Goal: Task Accomplishment & Management: Use online tool/utility

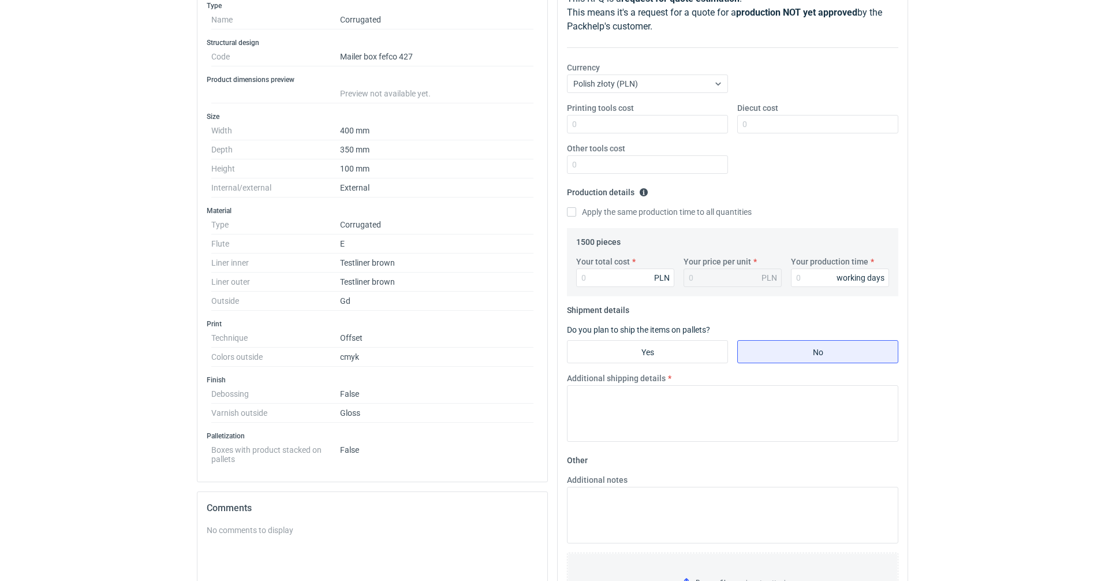
click at [421, 394] on dd "False" at bounding box center [436, 394] width 193 height 19
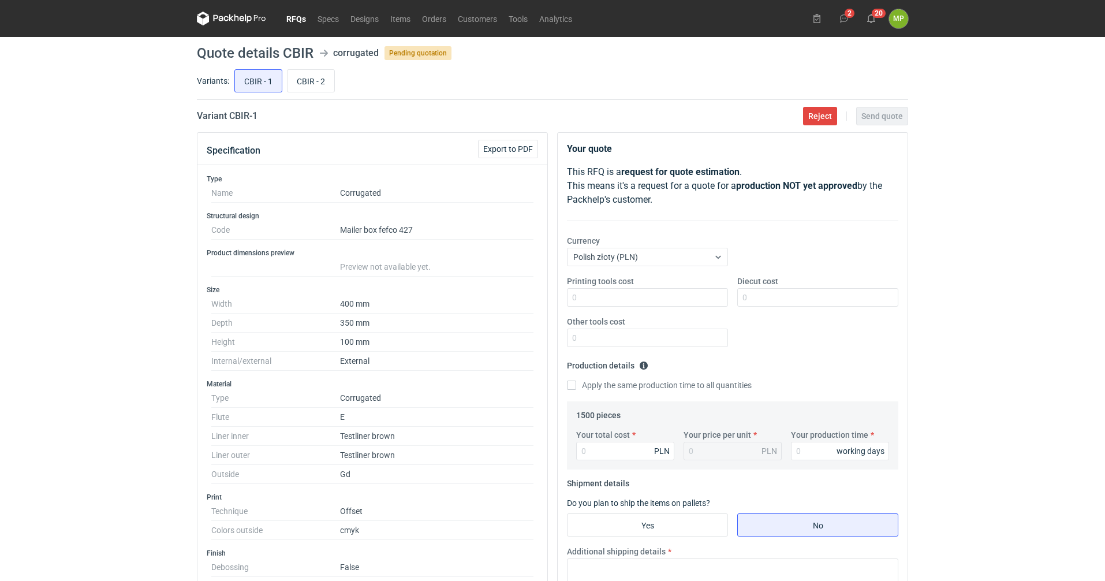
scroll to position [58, 0]
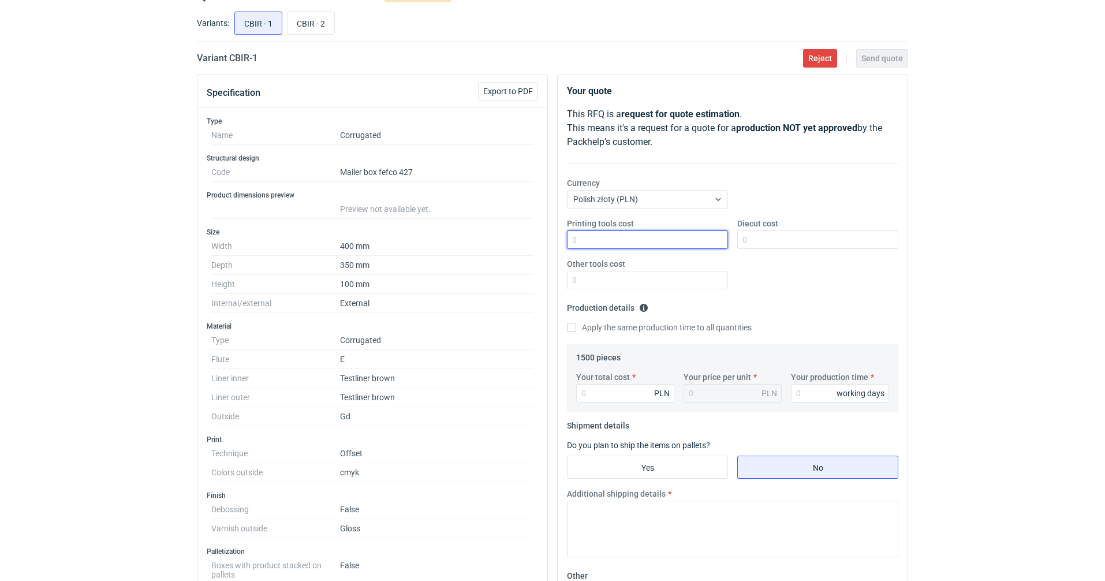
click at [620, 237] on input "Printing tools cost" at bounding box center [647, 239] width 161 height 18
click at [808, 237] on input "Diecut cost" at bounding box center [817, 239] width 161 height 18
click at [586, 393] on input "Your total cost" at bounding box center [625, 393] width 98 height 18
drag, startPoint x: 749, startPoint y: 237, endPoint x: 733, endPoint y: 240, distance: 16.4
click at [733, 240] on div "Diecut cost 750" at bounding box center [818, 233] width 170 height 31
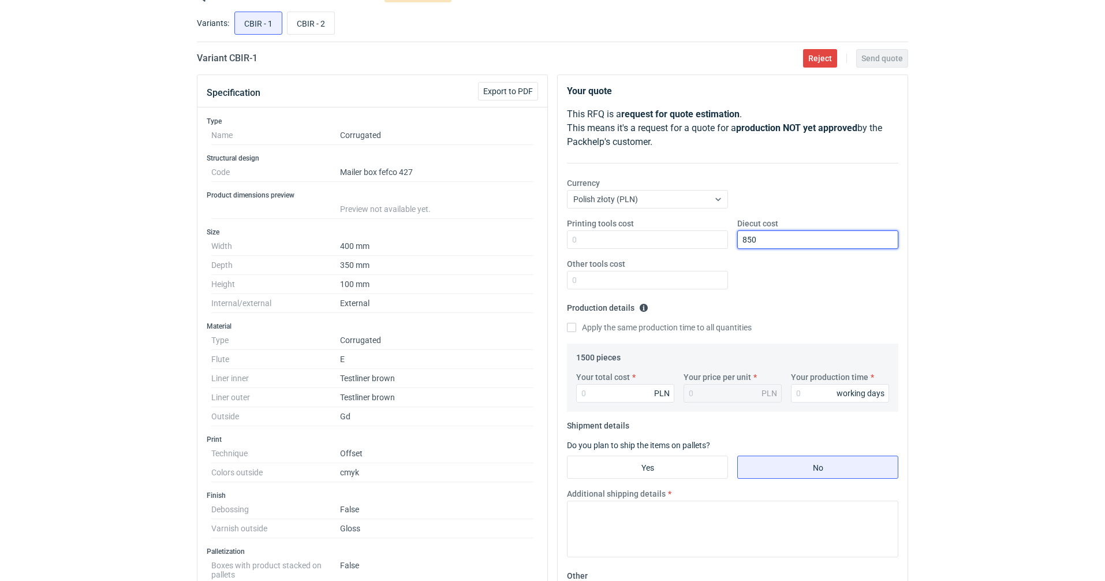
type input "850"
click at [603, 392] on input "Your total cost" at bounding box center [625, 393] width 98 height 18
type input "7695"
type input "5.13"
type input "7695"
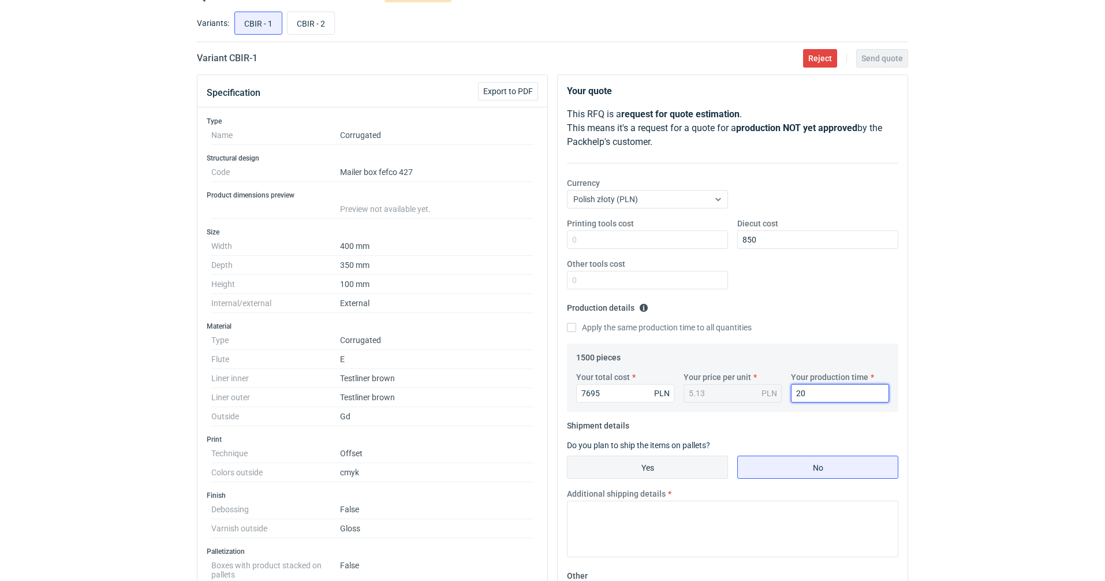
type input "20"
click at [628, 460] on input "Yes" at bounding box center [648, 467] width 160 height 22
radio input "true"
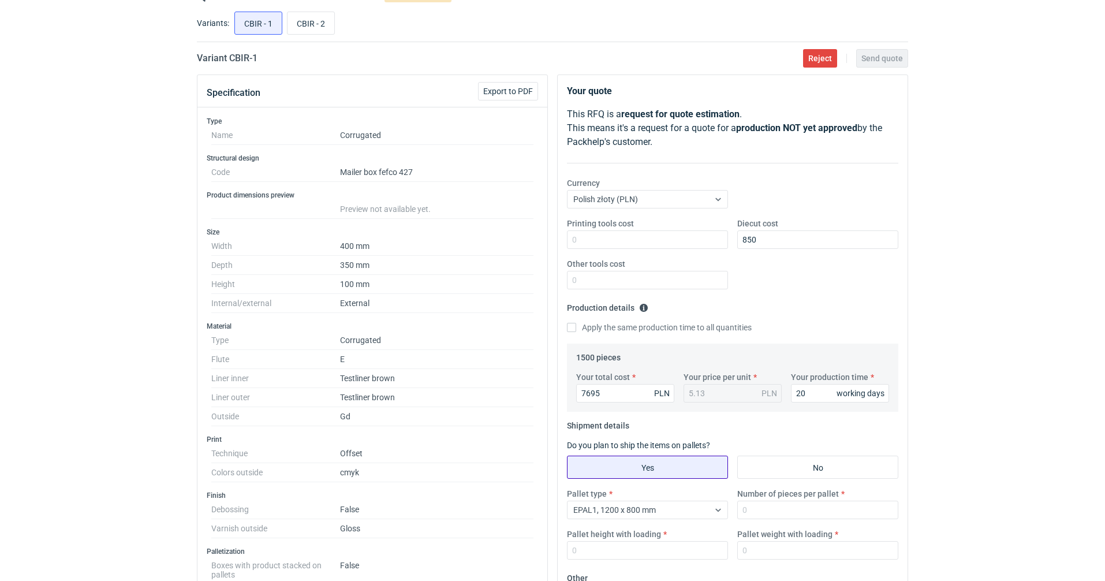
click at [632, 468] on input "Yes" at bounding box center [648, 467] width 160 height 22
click at [754, 515] on input "Number of pieces per pallet" at bounding box center [817, 510] width 161 height 18
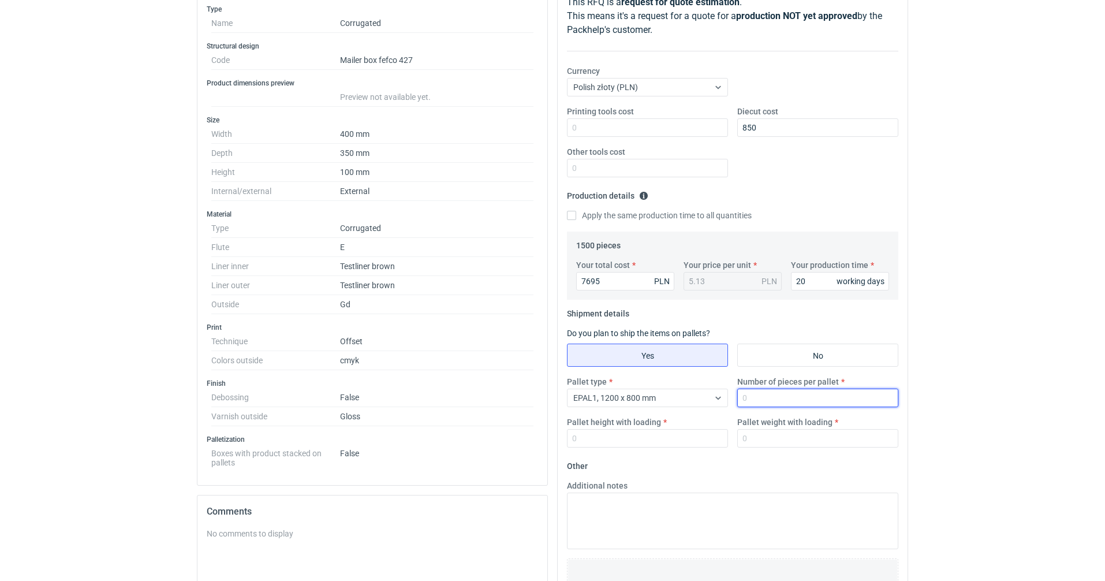
scroll to position [173, 0]
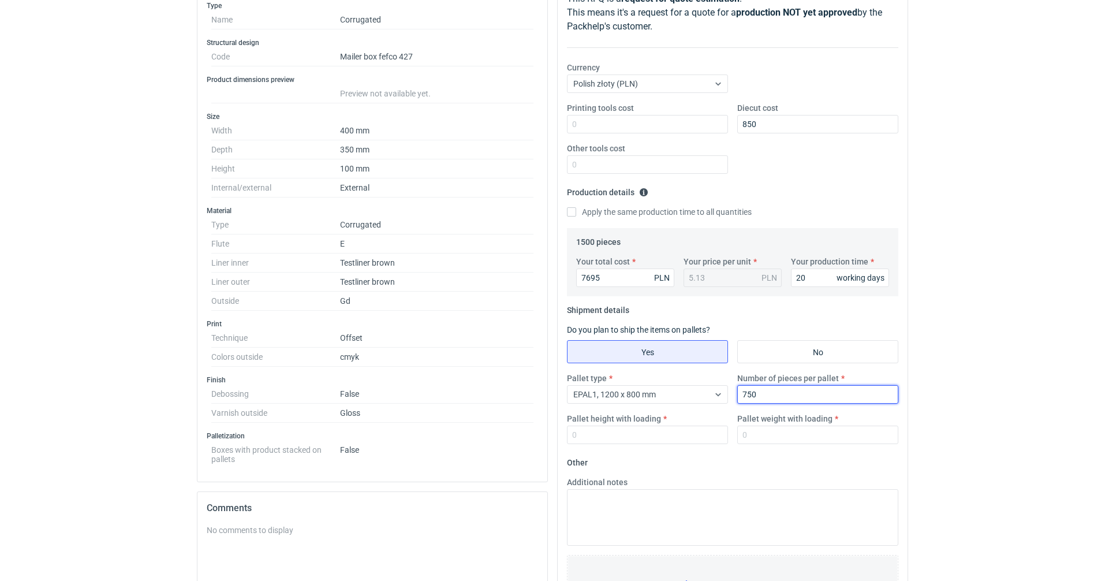
type input "750"
type input "1600"
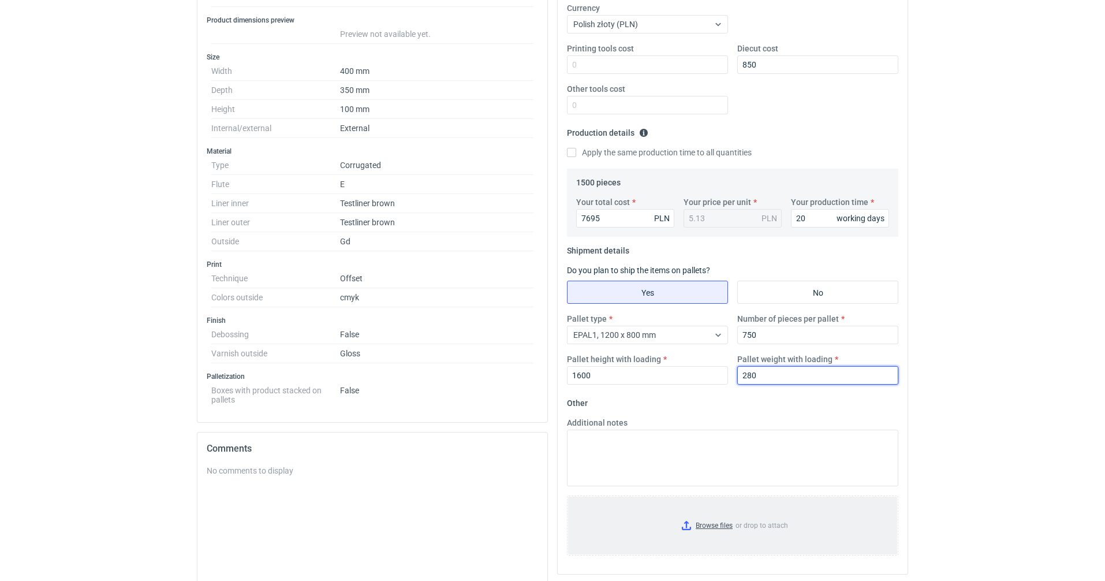
scroll to position [346, 0]
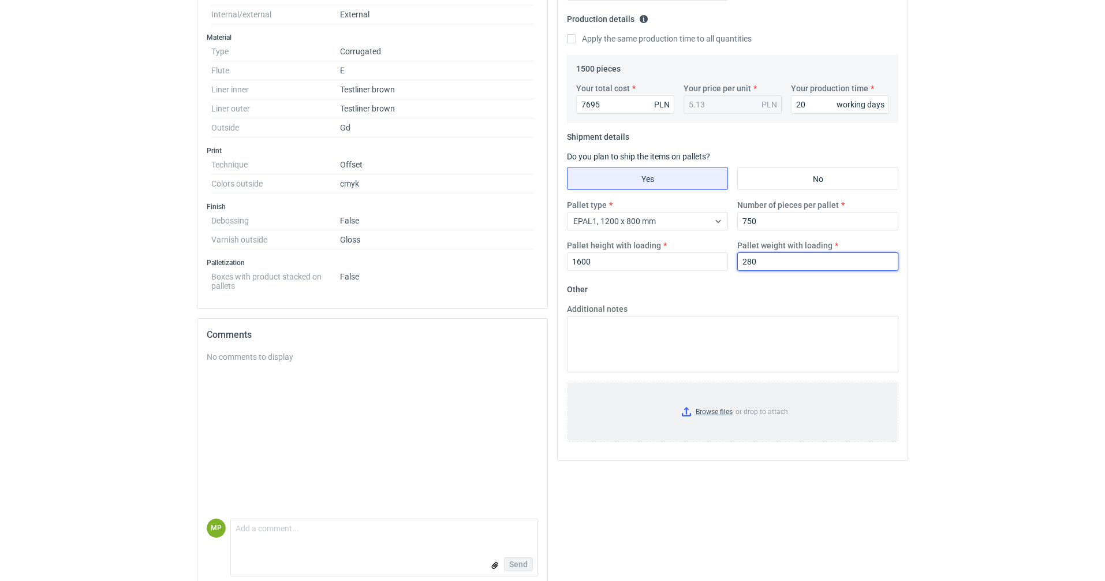
type input "280"
click at [696, 405] on input "Browse files or drop to attach" at bounding box center [732, 412] width 329 height 58
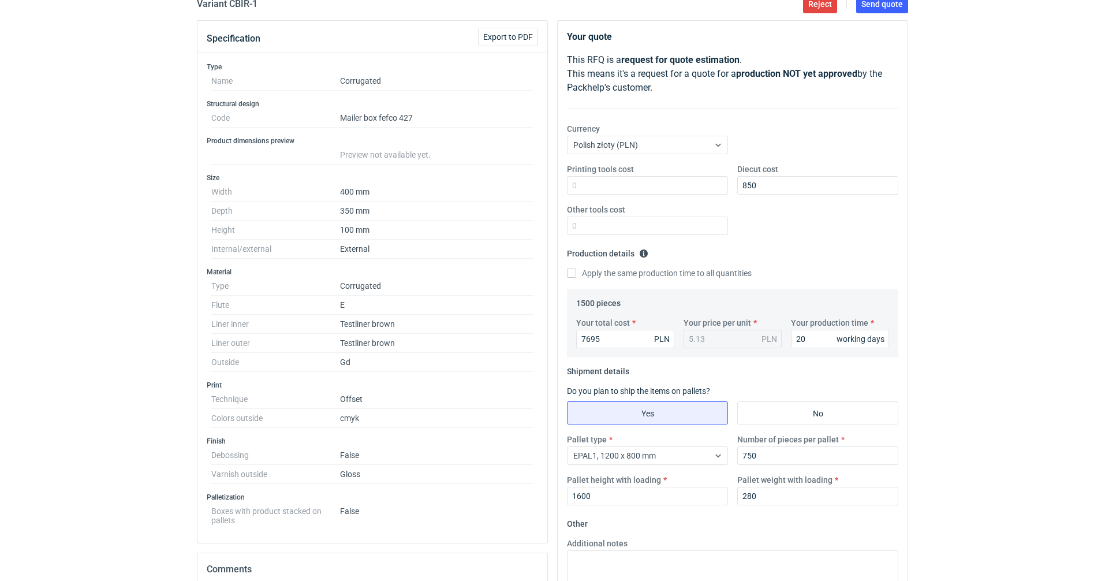
scroll to position [0, 0]
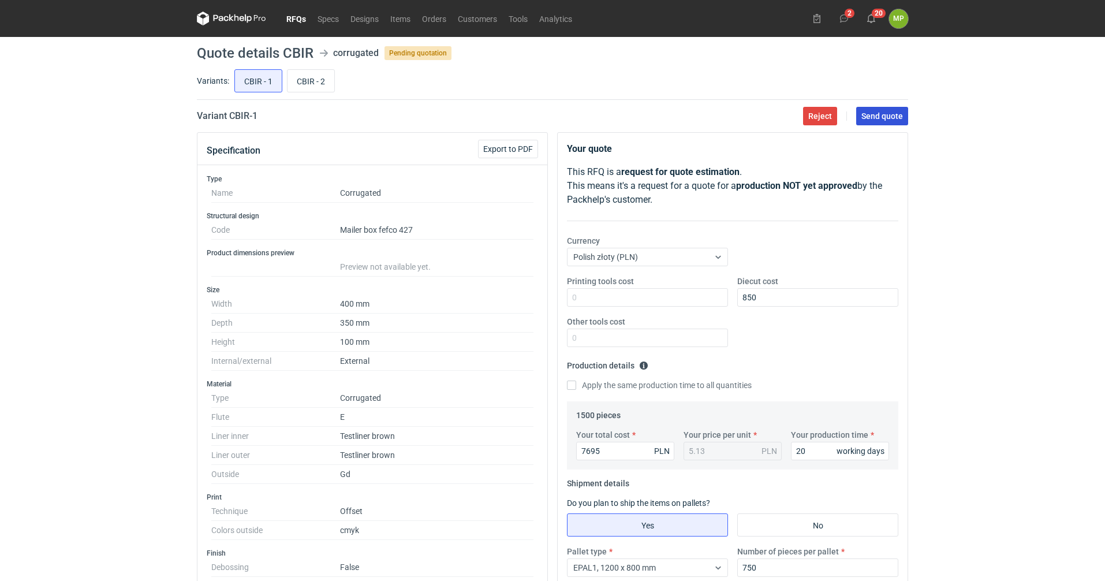
click at [877, 117] on span "Send quote" at bounding box center [882, 116] width 42 height 8
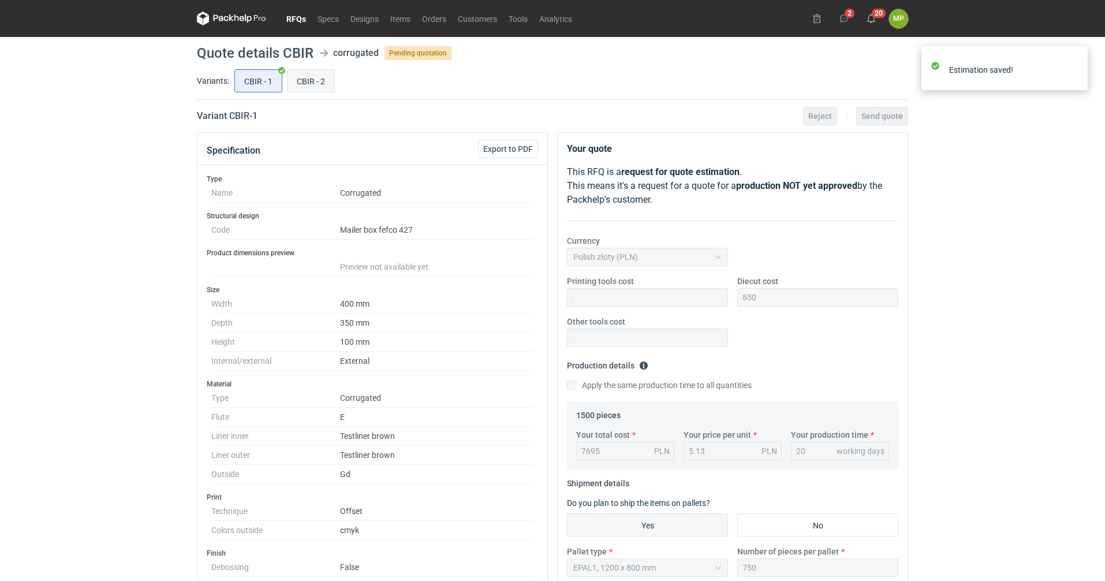
click at [302, 81] on input "CBIR - 2" at bounding box center [311, 81] width 47 height 22
radio input "true"
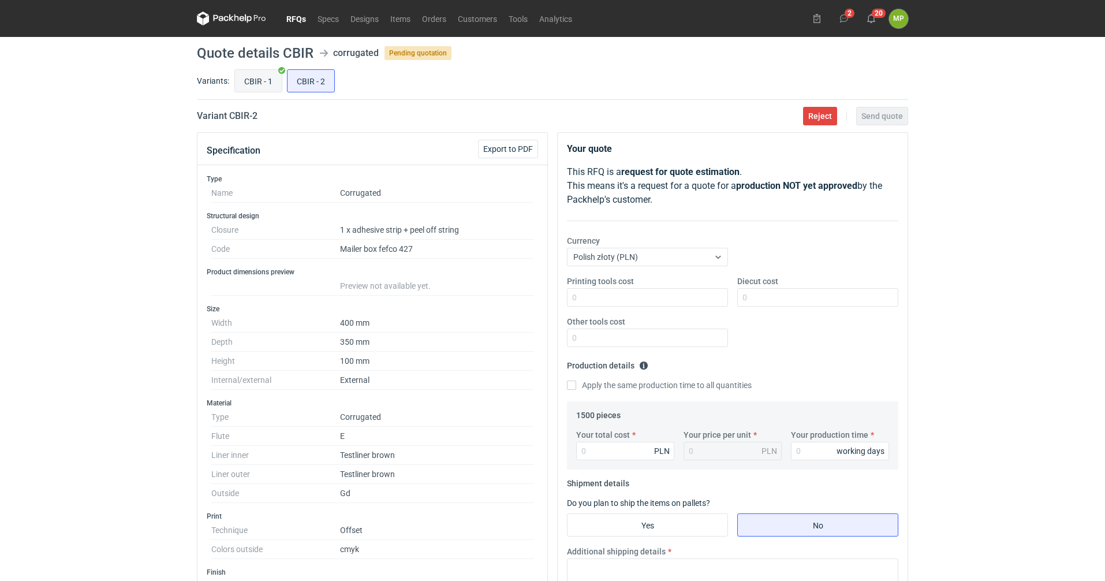
click at [259, 81] on input "CBIR - 1" at bounding box center [258, 81] width 47 height 22
radio input "true"
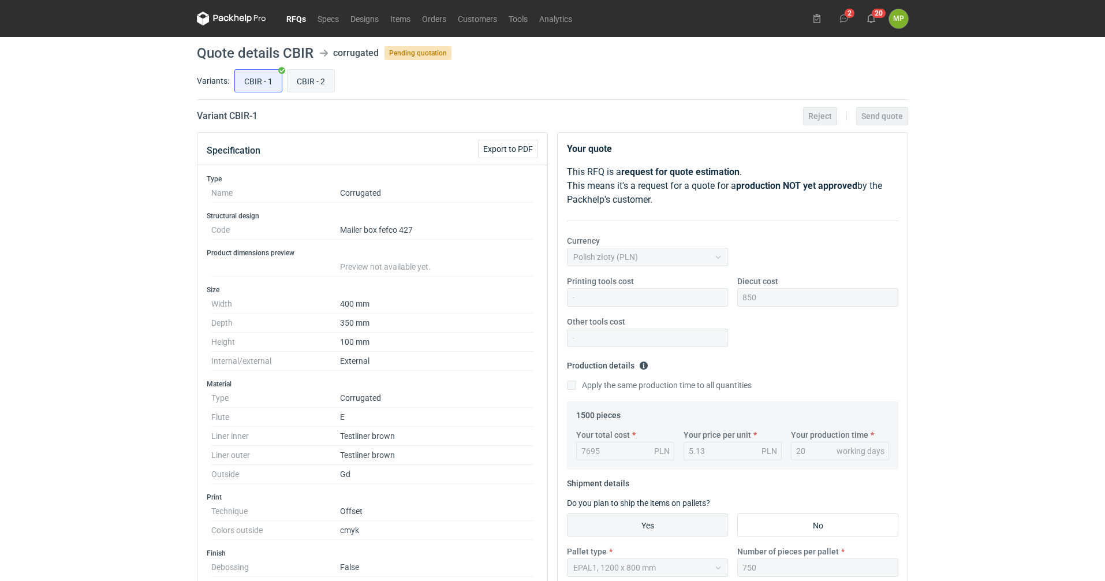
click at [311, 84] on input "CBIR - 2" at bounding box center [311, 81] width 47 height 22
radio input "true"
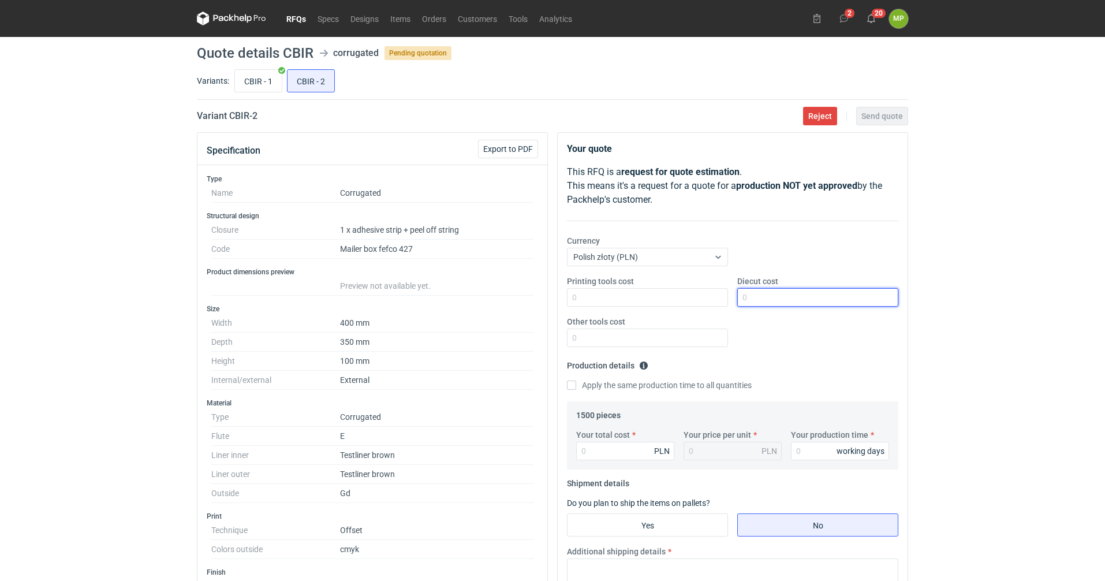
click at [789, 292] on input "Diecut cost" at bounding box center [817, 297] width 161 height 18
type input "850"
click at [643, 454] on input "Your total cost" at bounding box center [625, 451] width 98 height 18
type input "8"
type input "0.01"
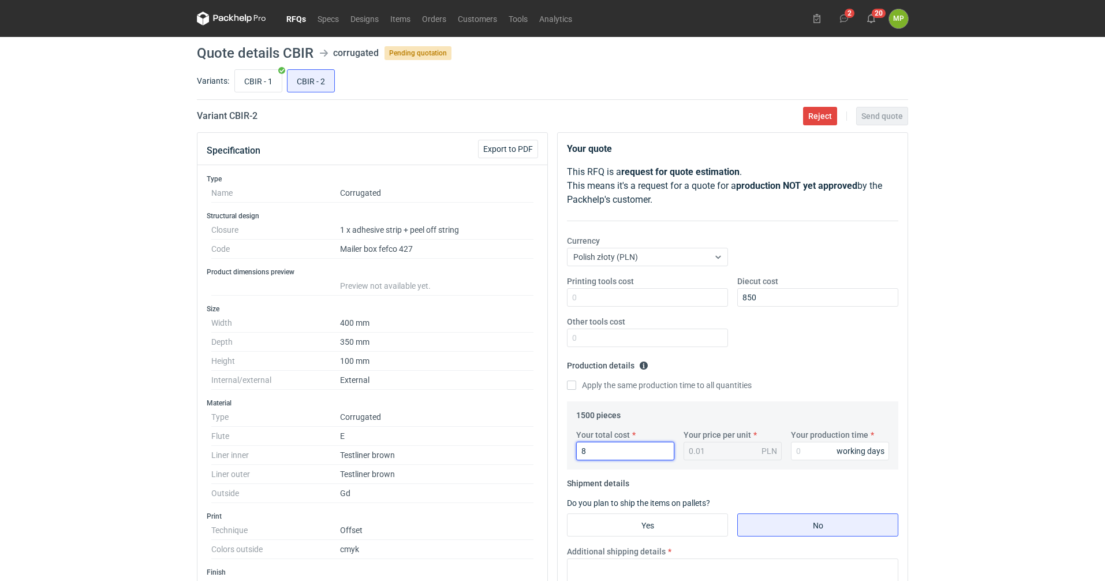
type input "85"
type input "0.06"
type input "8535"
type input "5.69"
type input "8535"
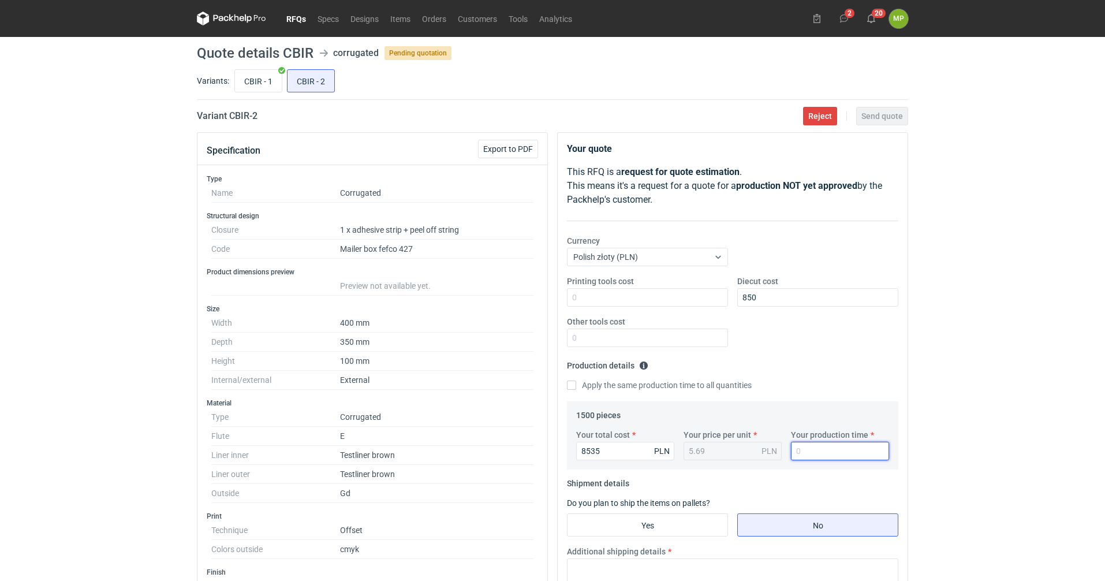
click at [827, 447] on input "Your production time" at bounding box center [840, 451] width 98 height 18
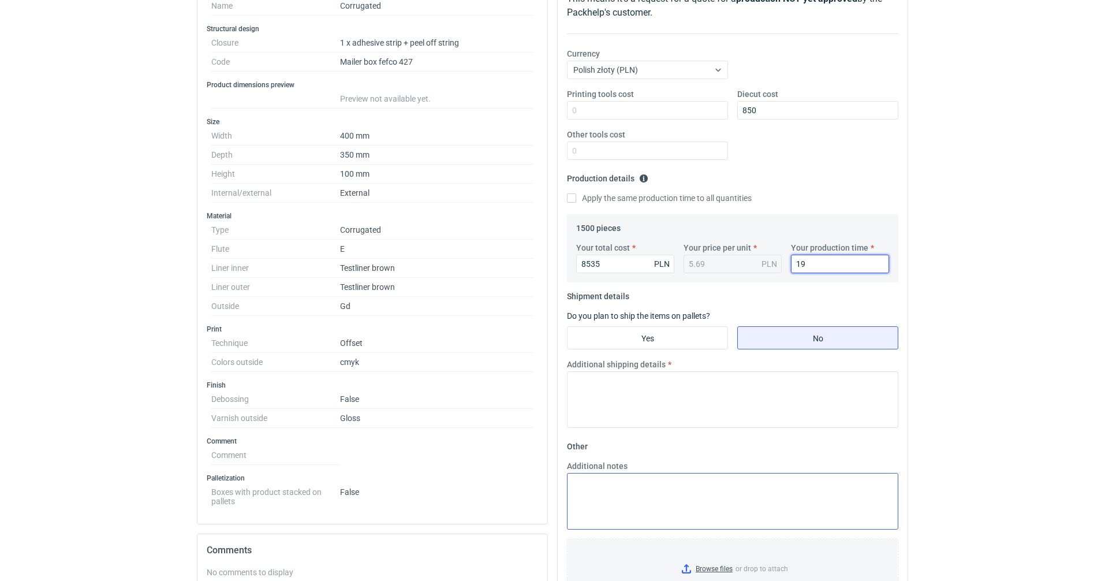
scroll to position [231, 0]
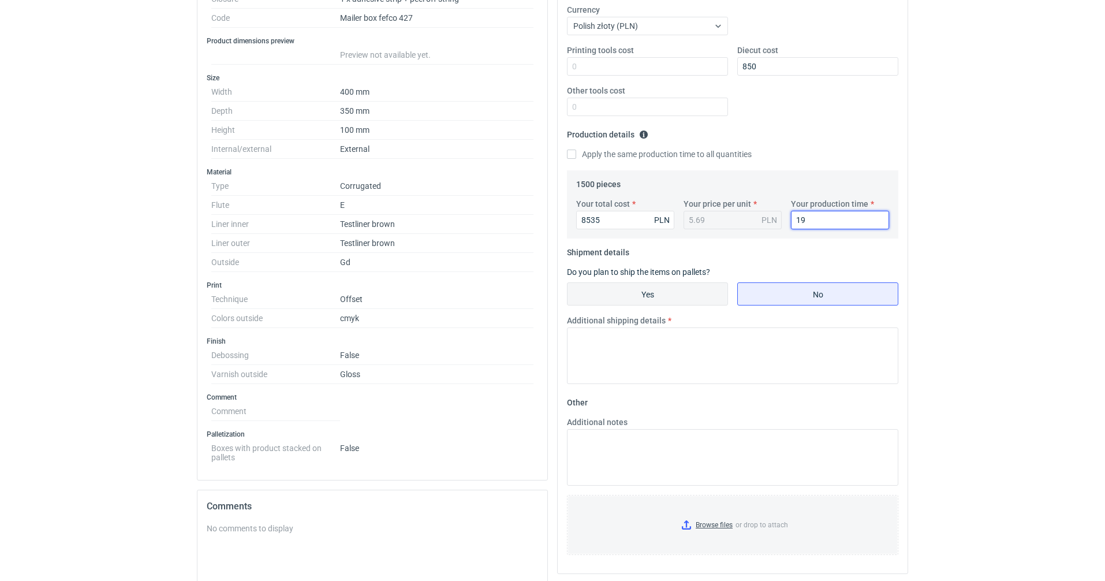
type input "19"
click at [665, 289] on input "Yes" at bounding box center [648, 294] width 160 height 22
radio input "true"
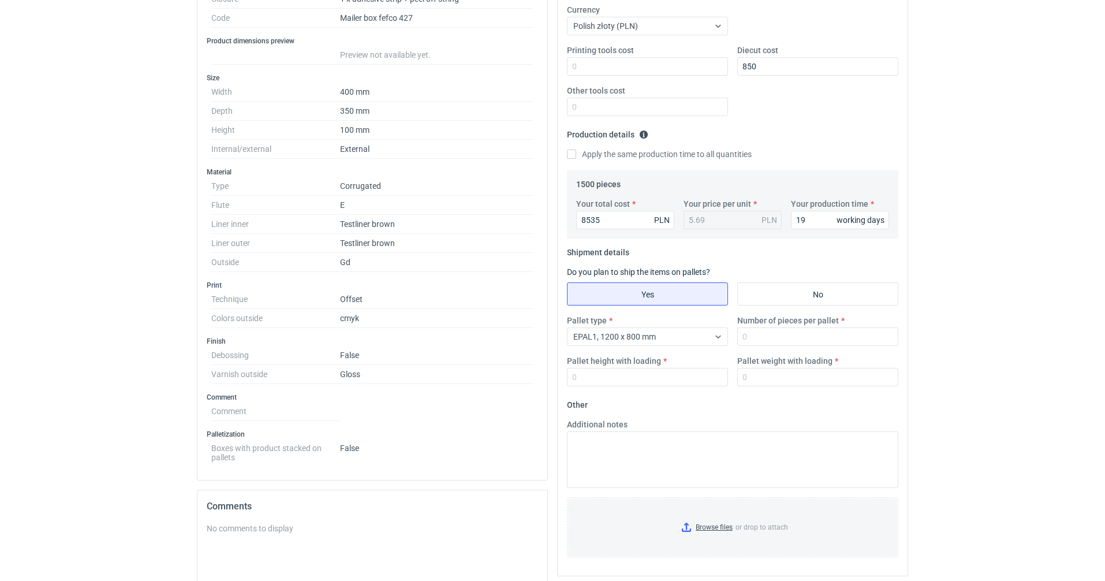
click at [782, 326] on div "Number of pieces per pallet" at bounding box center [818, 330] width 170 height 31
click at [781, 333] on input "Number of pieces per pallet" at bounding box center [817, 336] width 161 height 18
type input "750"
click at [704, 379] on input "Pallet height with loading" at bounding box center [647, 377] width 161 height 18
type input "1700"
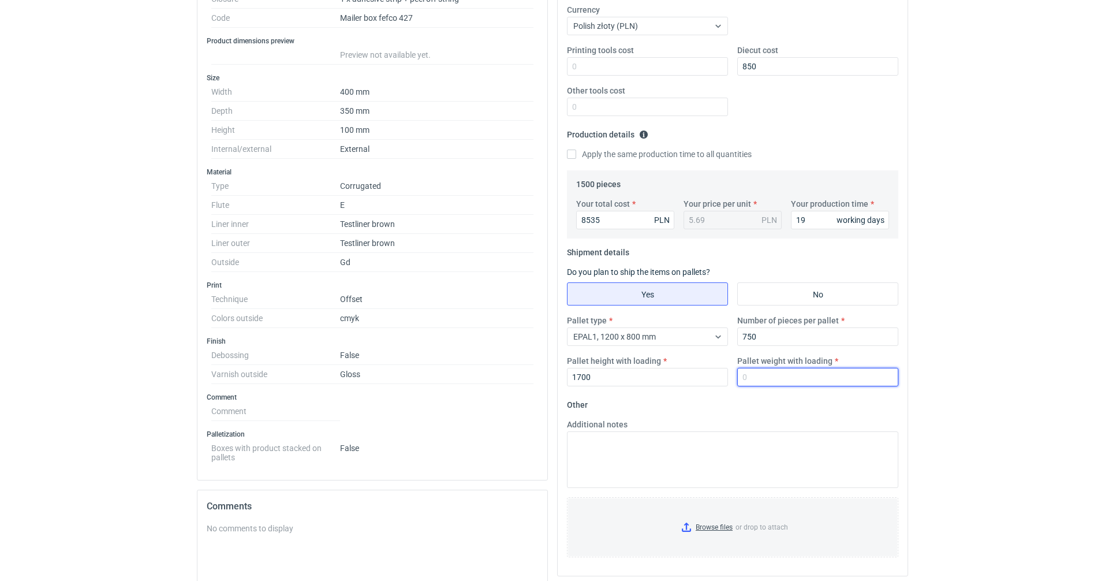
click at [801, 370] on input "Pallet weight with loading" at bounding box center [817, 377] width 161 height 18
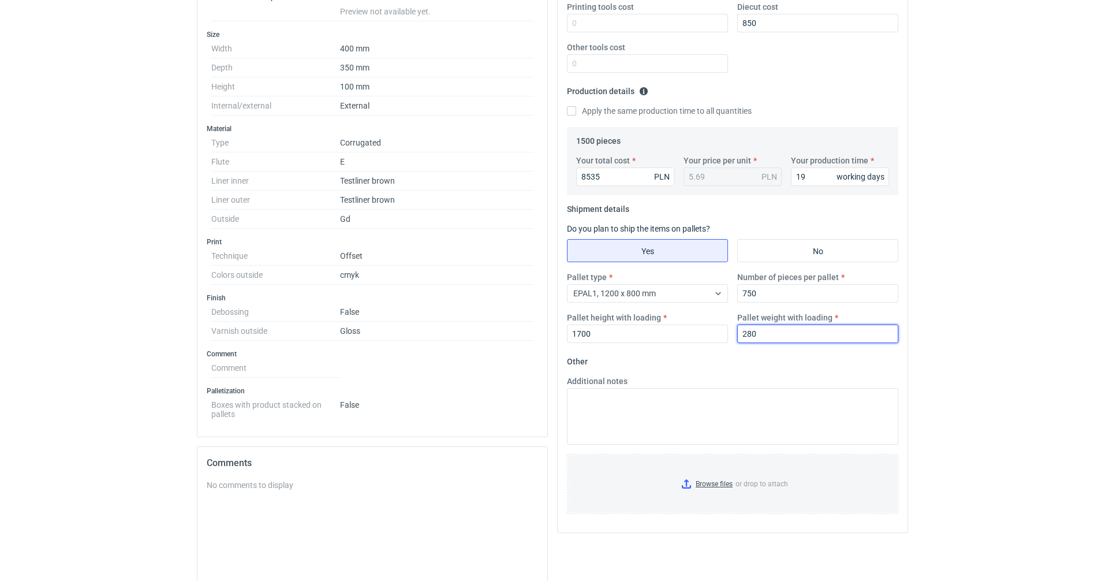
scroll to position [346, 0]
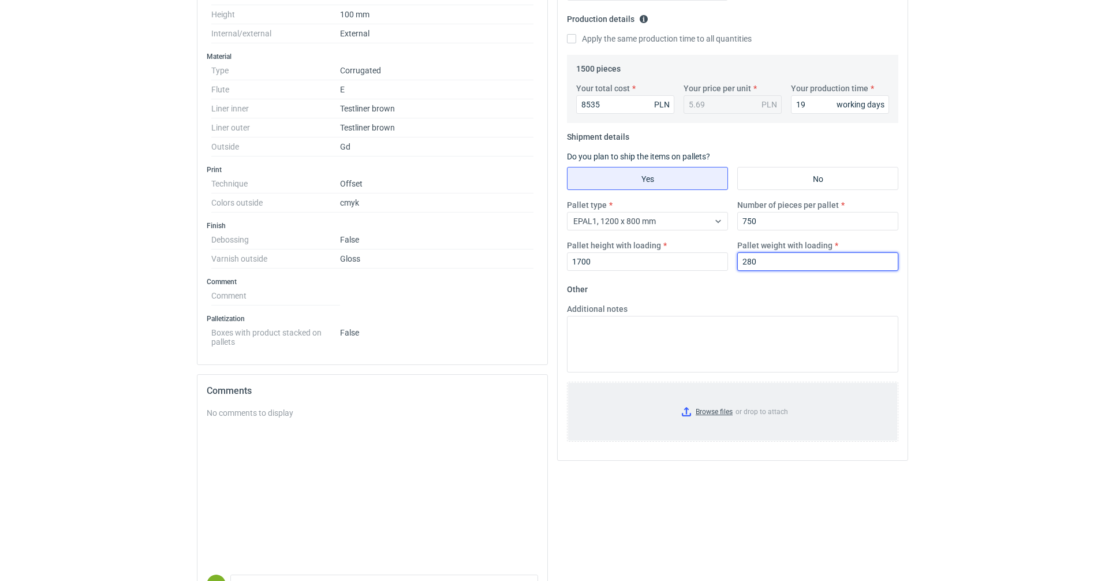
type input "280"
click at [714, 410] on input "Browse files or drop to attach" at bounding box center [732, 412] width 329 height 58
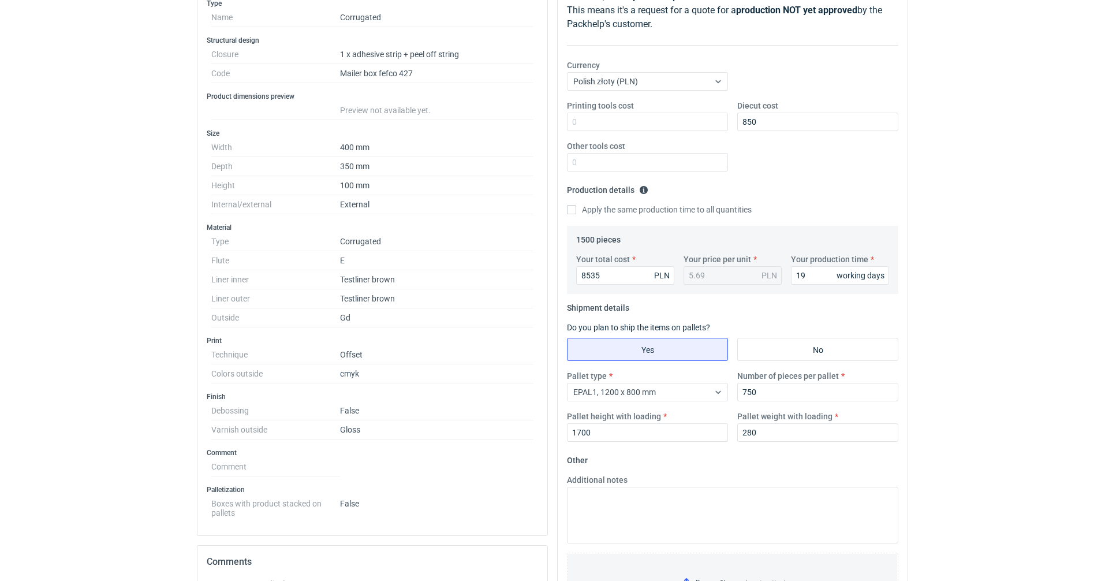
scroll to position [0, 0]
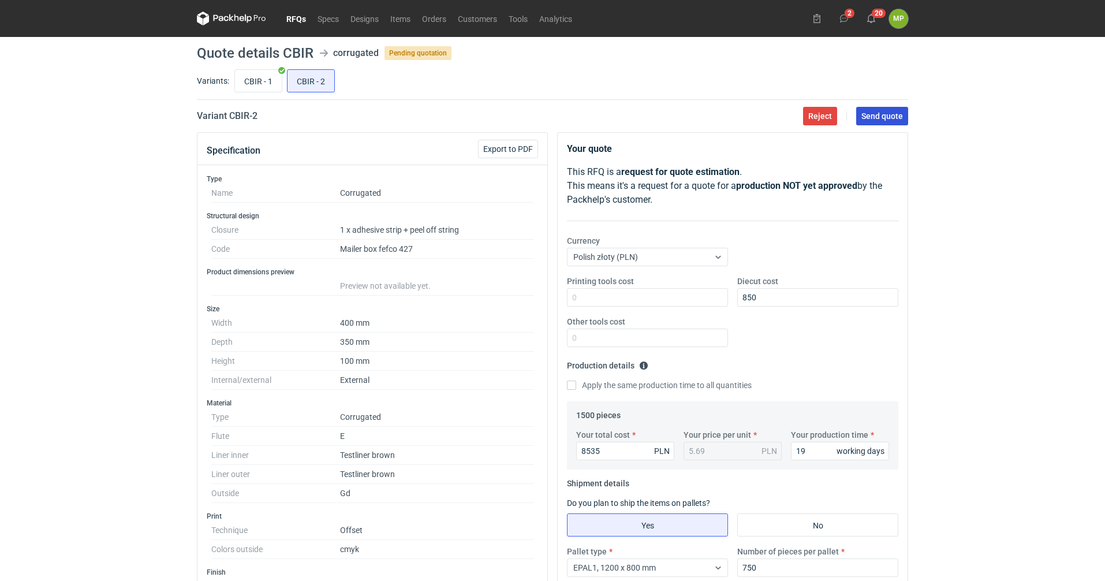
click at [879, 119] on span "Send quote" at bounding box center [882, 116] width 42 height 8
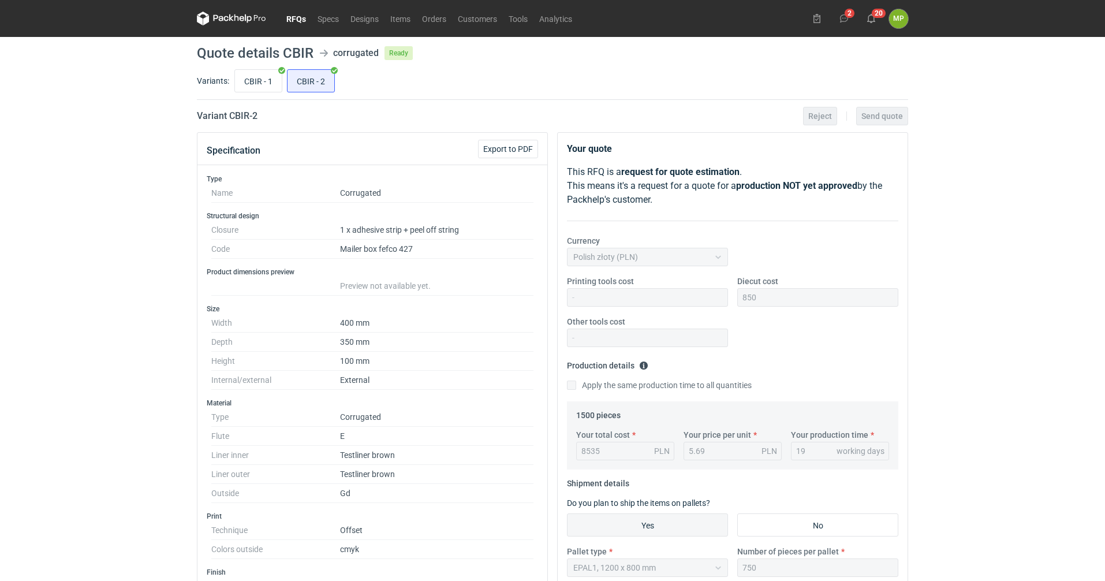
click at [303, 20] on link "RFQs" at bounding box center [296, 19] width 31 height 14
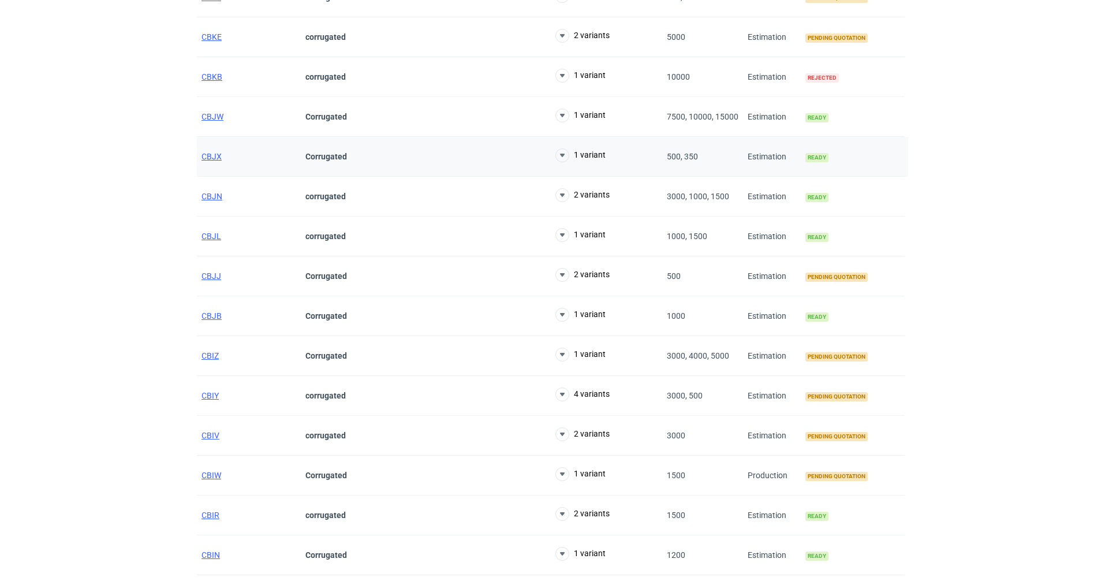
scroll to position [289, 0]
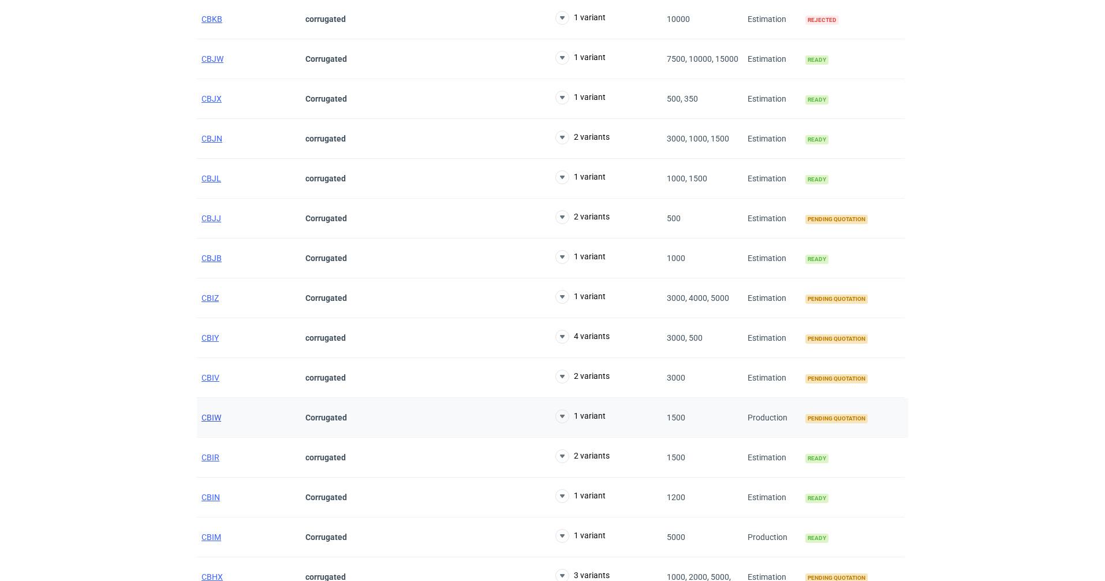
click at [208, 416] on span "CBIW" at bounding box center [212, 417] width 20 height 9
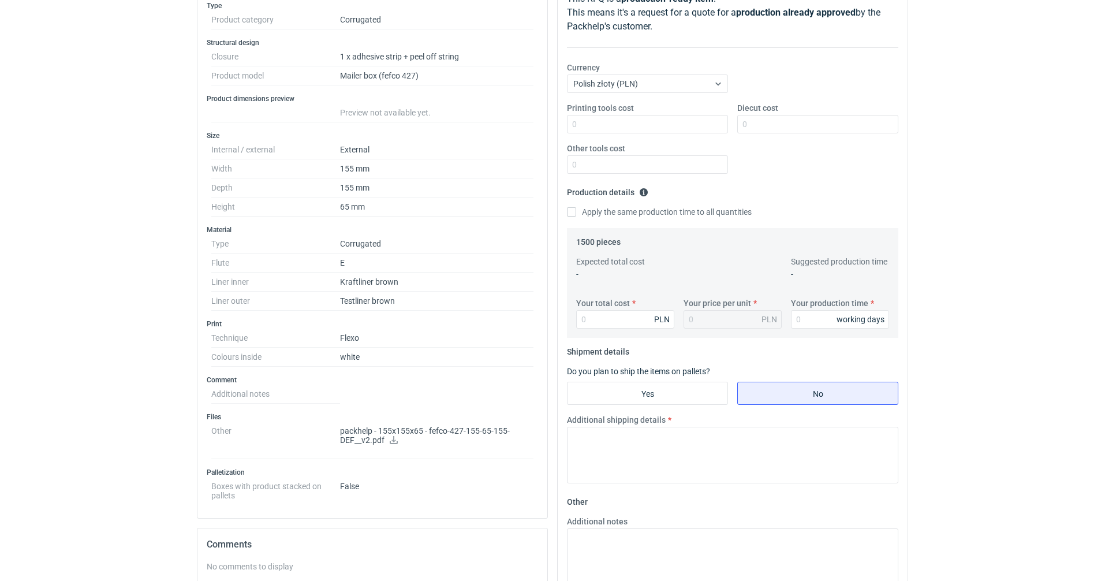
scroll to position [115, 0]
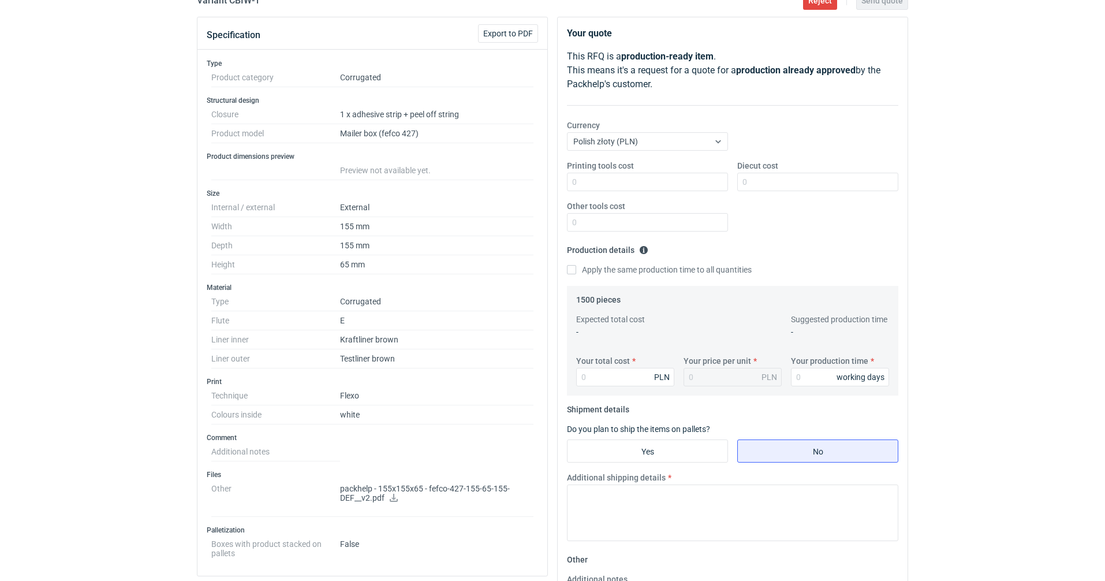
click at [396, 499] on icon at bounding box center [393, 498] width 9 height 8
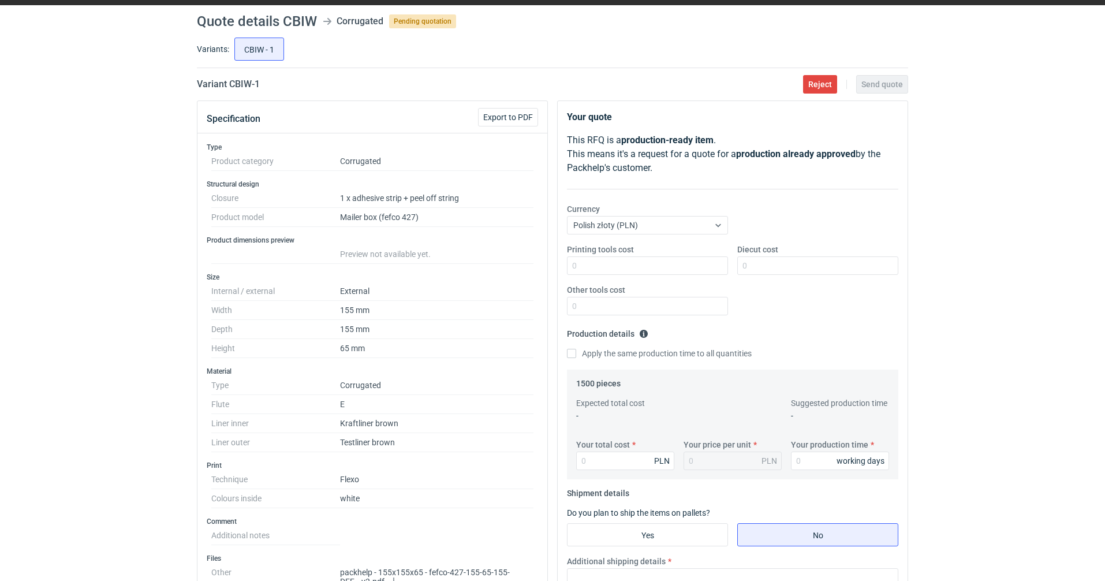
scroll to position [0, 0]
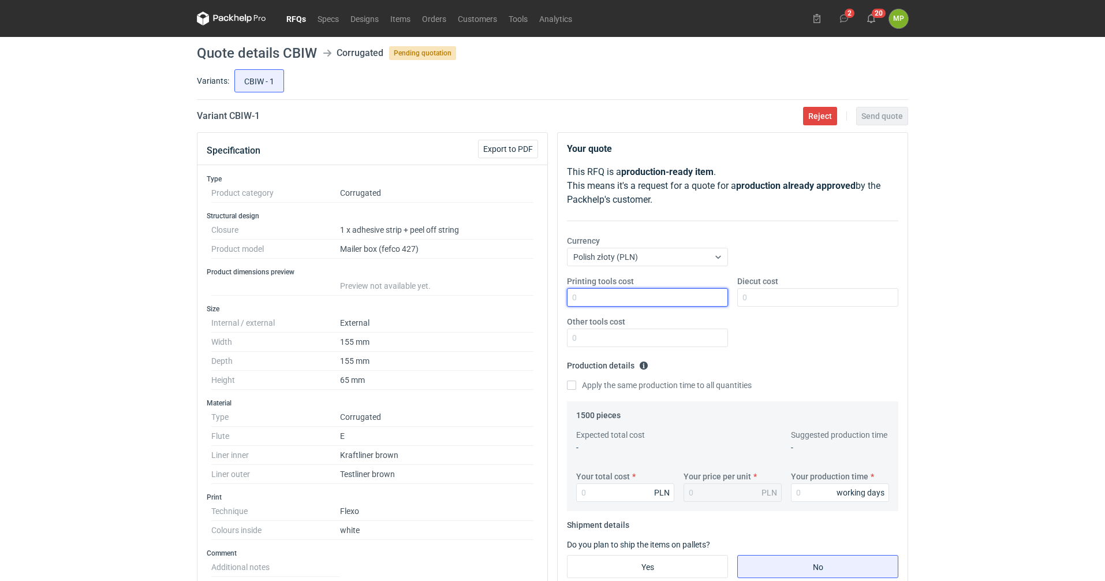
click at [659, 297] on input "Printing tools cost" at bounding box center [647, 297] width 161 height 18
type input "500"
type input "750"
type input "1275"
type input "0.85"
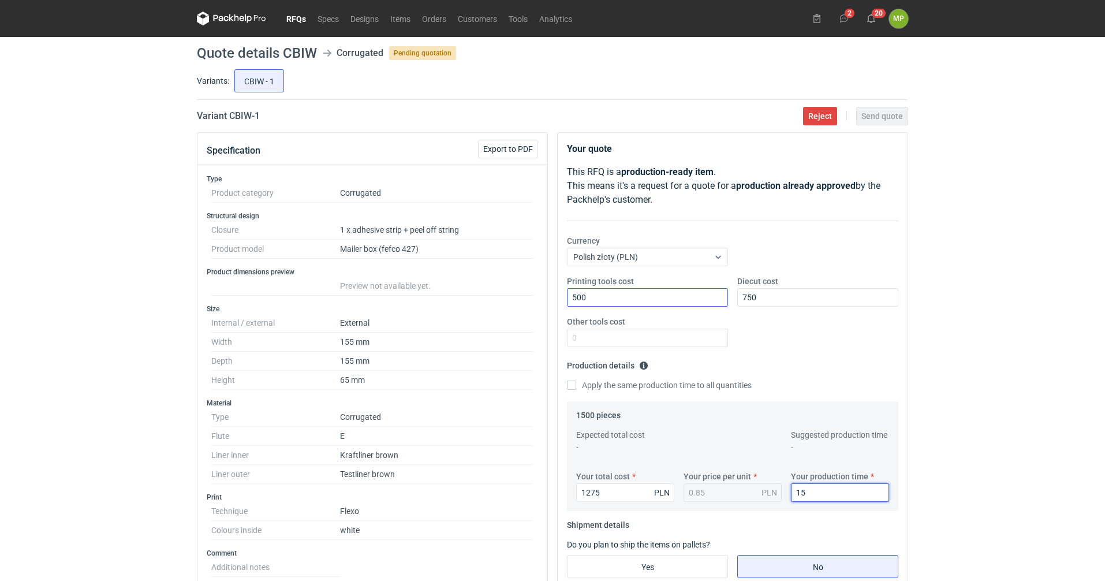
type input "15"
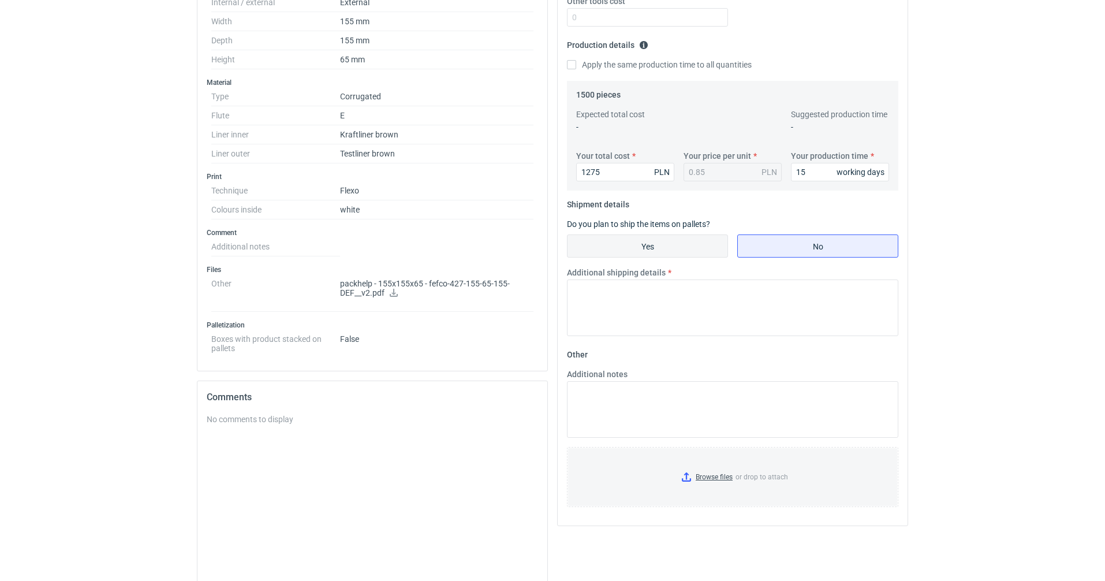
click at [663, 257] on label "Yes" at bounding box center [647, 245] width 161 height 23
click at [663, 257] on input "Yes" at bounding box center [648, 246] width 160 height 22
radio input "true"
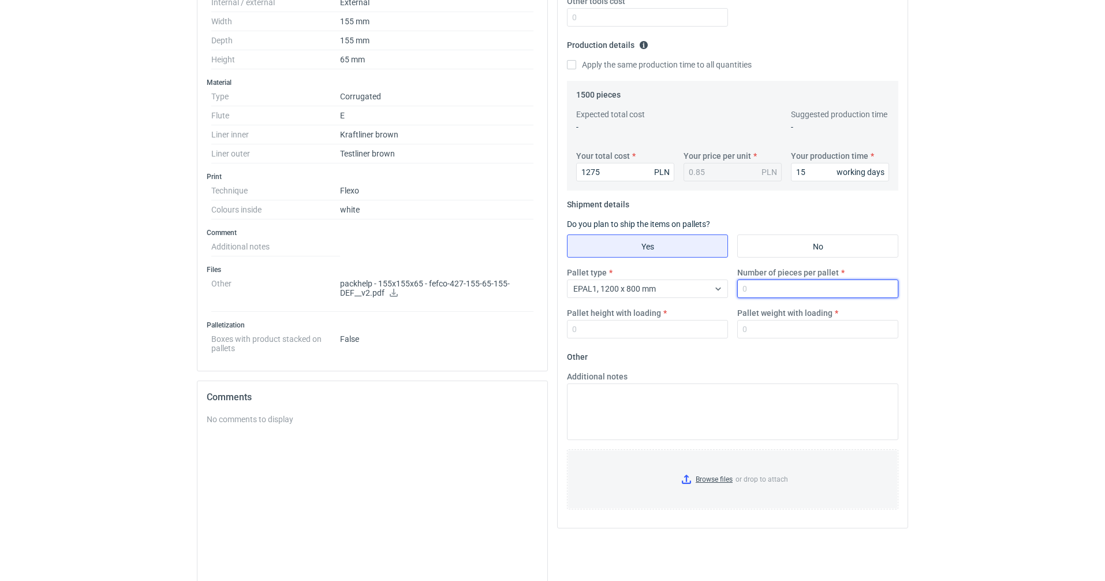
click at [801, 284] on input "Number of pieces per pallet" at bounding box center [817, 288] width 161 height 18
type input "1500"
type input "1600"
type input "230"
click at [708, 480] on input "Browse files or drop to attach" at bounding box center [732, 479] width 329 height 58
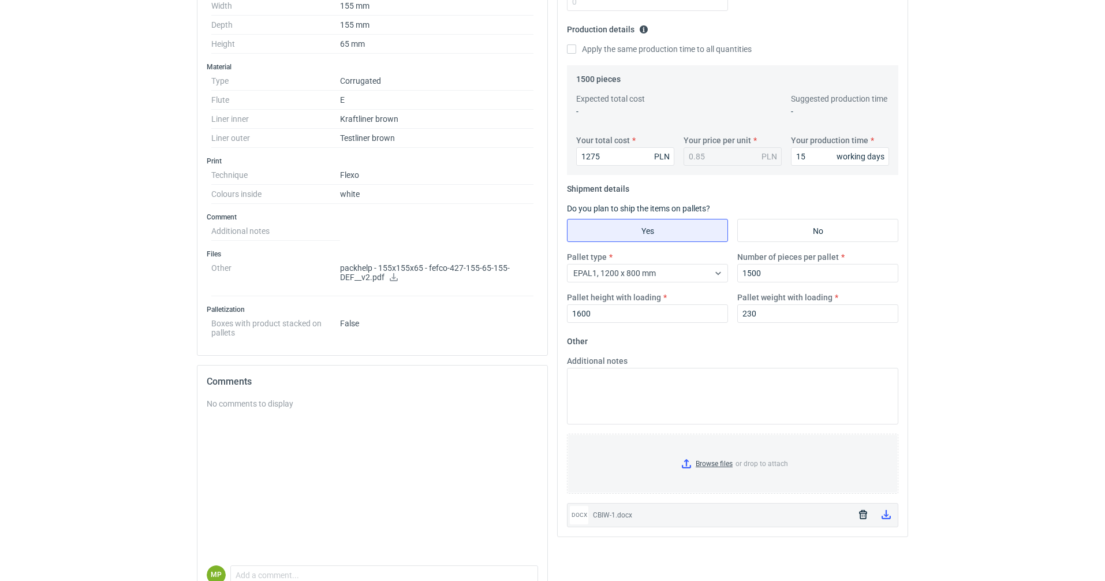
scroll to position [0, 0]
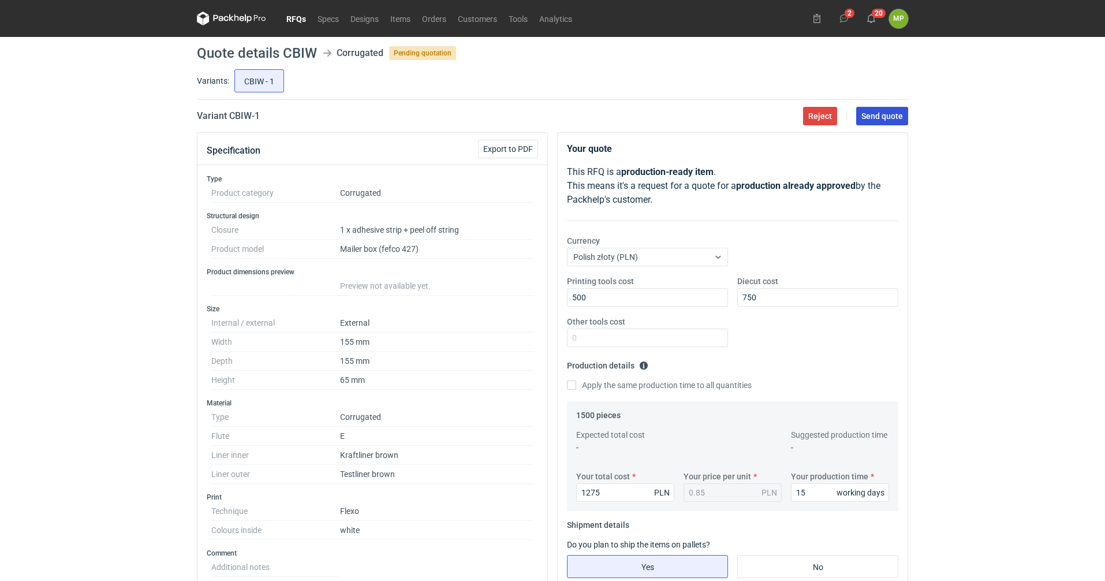
click at [870, 109] on button "Send quote" at bounding box center [882, 116] width 52 height 18
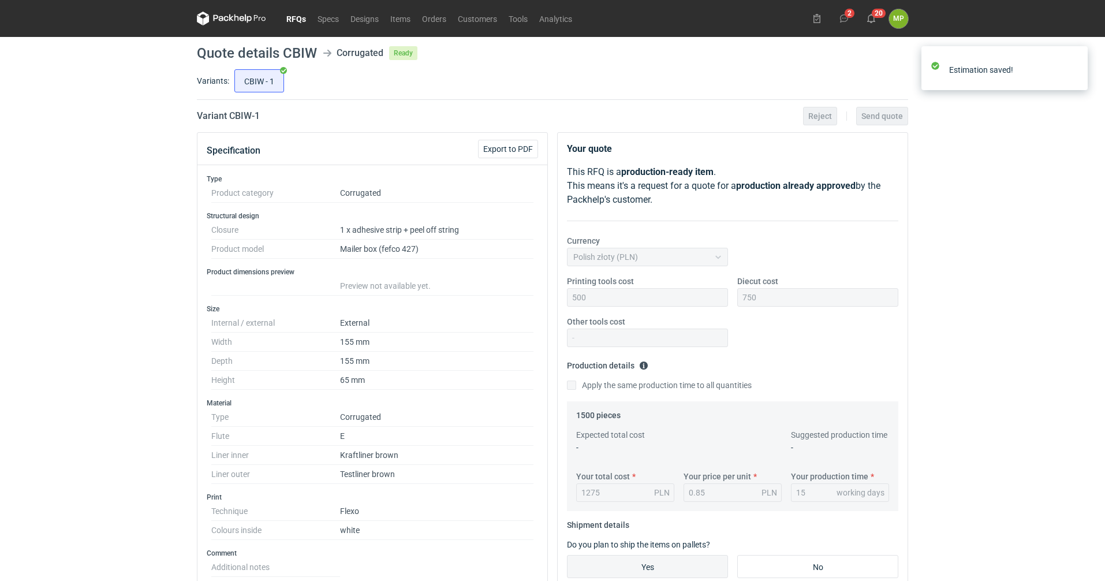
click at [251, 20] on icon at bounding box center [248, 18] width 7 height 9
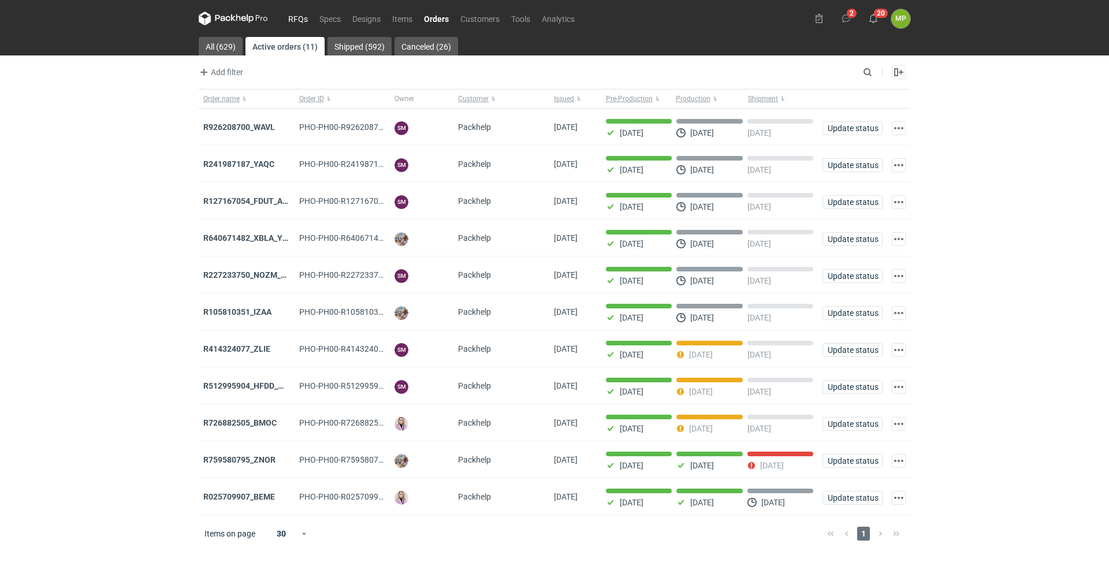
click at [307, 16] on link "RFQs" at bounding box center [297, 19] width 31 height 14
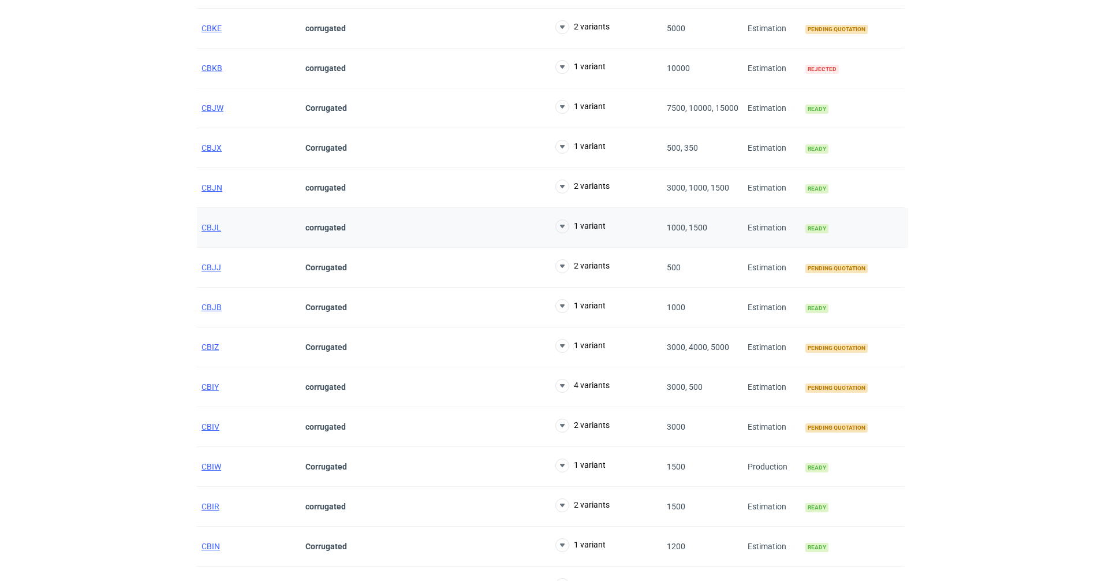
scroll to position [289, 0]
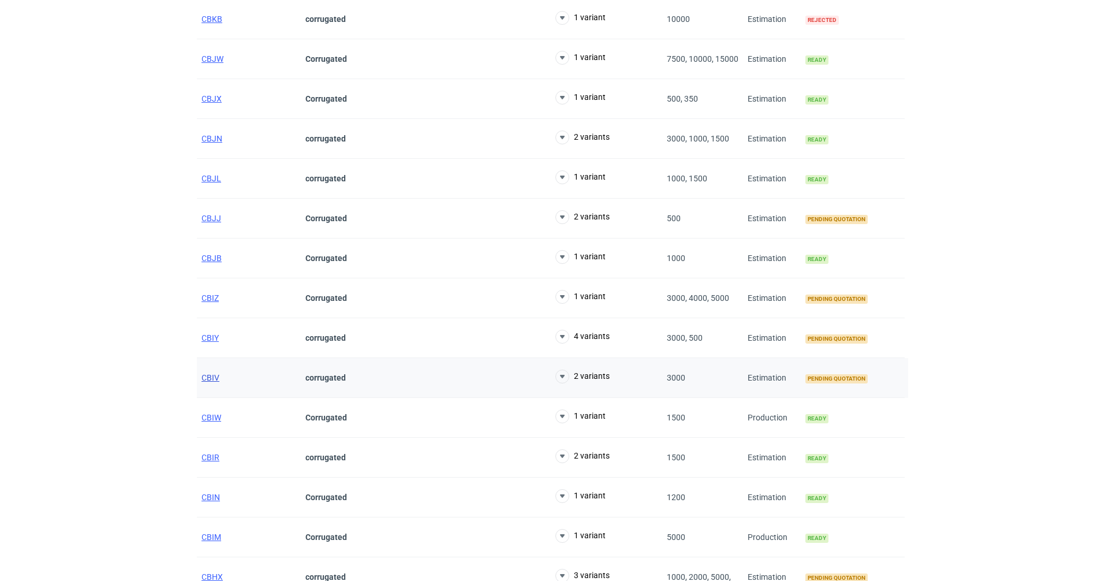
click at [211, 376] on span "CBIV" at bounding box center [211, 377] width 18 height 9
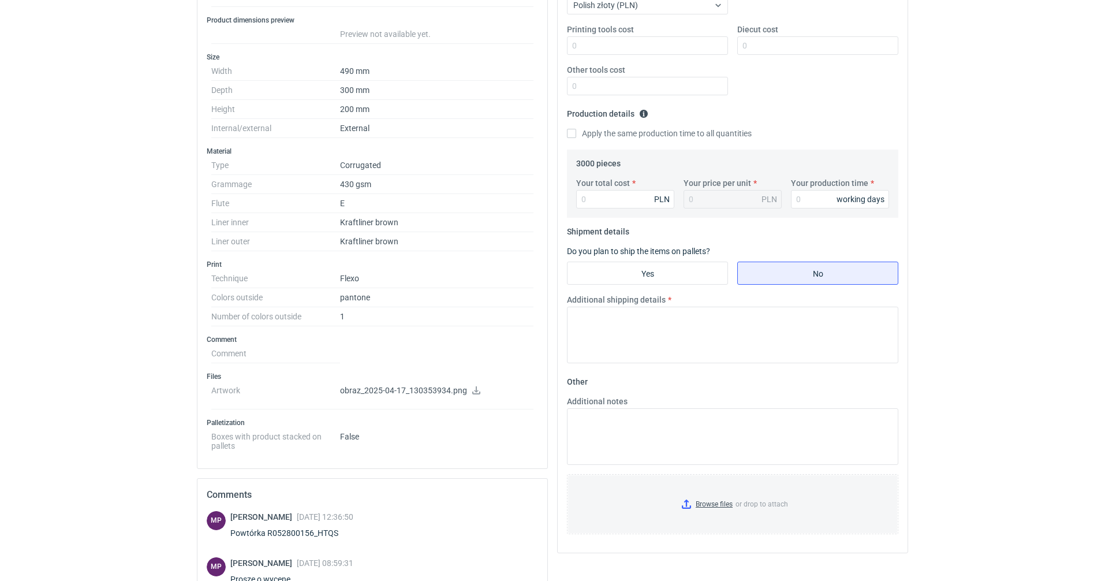
scroll to position [289, 0]
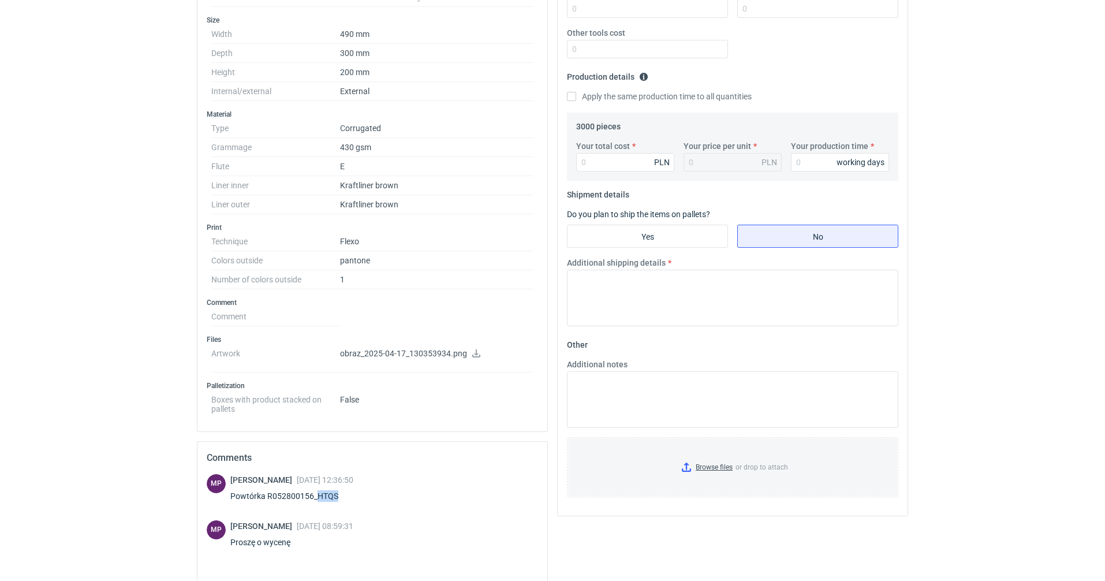
drag, startPoint x: 340, startPoint y: 495, endPoint x: 318, endPoint y: 490, distance: 22.5
click at [318, 490] on div "[PERSON_NAME] [DATE] 12:36:50 Powtórka R052800156_HTQS" at bounding box center [291, 490] width 123 height 32
copy div "HTQS"
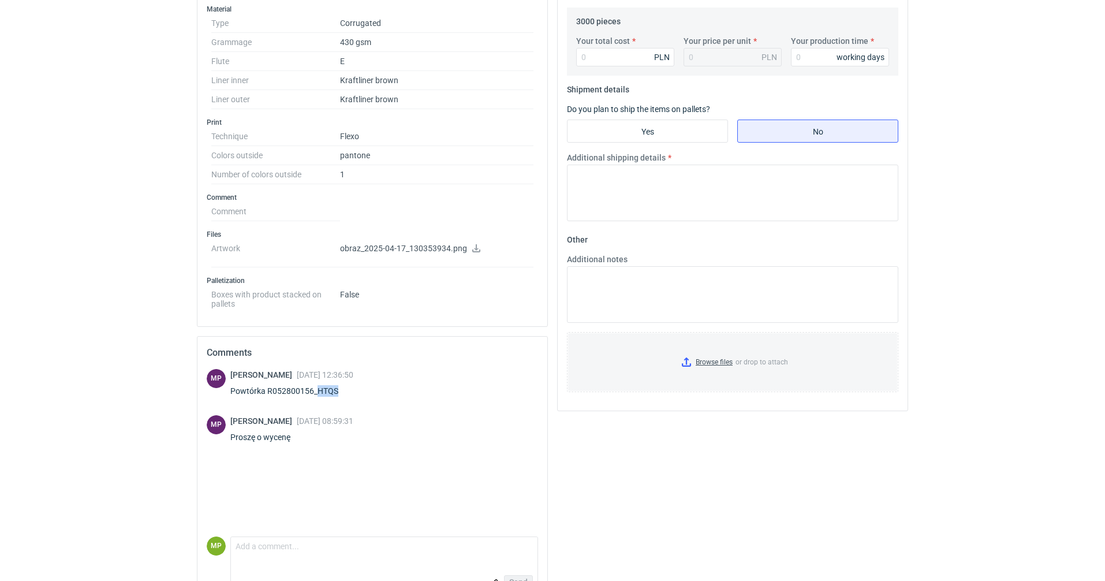
scroll to position [404, 0]
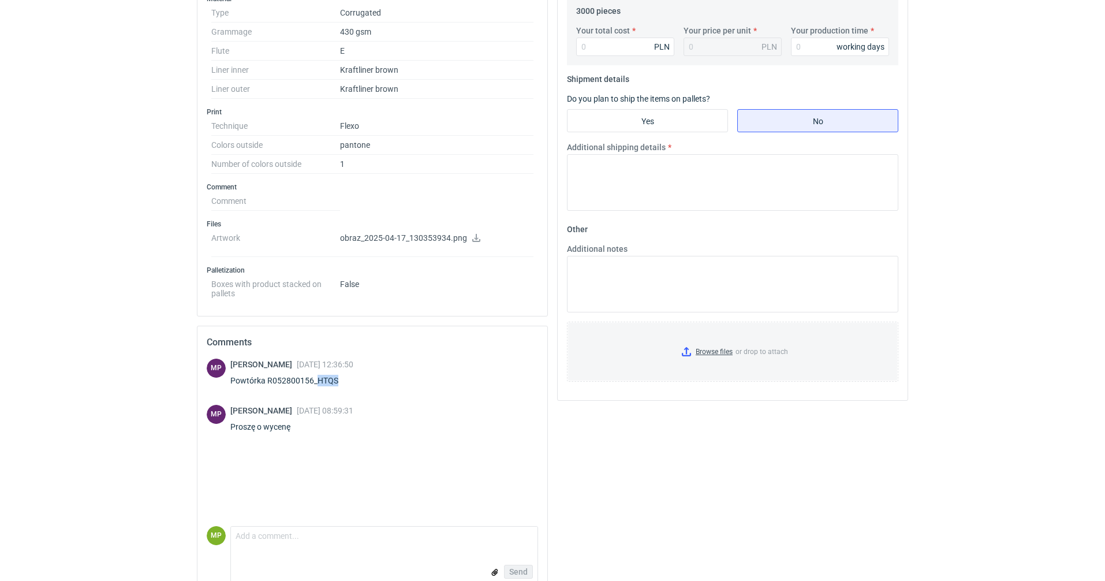
click at [338, 378] on div "Powtórka R052800156_HTQS" at bounding box center [291, 381] width 123 height 12
click at [349, 383] on div "Powtórka R052800156_HTQS" at bounding box center [291, 381] width 123 height 12
click at [353, 379] on div "Powtórka R052800156_HTQS" at bounding box center [291, 381] width 123 height 12
drag, startPoint x: 356, startPoint y: 379, endPoint x: 238, endPoint y: 383, distance: 118.4
click at [238, 383] on div "Powtórka R052800156_HTQS" at bounding box center [291, 381] width 123 height 12
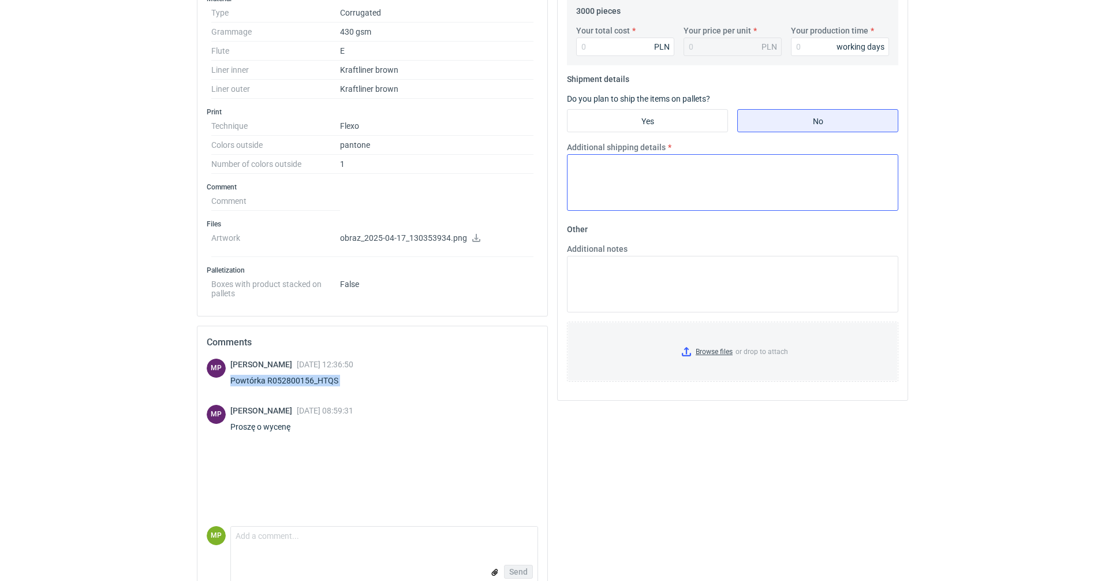
scroll to position [173, 0]
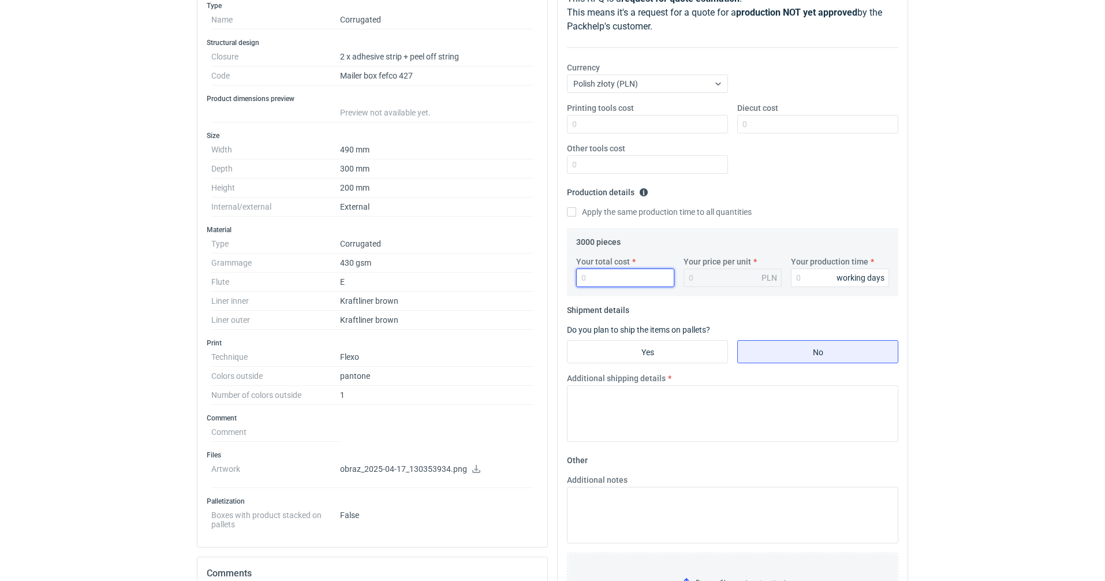
click at [592, 286] on input "Your total cost" at bounding box center [625, 277] width 98 height 18
type input "14760"
type input "4.92"
type input "14760"
type input "15"
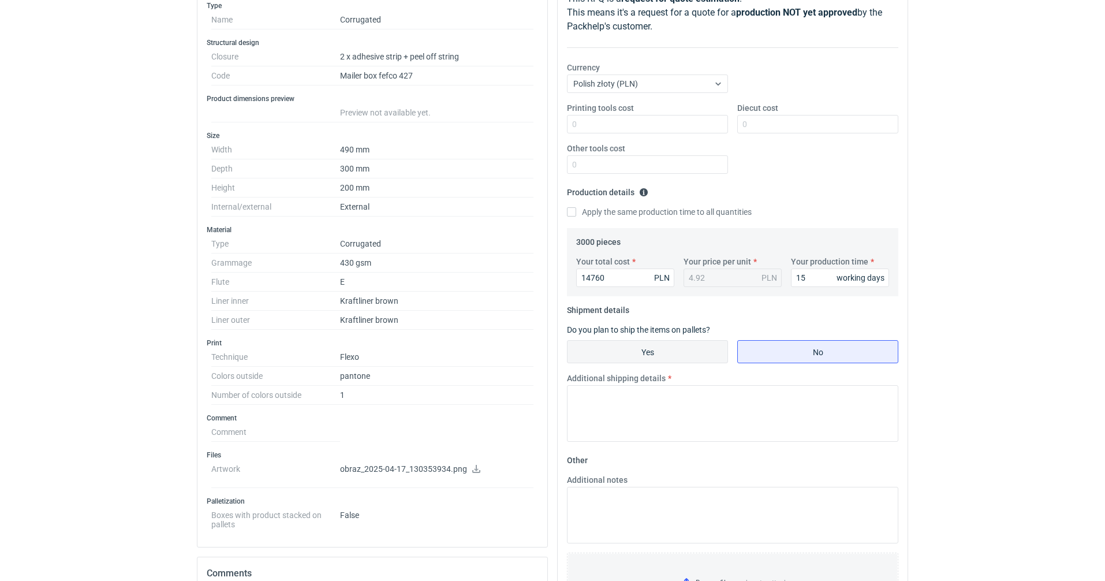
click at [618, 350] on input "Yes" at bounding box center [648, 352] width 160 height 22
radio input "true"
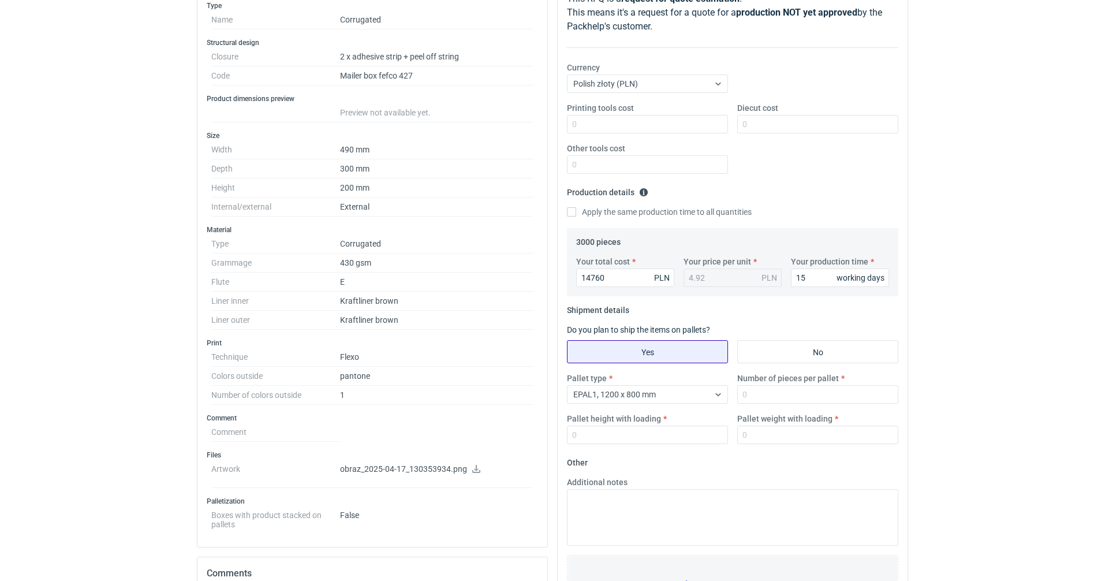
click at [654, 351] on input "Yes" at bounding box center [648, 352] width 160 height 22
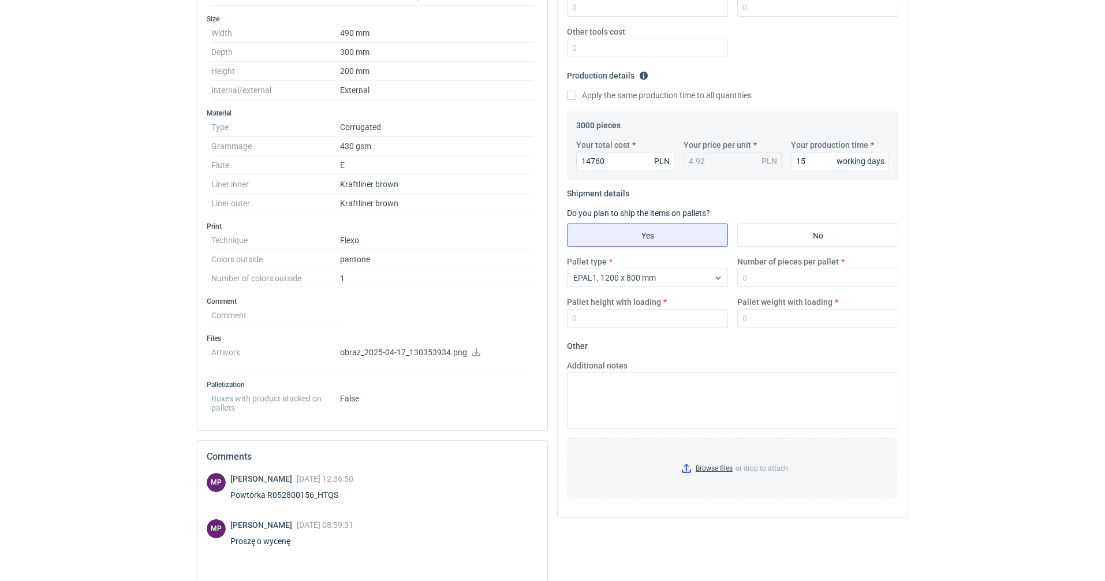
scroll to position [289, 0]
click at [844, 274] on input "Number of pieces per pallet" at bounding box center [817, 279] width 161 height 18
type input "750"
type input "1700"
type input "240"
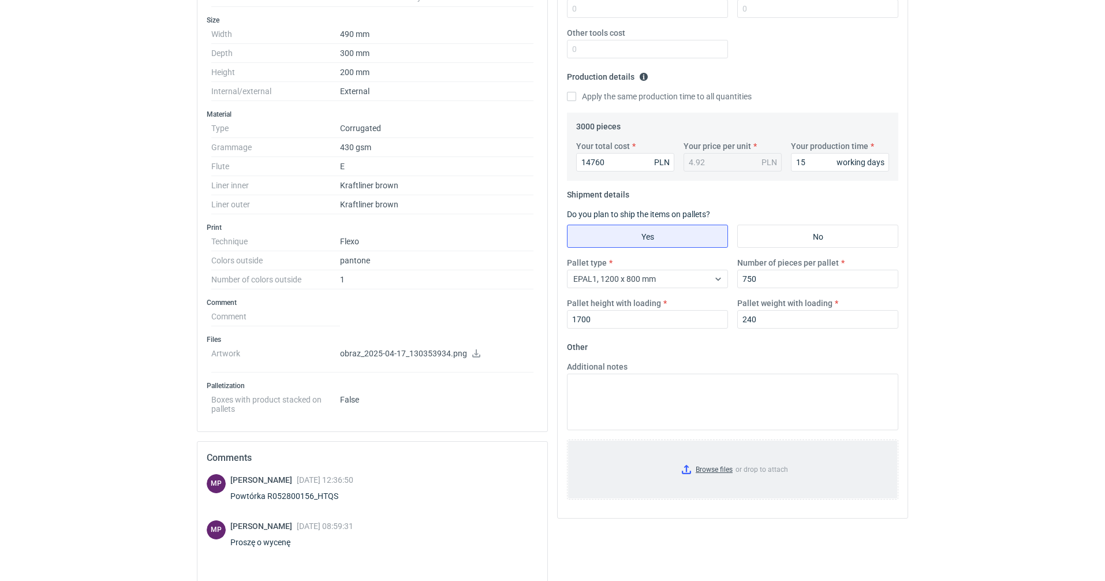
click at [715, 475] on input "Browse files or drop to attach" at bounding box center [732, 470] width 329 height 58
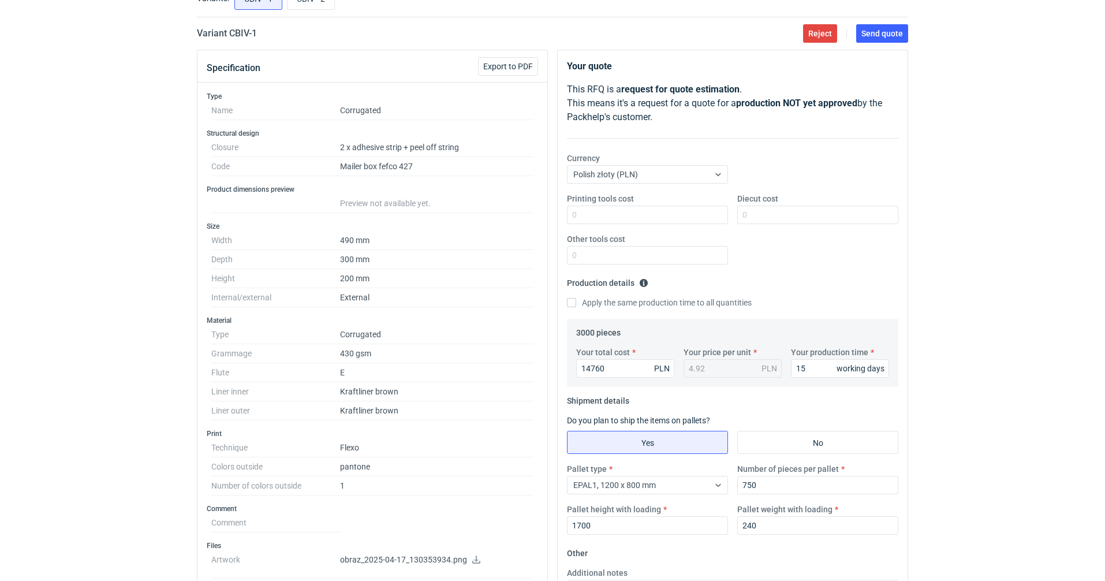
scroll to position [0, 0]
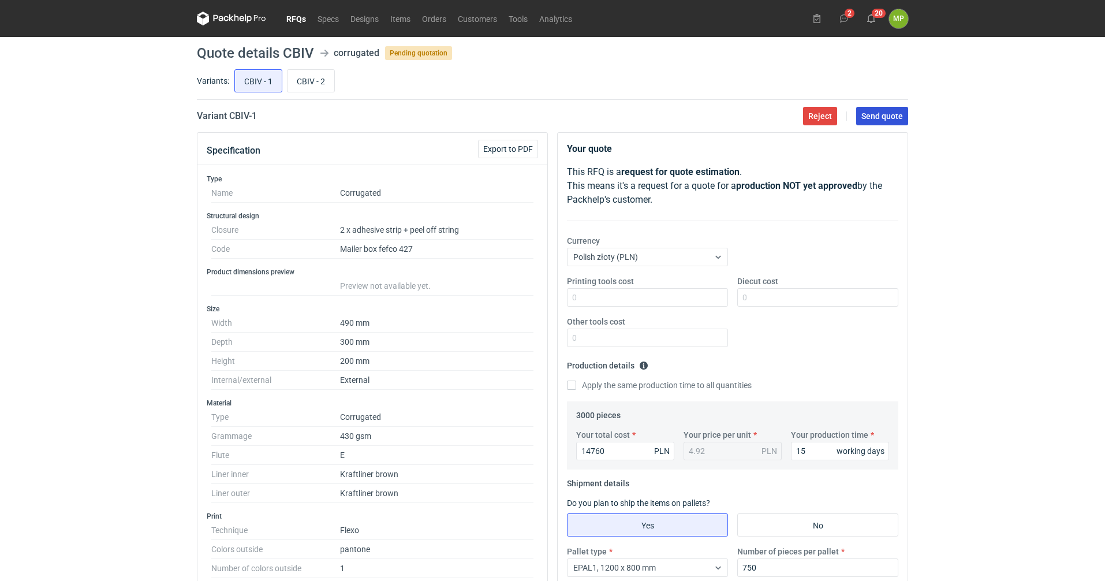
click at [893, 109] on button "Send quote" at bounding box center [882, 116] width 52 height 18
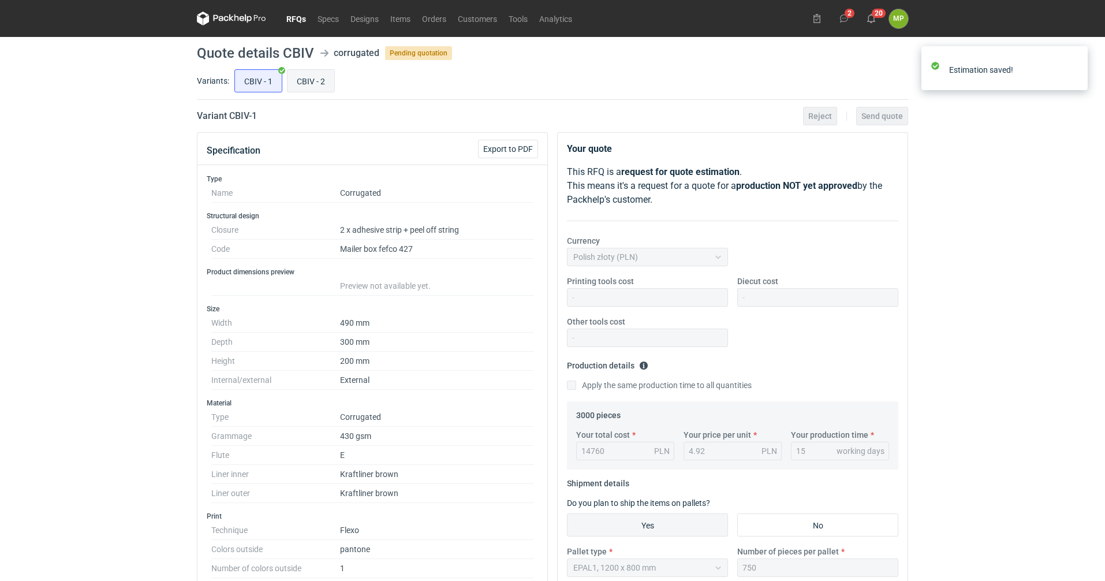
click at [309, 83] on input "CBIV - 2" at bounding box center [311, 81] width 47 height 22
radio input "true"
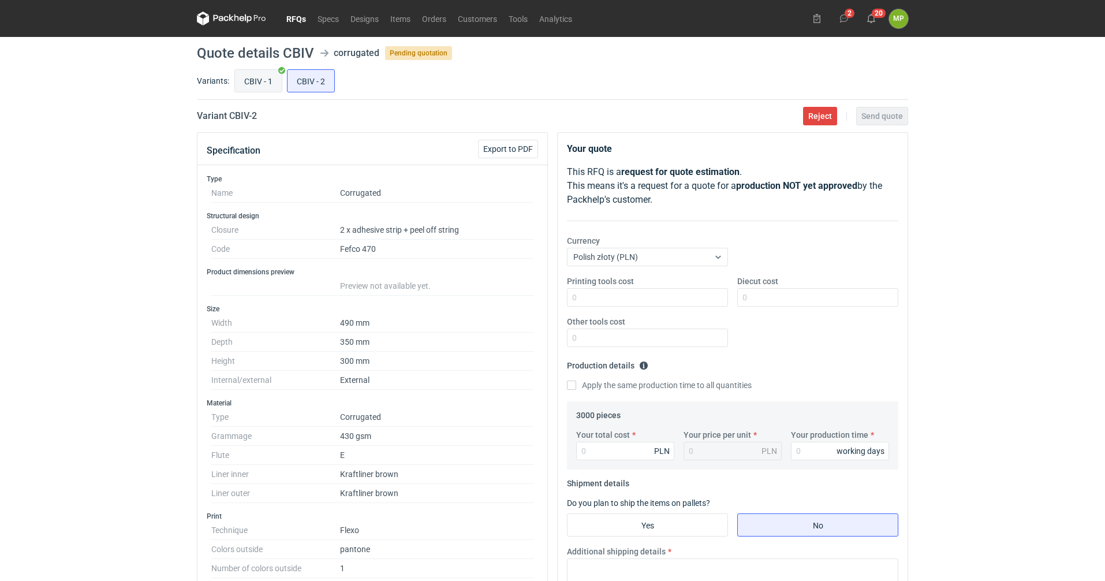
click at [245, 79] on input "CBIV - 1" at bounding box center [258, 81] width 47 height 22
radio input "true"
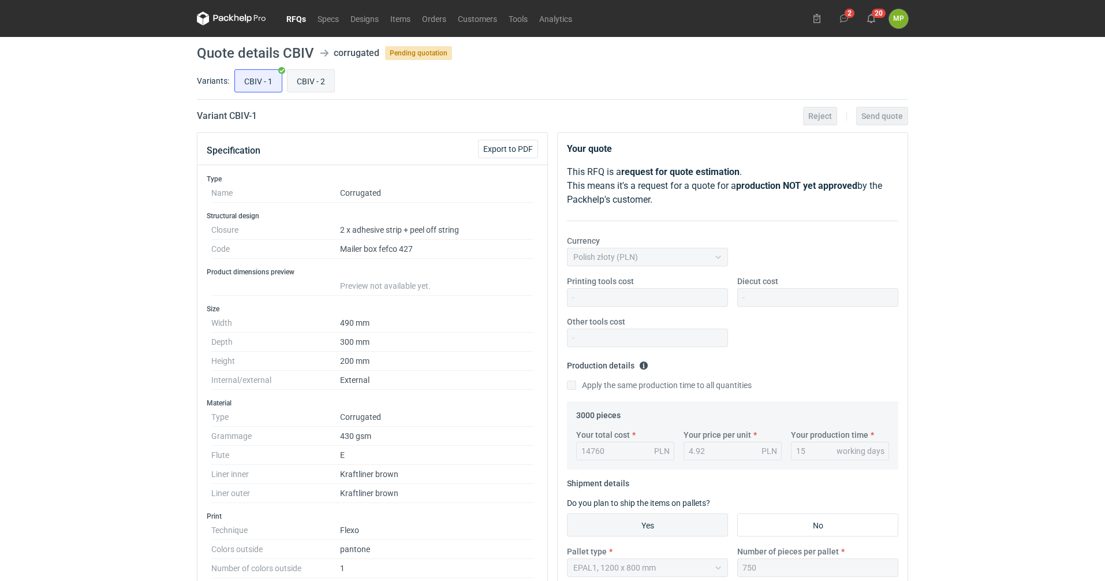
click at [326, 76] on input "CBIV - 2" at bounding box center [311, 81] width 47 height 22
radio input "true"
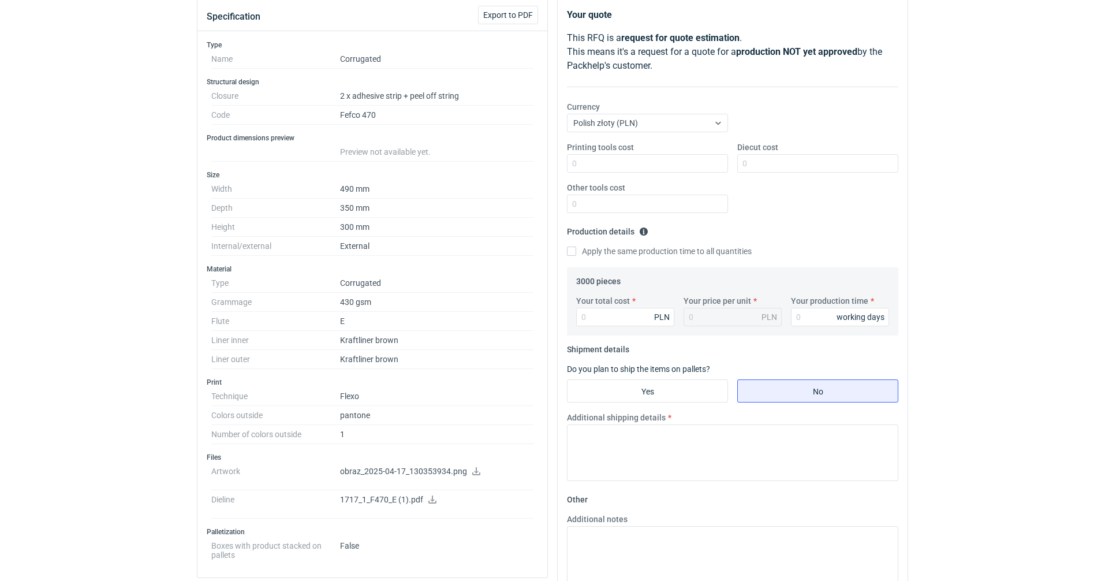
scroll to position [289, 0]
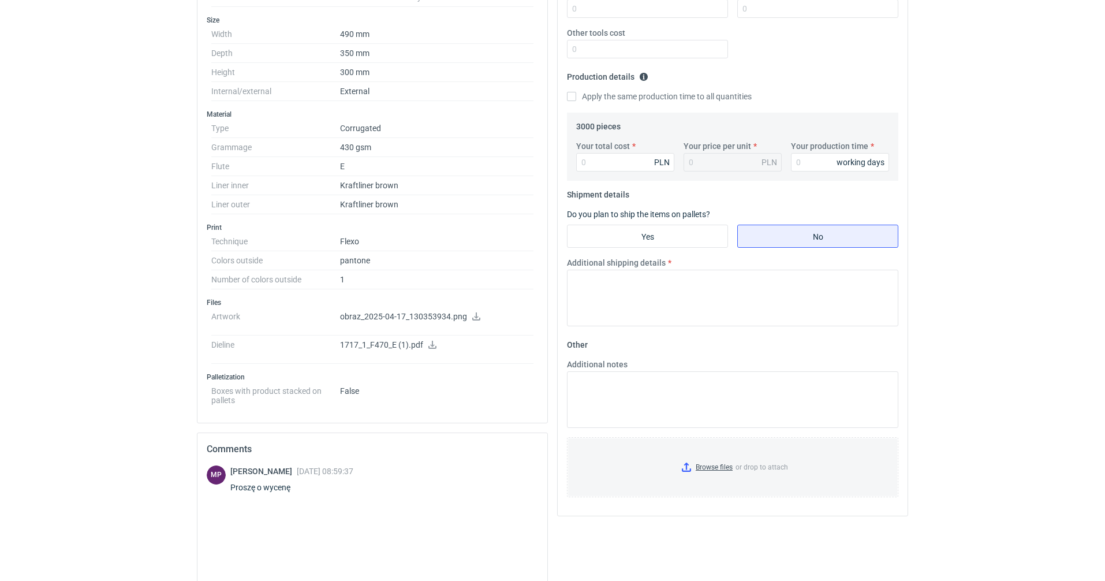
click at [432, 343] on icon at bounding box center [432, 345] width 8 height 8
click at [475, 314] on icon at bounding box center [476, 316] width 8 height 8
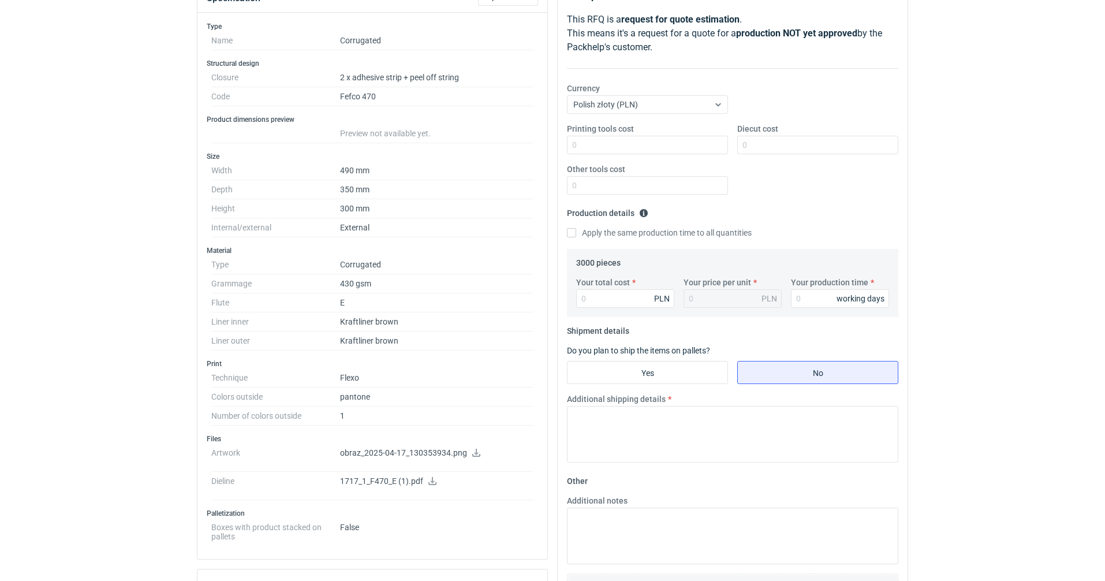
scroll to position [115, 0]
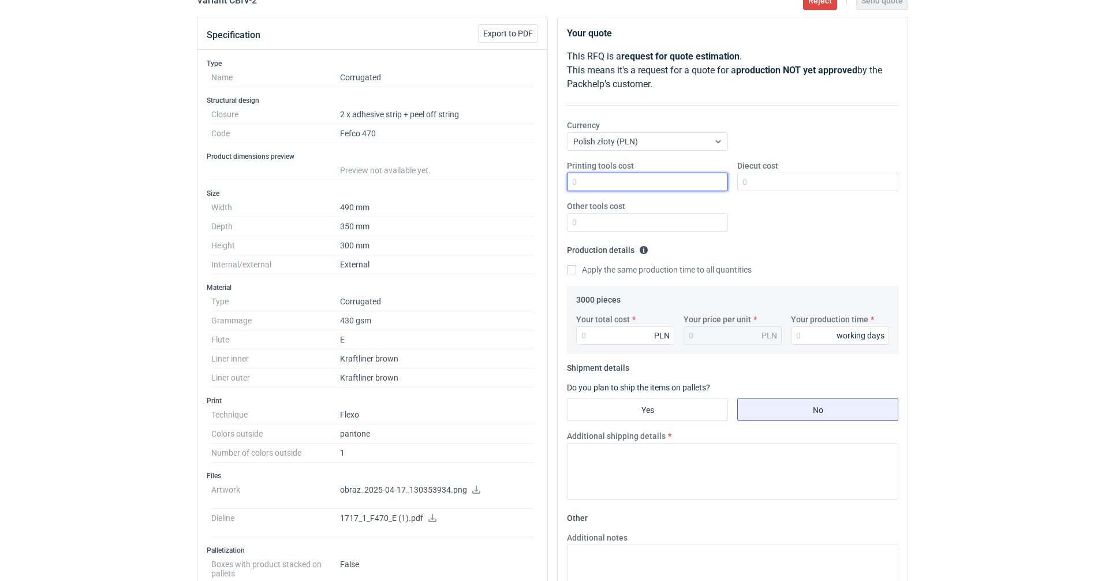
click at [681, 180] on input "Printing tools cost" at bounding box center [647, 182] width 161 height 18
type input "350"
type input "1700"
type input "16"
type input "0.01"
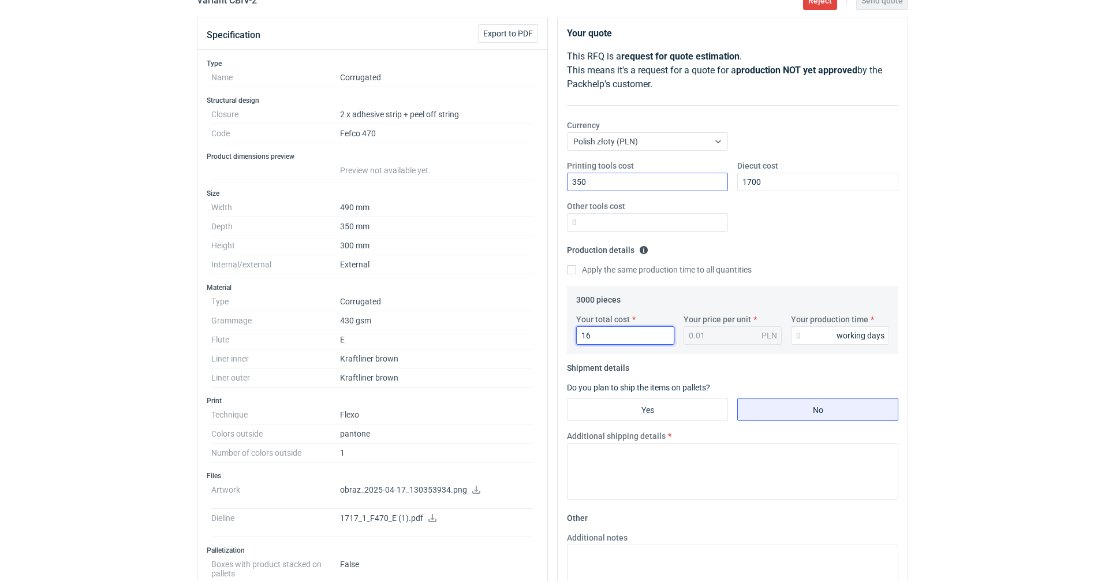
type input "164"
type input "0.05"
type input "16470"
type input "5.49"
type input "2"
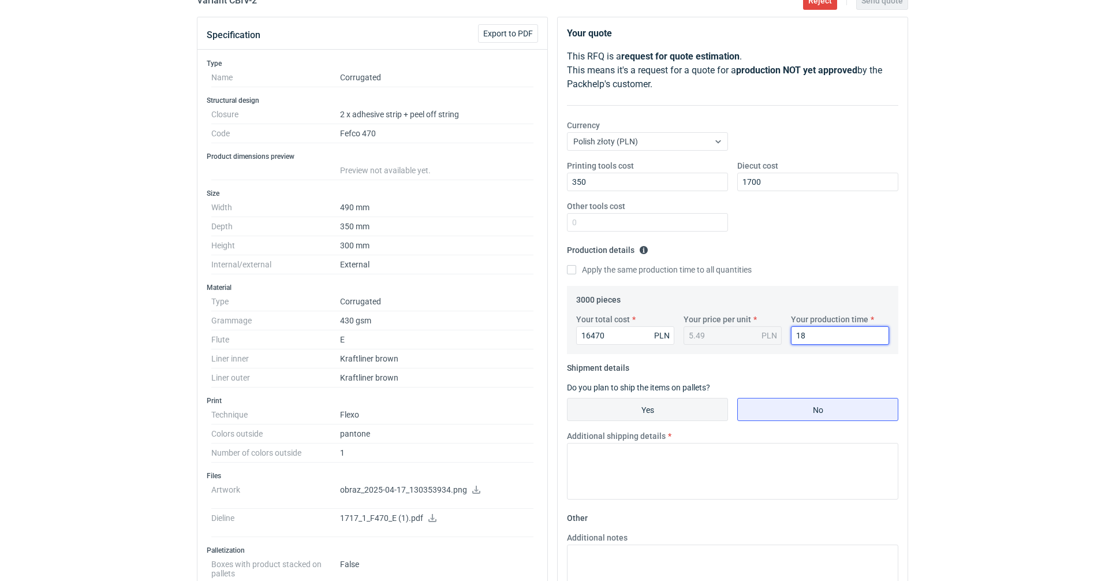
type input "18"
click at [703, 417] on input "Yes" at bounding box center [648, 409] width 160 height 22
radio input "true"
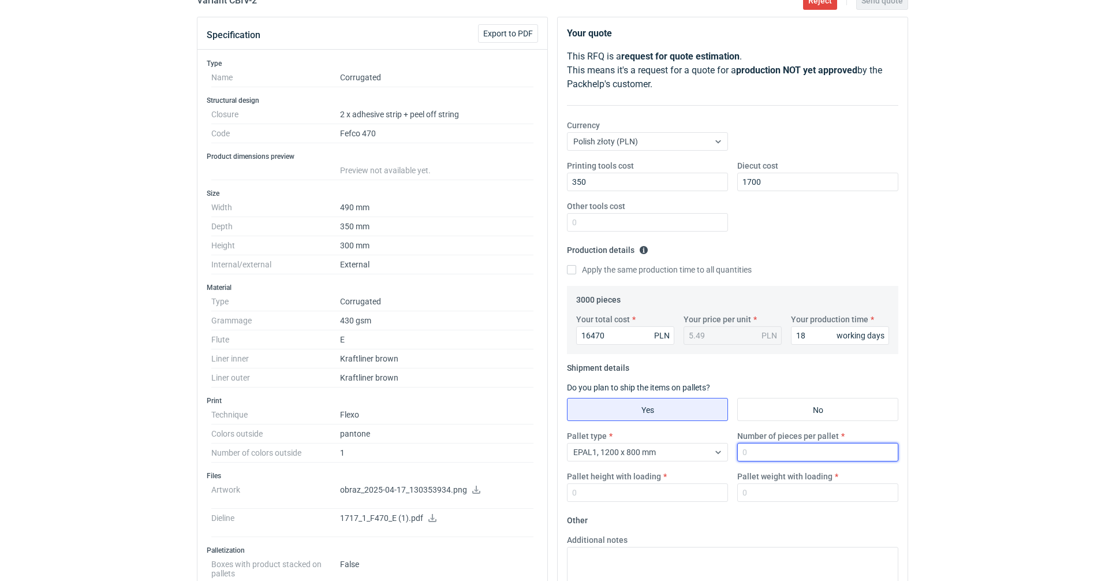
click at [775, 452] on input "Number of pieces per pallet" at bounding box center [817, 452] width 161 height 18
type input "750"
type input "1700"
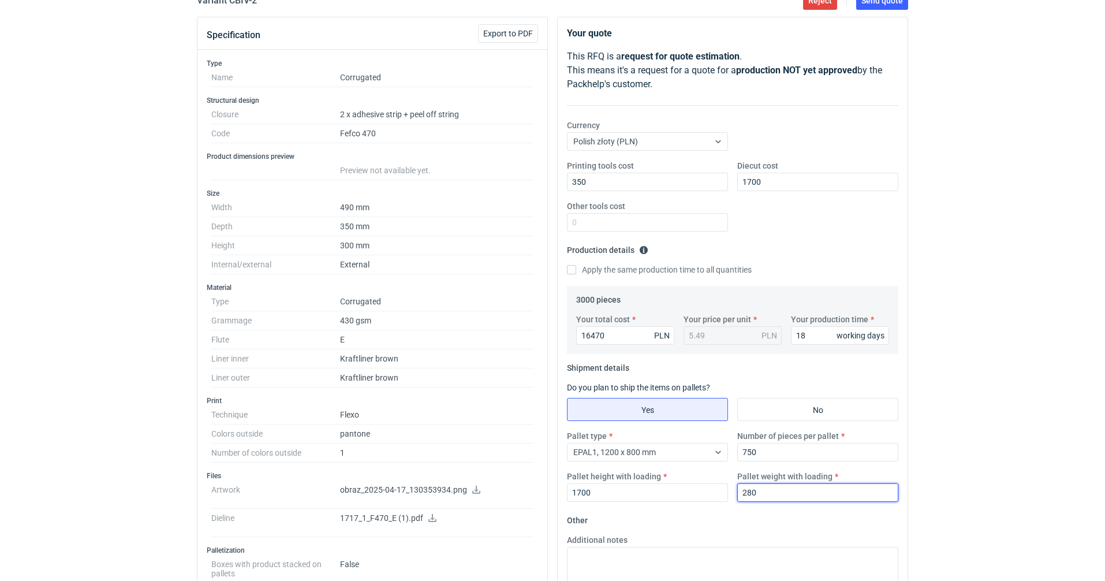
type input "280"
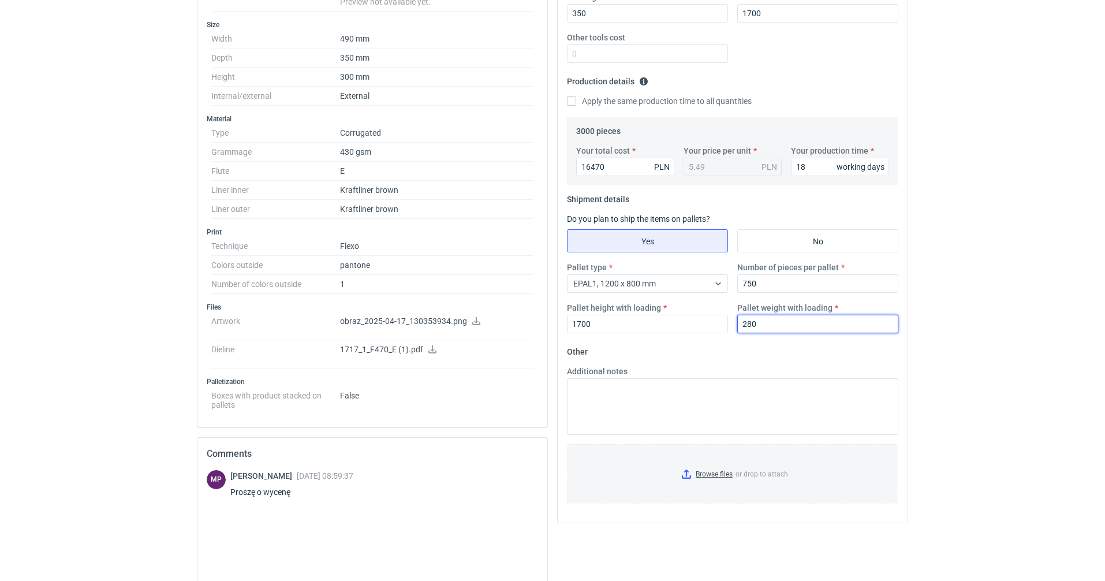
scroll to position [289, 0]
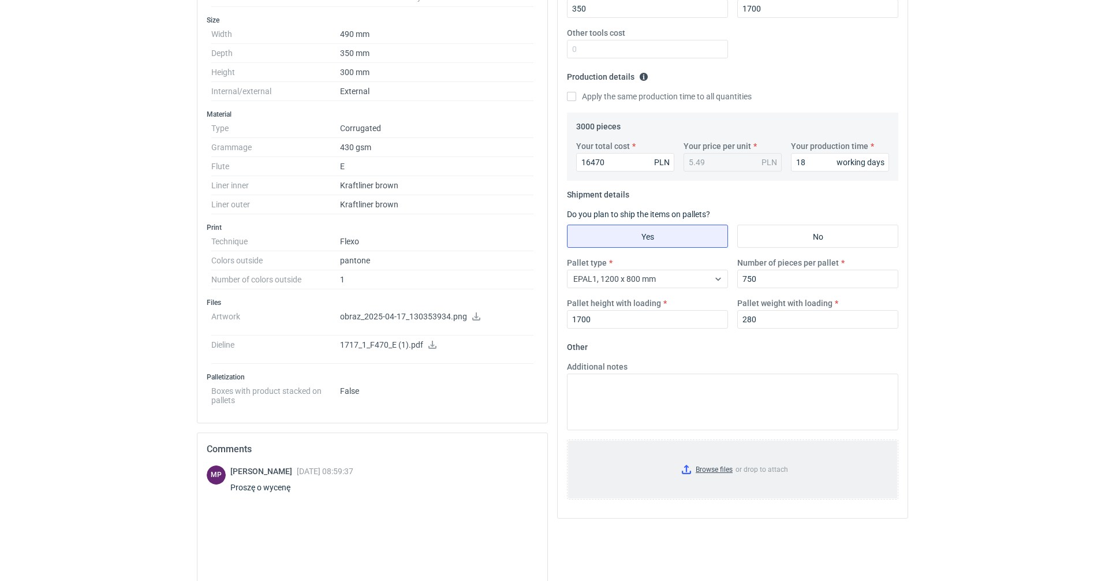
click at [700, 467] on input "Browse files or drop to attach" at bounding box center [732, 470] width 329 height 58
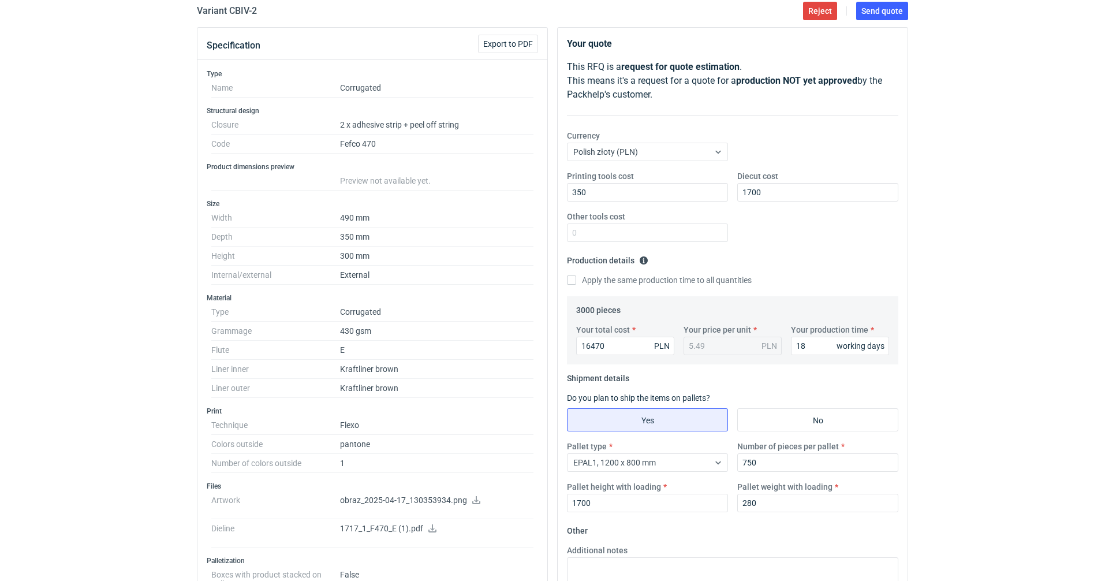
scroll to position [0, 0]
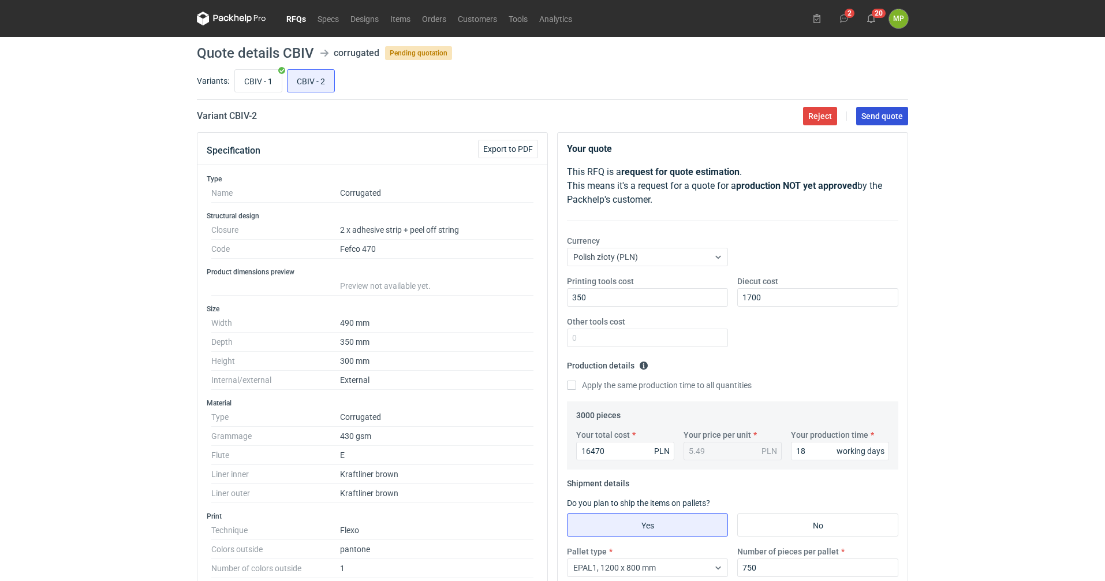
click at [879, 112] on span "Send quote" at bounding box center [882, 116] width 42 height 8
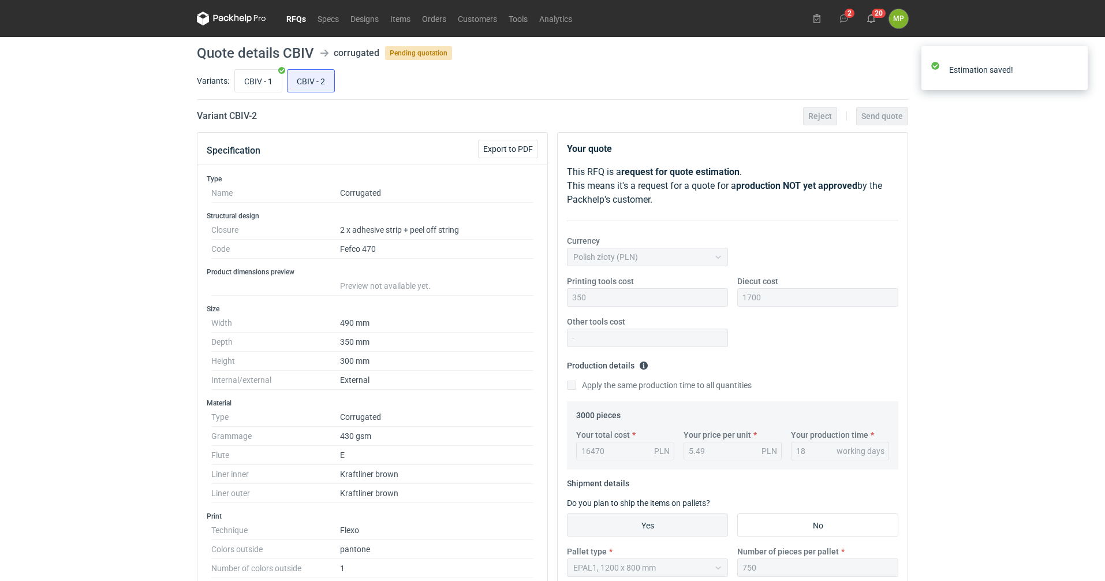
click at [295, 13] on link "RFQs" at bounding box center [296, 19] width 31 height 14
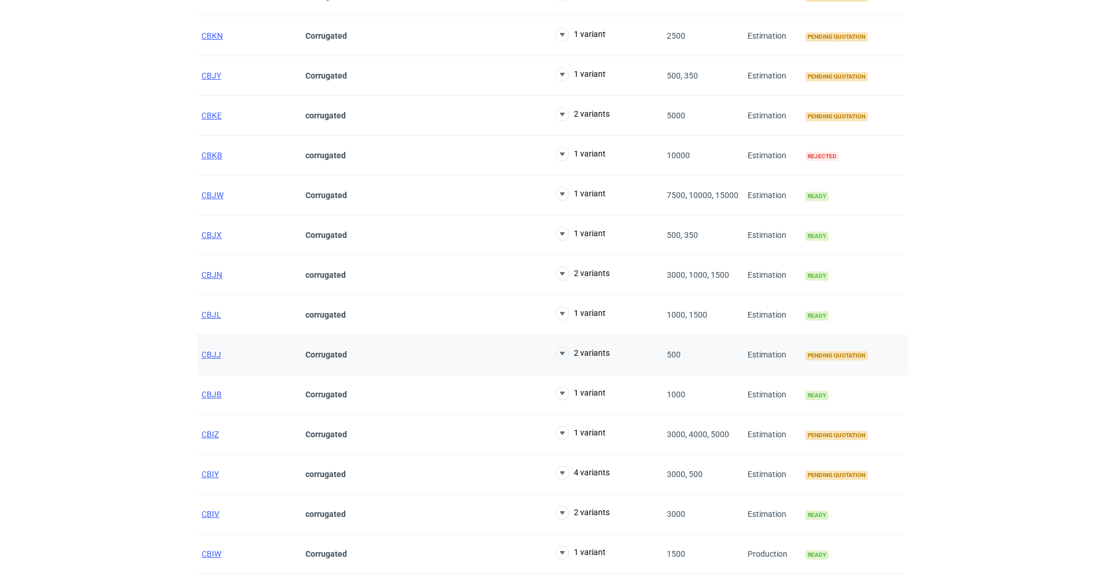
scroll to position [173, 0]
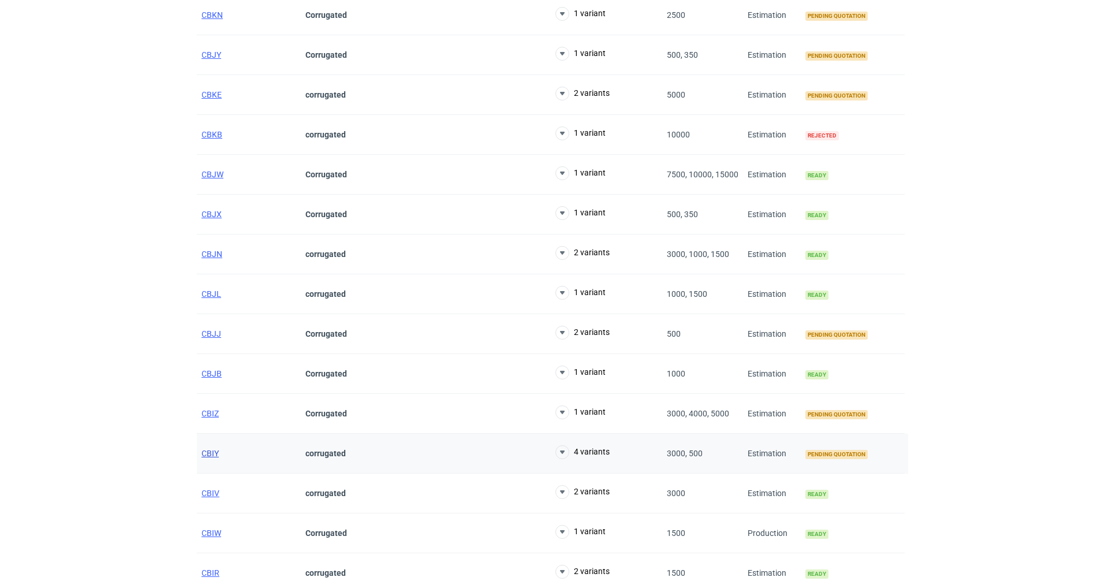
click at [208, 456] on span "CBIY" at bounding box center [210, 453] width 17 height 9
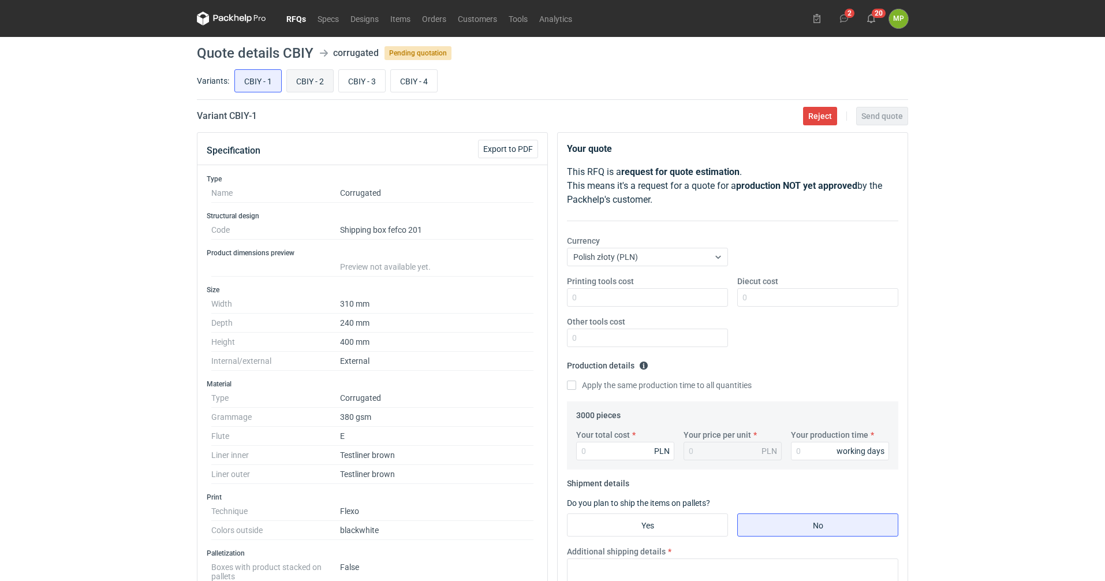
click at [310, 80] on input "CBIY - 2" at bounding box center [310, 81] width 46 height 22
radio input "true"
click at [335, 80] on div "CBIY - 1 CBIY - 2 CBIY - 3 CBIY - 4" at bounding box center [570, 81] width 676 height 28
click at [350, 79] on input "CBIY - 3" at bounding box center [362, 81] width 46 height 22
radio input "true"
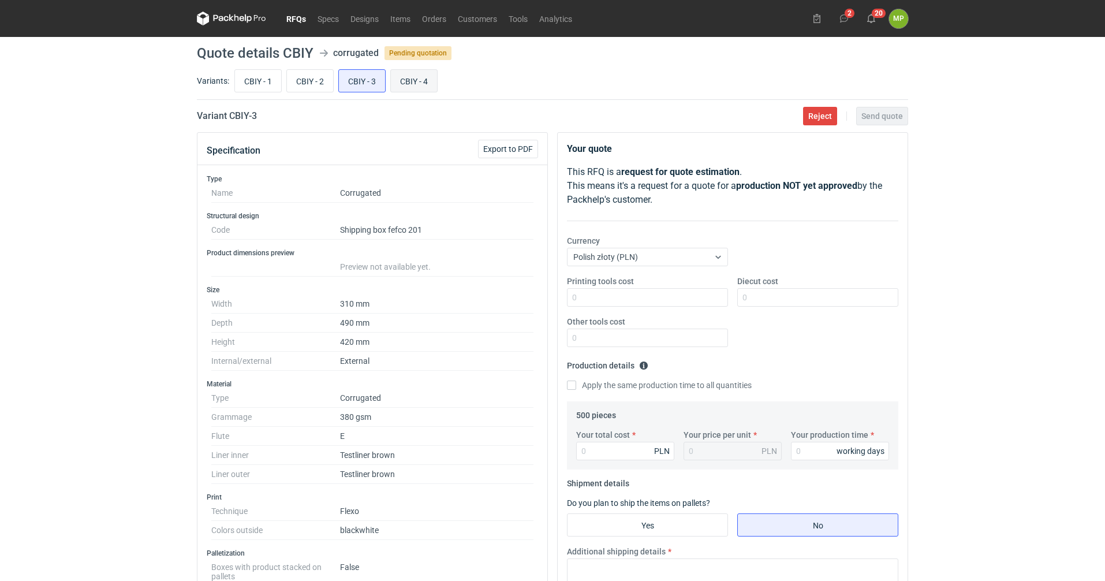
click at [419, 87] on input "CBIY - 4" at bounding box center [414, 81] width 46 height 22
radio input "true"
click at [368, 92] on label "CBIY - 3" at bounding box center [361, 80] width 47 height 23
click at [368, 92] on input "CBIY - 3" at bounding box center [362, 81] width 46 height 22
radio input "true"
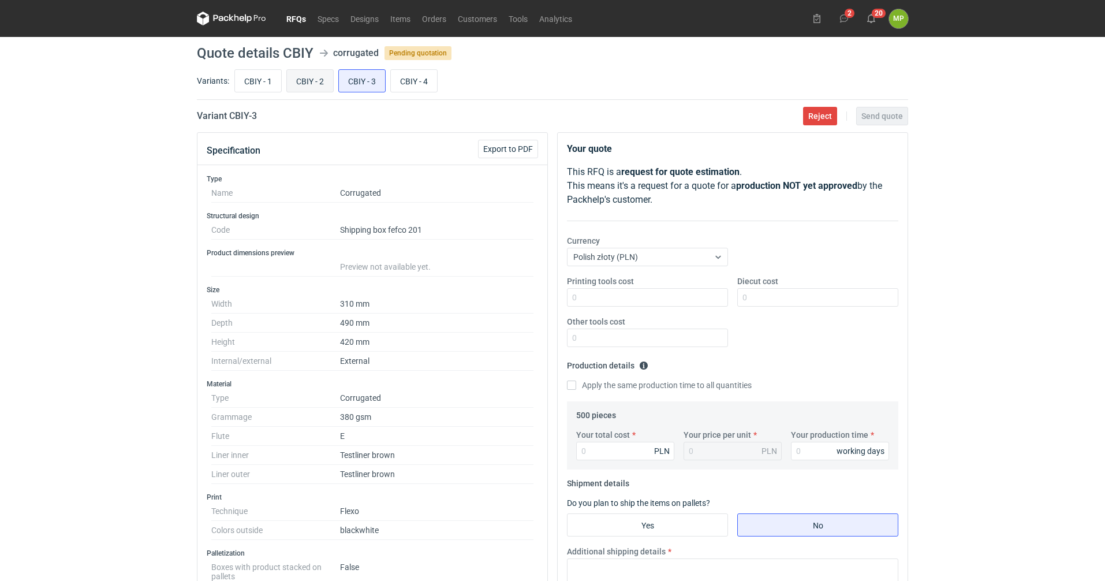
click at [309, 79] on input "CBIY - 2" at bounding box center [310, 81] width 46 height 22
radio input "true"
click at [349, 78] on input "CBIY - 3" at bounding box center [362, 81] width 46 height 22
radio input "true"
click at [405, 78] on input "CBIY - 4" at bounding box center [414, 81] width 46 height 22
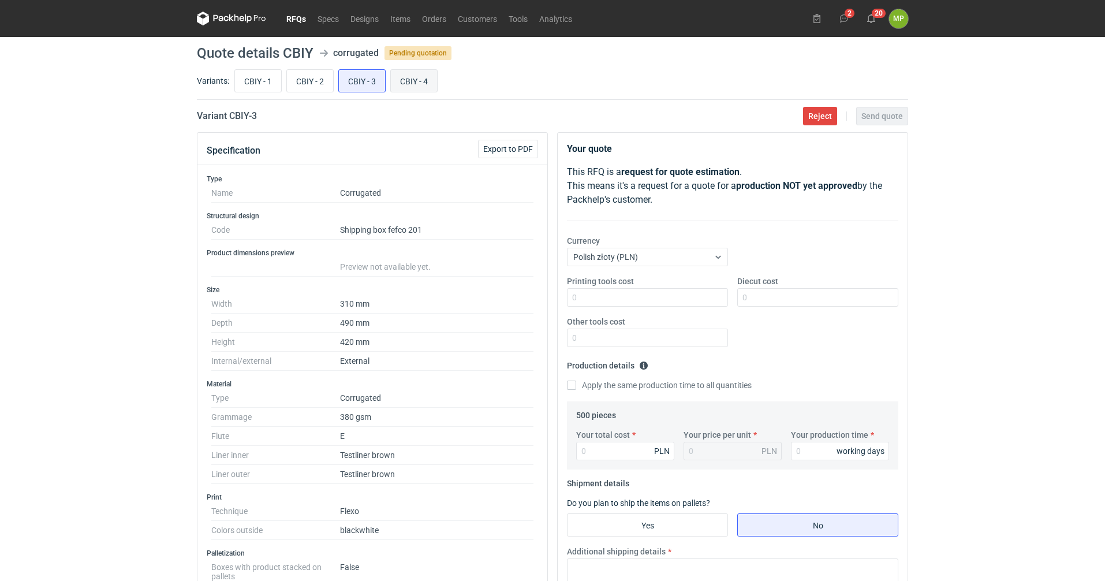
radio input "true"
click at [300, 81] on input "CBIY - 2" at bounding box center [310, 81] width 46 height 22
radio input "true"
click at [248, 73] on input "CBIY - 1" at bounding box center [258, 81] width 46 height 22
radio input "true"
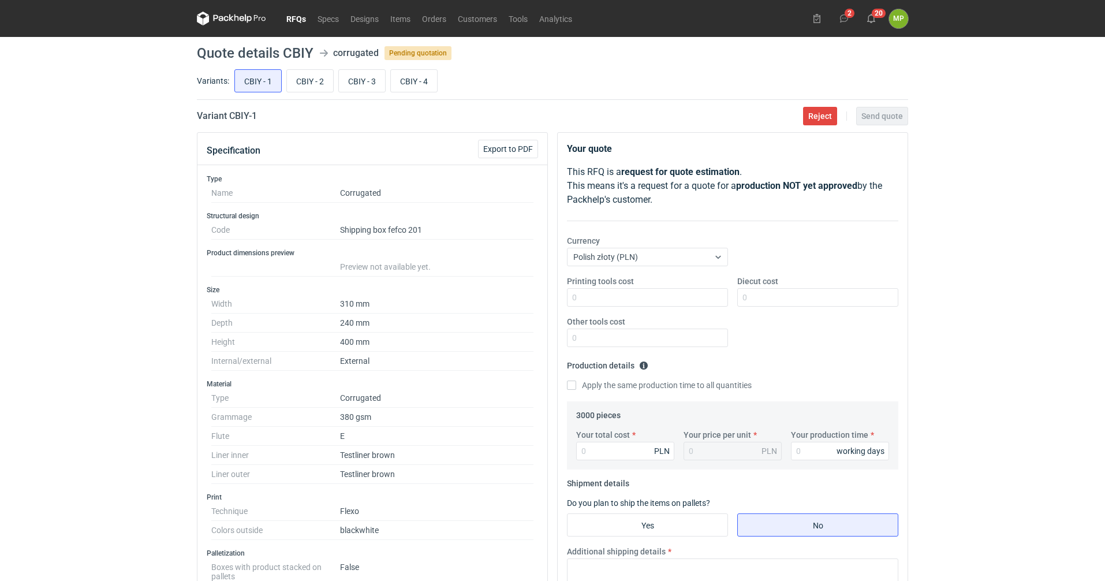
click at [293, 14] on link "RFQs" at bounding box center [296, 19] width 31 height 14
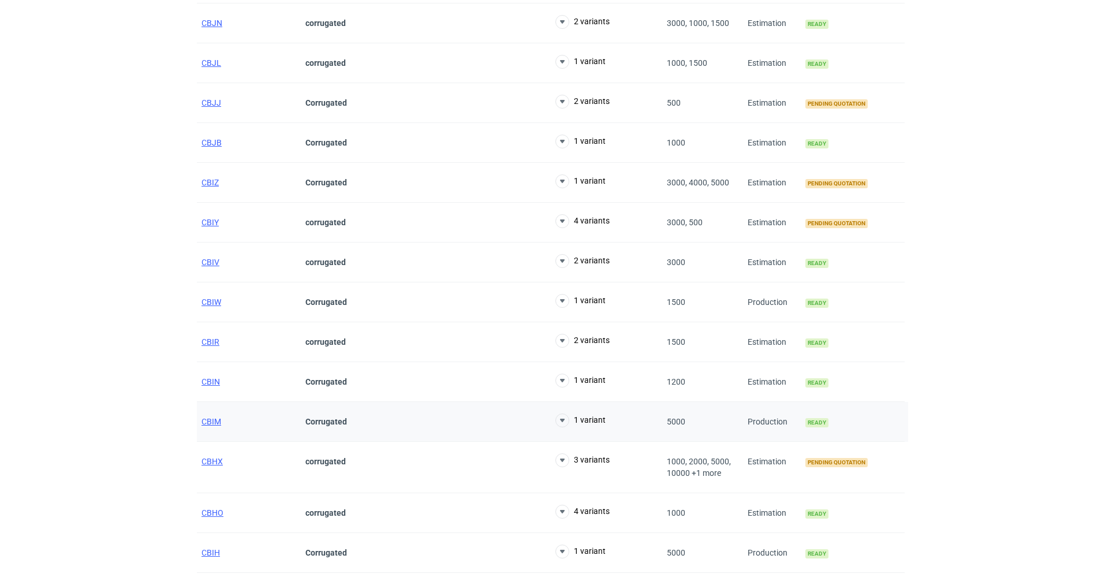
scroll to position [792, 0]
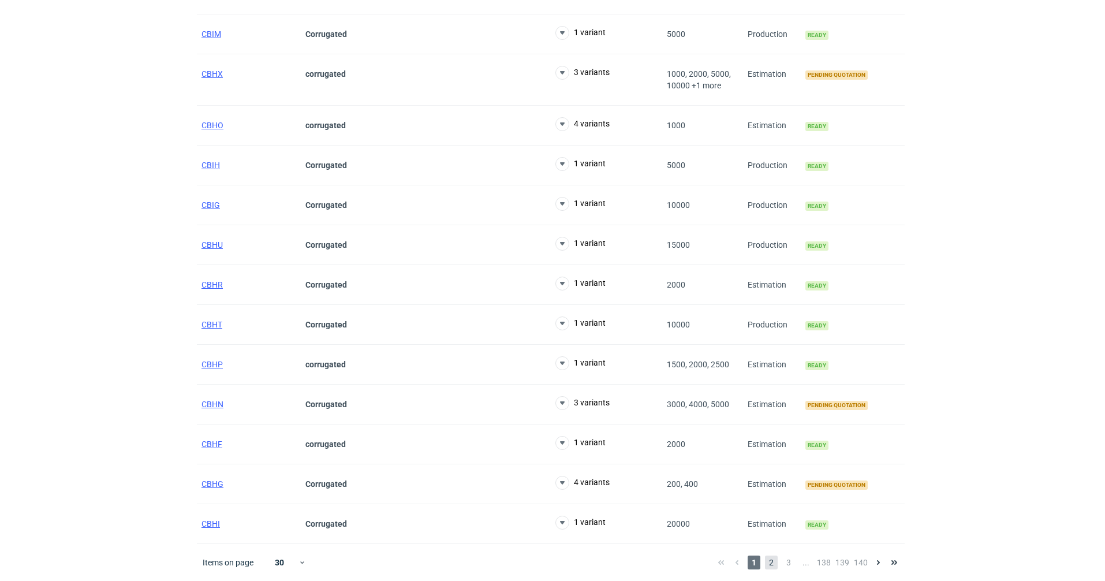
click at [770, 562] on span "2" at bounding box center [771, 562] width 13 height 14
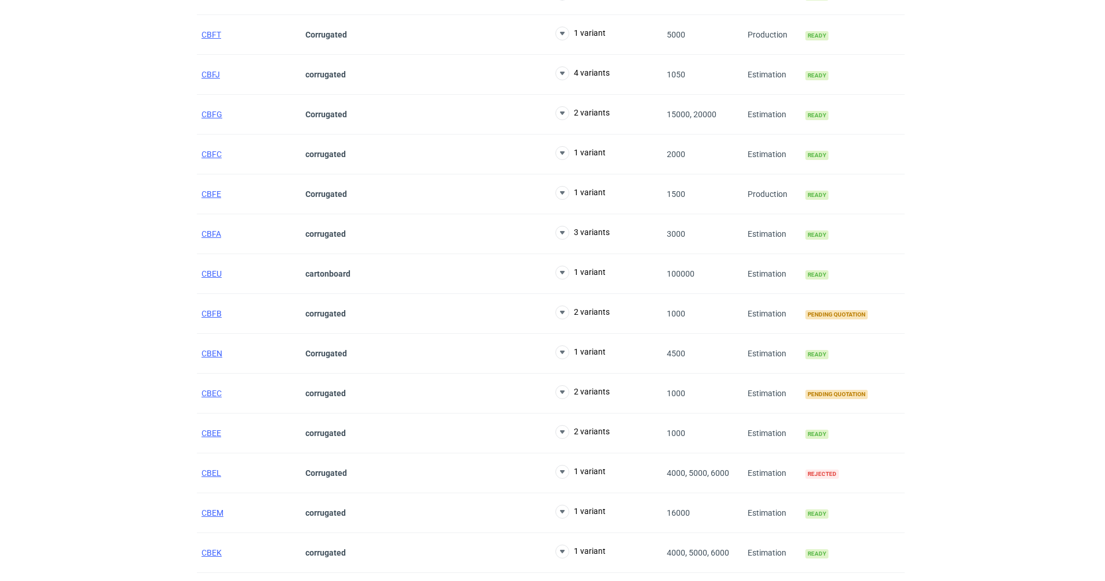
scroll to position [792, 0]
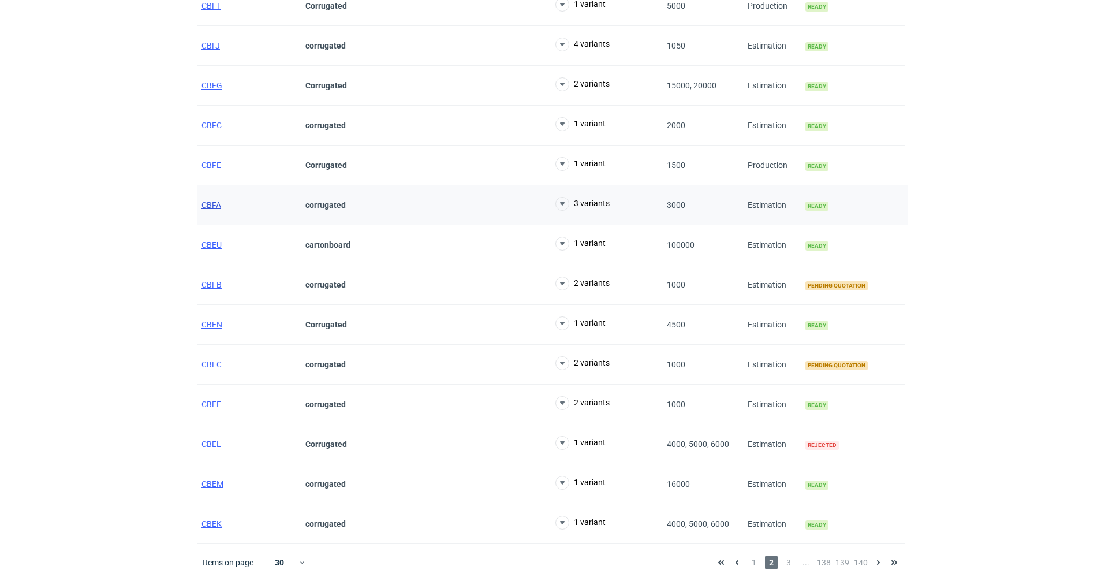
click at [206, 205] on span "CBFA" at bounding box center [212, 204] width 20 height 9
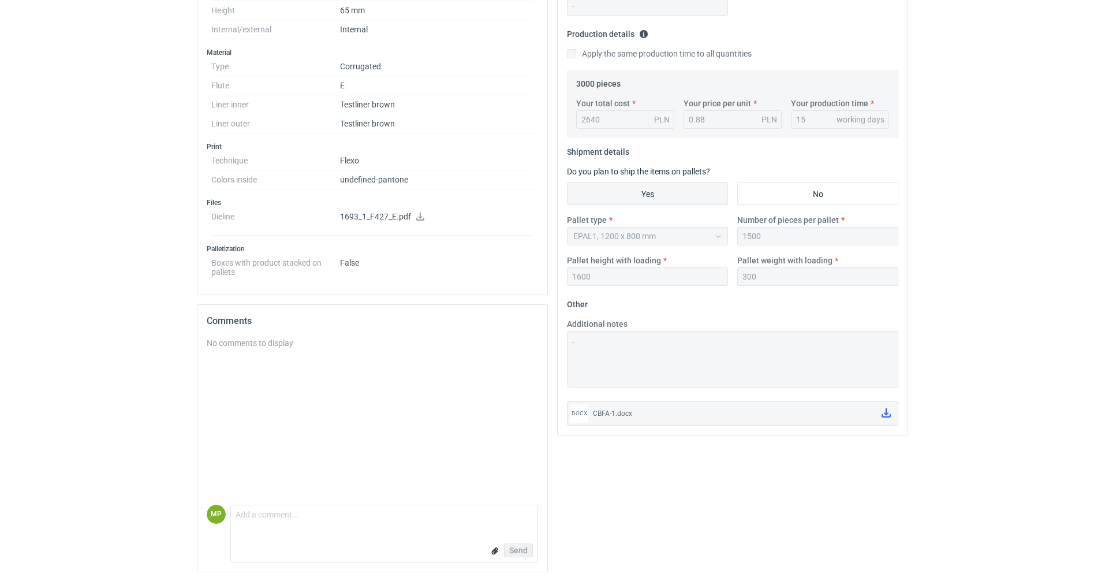
scroll to position [332, 0]
click at [607, 410] on div "CBFA-1.docx" at bounding box center [732, 413] width 279 height 12
click at [618, 412] on div "CBFA-1.docx" at bounding box center [732, 413] width 279 height 12
click at [888, 416] on icon at bounding box center [886, 412] width 9 height 9
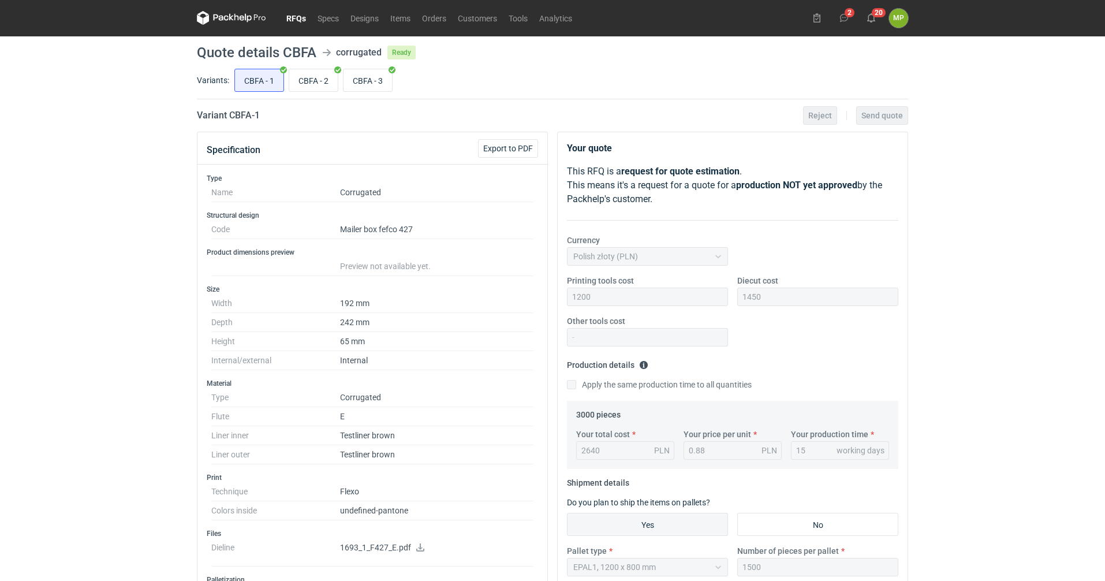
scroll to position [0, 0]
click at [327, 18] on link "Specs" at bounding box center [328, 19] width 33 height 14
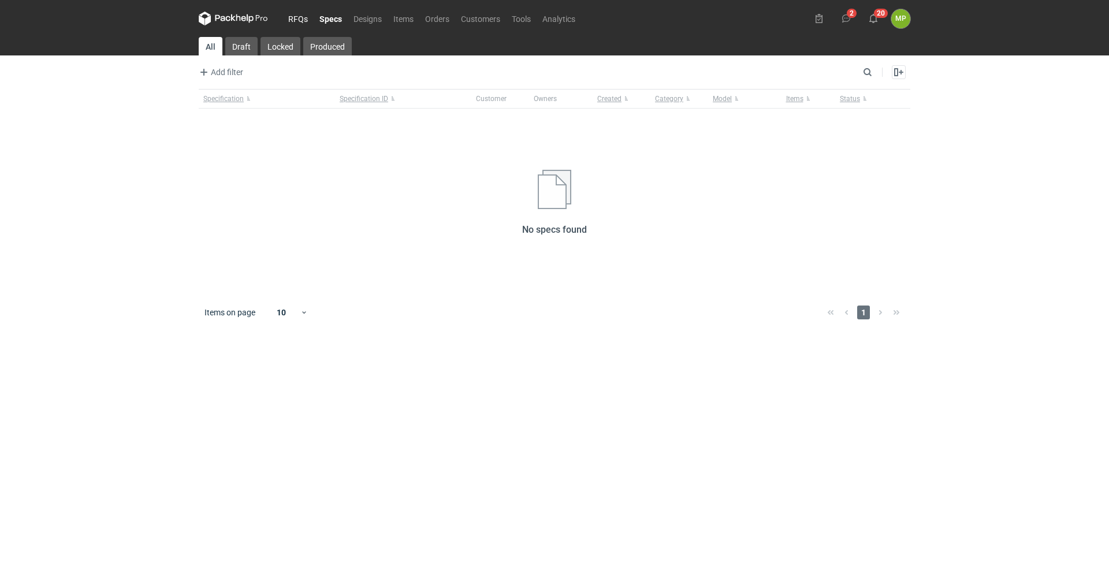
click at [311, 19] on link "RFQs" at bounding box center [297, 19] width 31 height 14
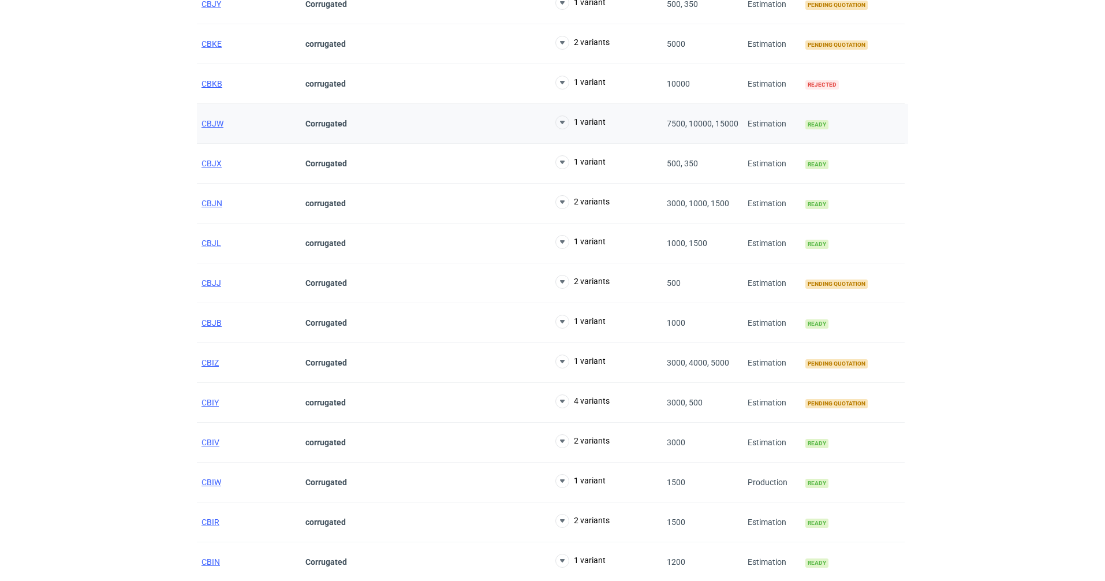
scroll to position [231, 0]
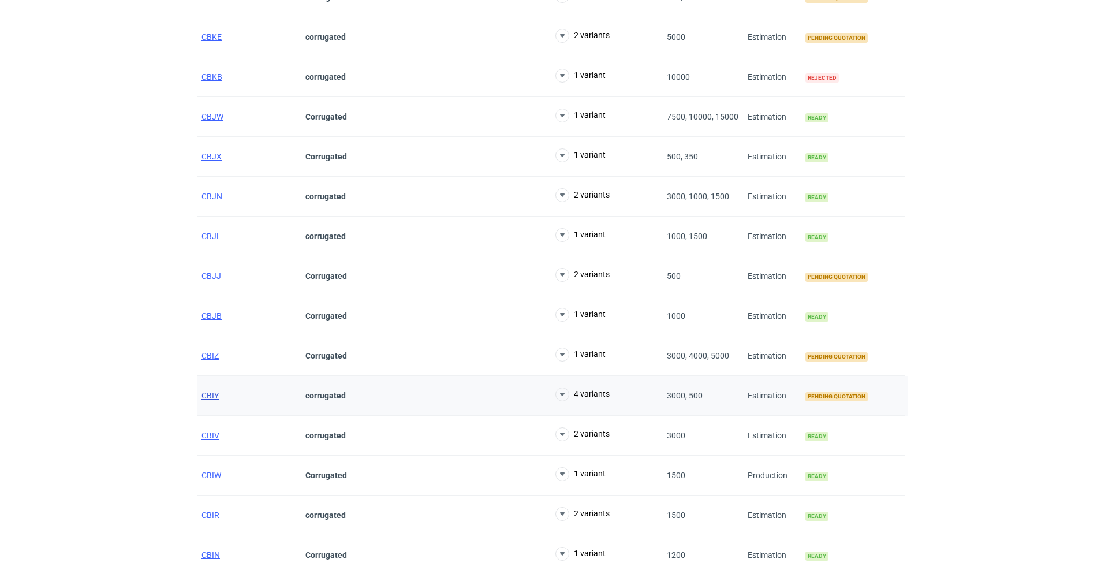
click at [213, 398] on span "CBIY" at bounding box center [210, 395] width 17 height 9
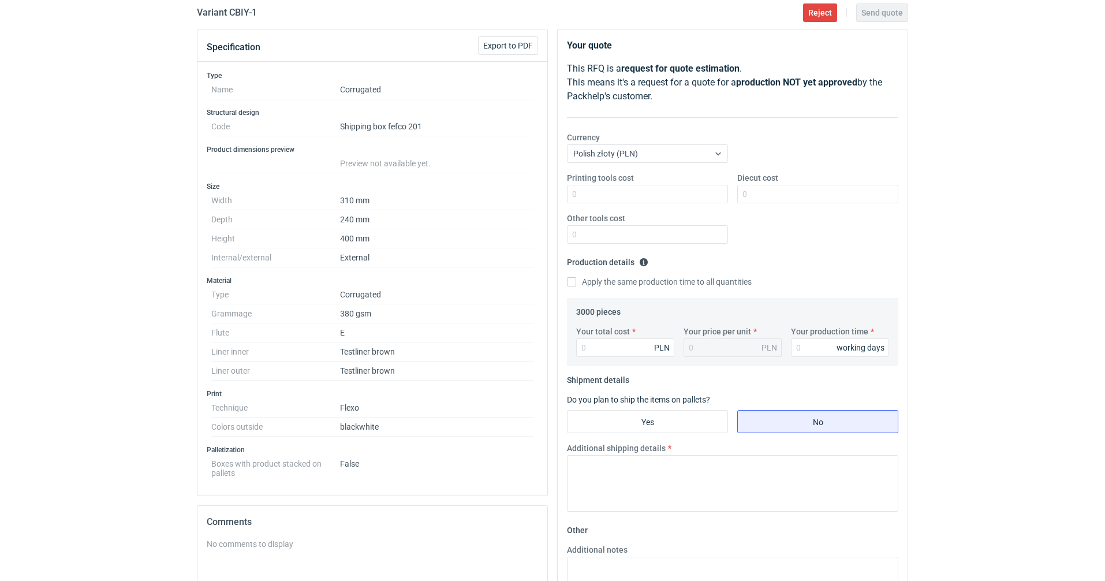
scroll to position [115, 0]
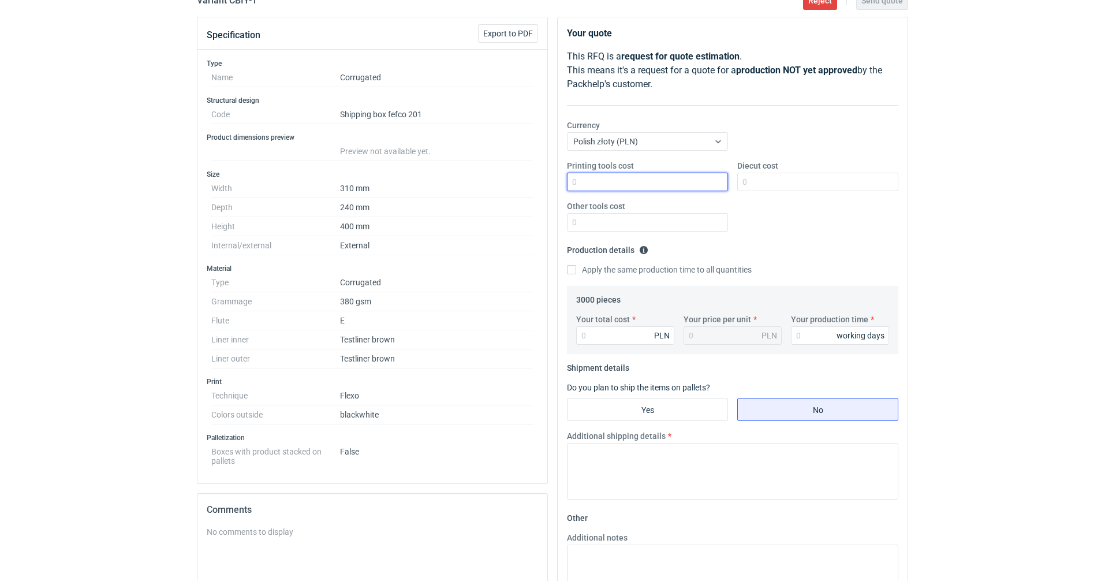
click at [629, 178] on input "Printing tools cost" at bounding box center [647, 182] width 161 height 18
type input "800"
type input "900"
click at [614, 333] on input "Your total cost" at bounding box center [625, 335] width 98 height 18
type input "1.72"
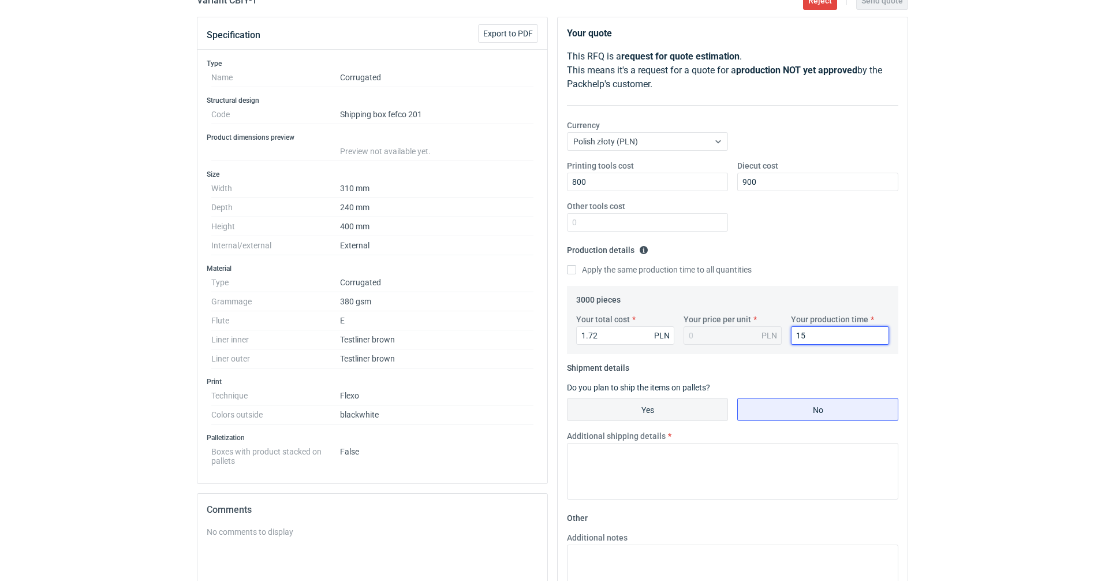
type input "15"
click at [618, 413] on input "Yes" at bounding box center [648, 409] width 160 height 22
radio input "true"
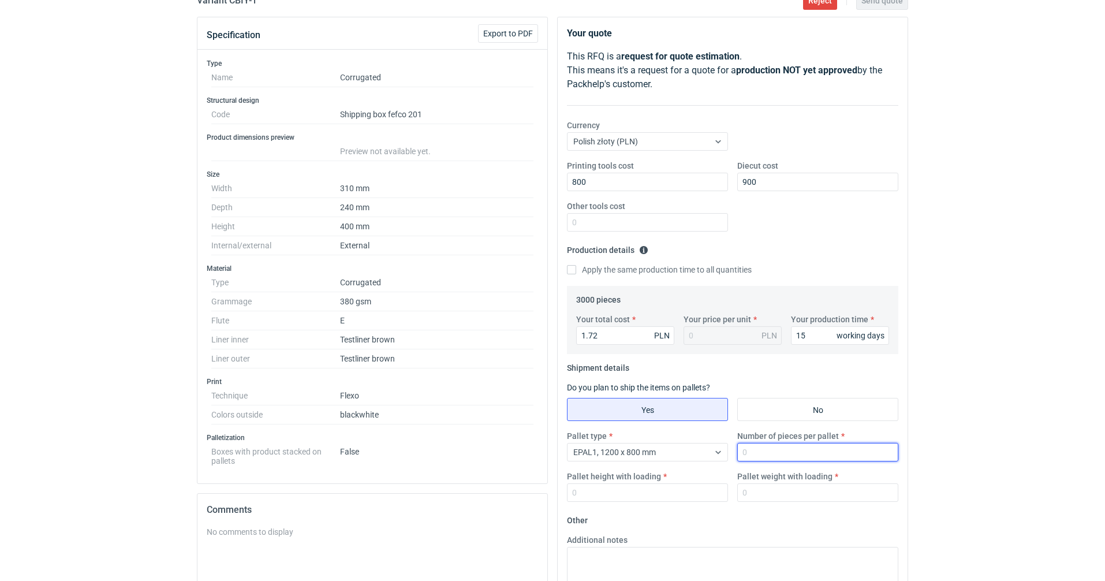
click at [754, 451] on input "Number of pieces per pallet" at bounding box center [817, 452] width 161 height 18
type input "600"
type input "1700"
type input "260"
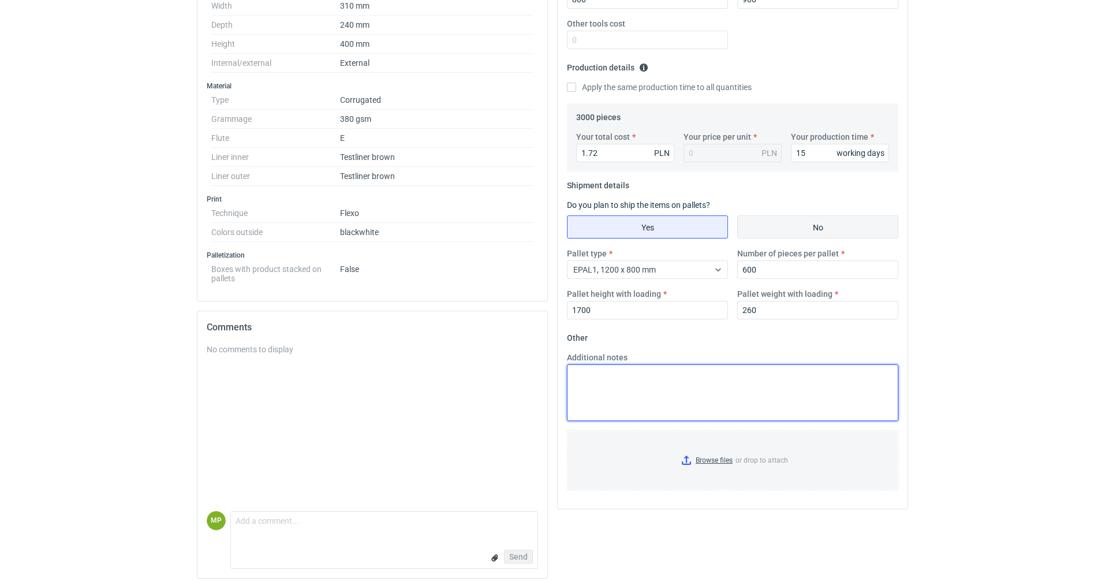
scroll to position [305, 0]
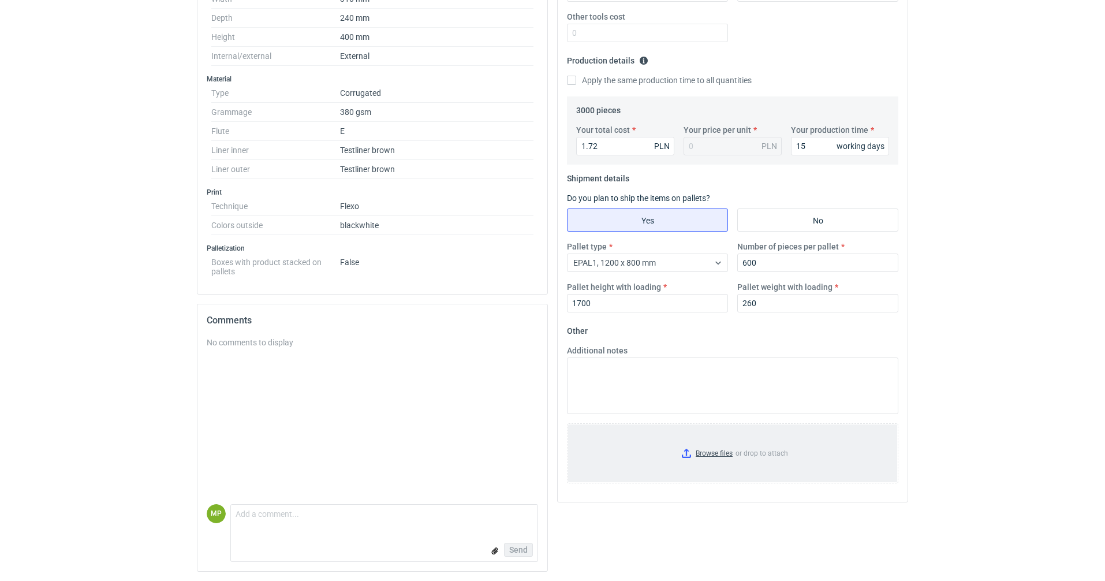
click at [706, 455] on input "Browse files or drop to attach" at bounding box center [732, 453] width 329 height 58
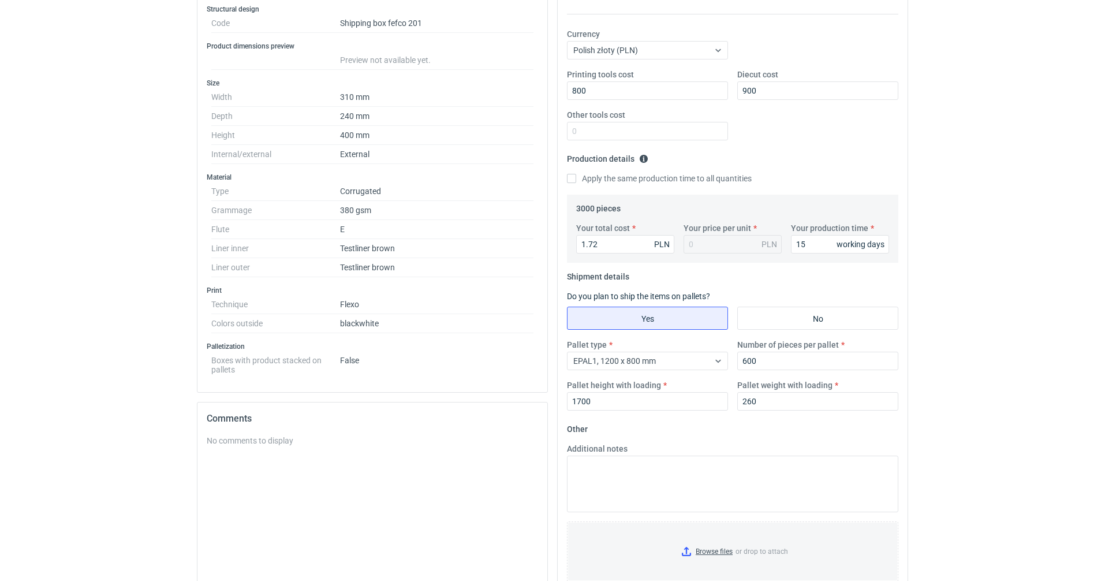
scroll to position [0, 0]
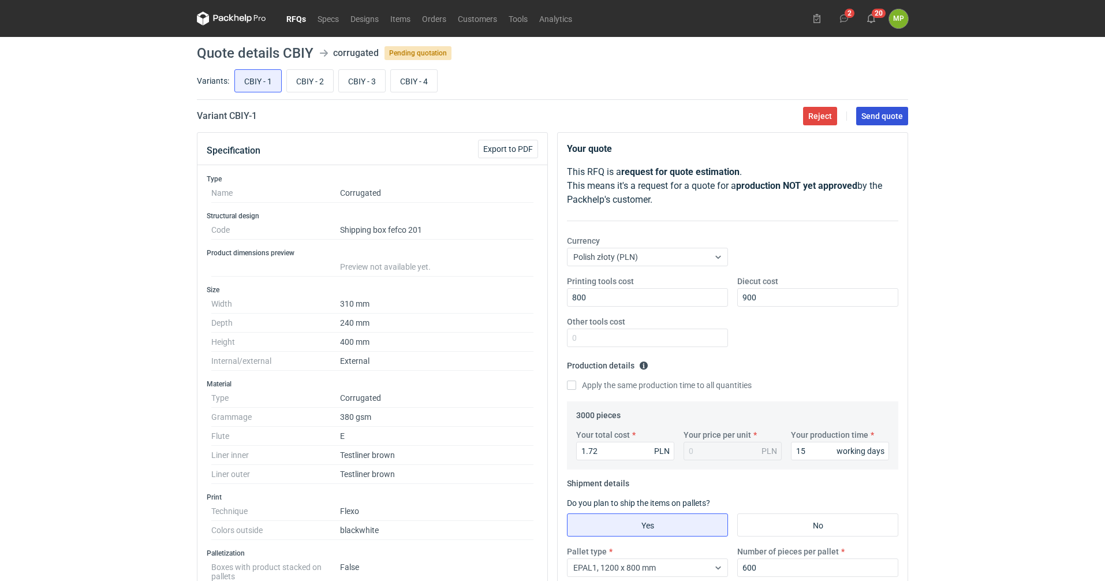
click at [879, 120] on span "Send quote" at bounding box center [882, 116] width 42 height 8
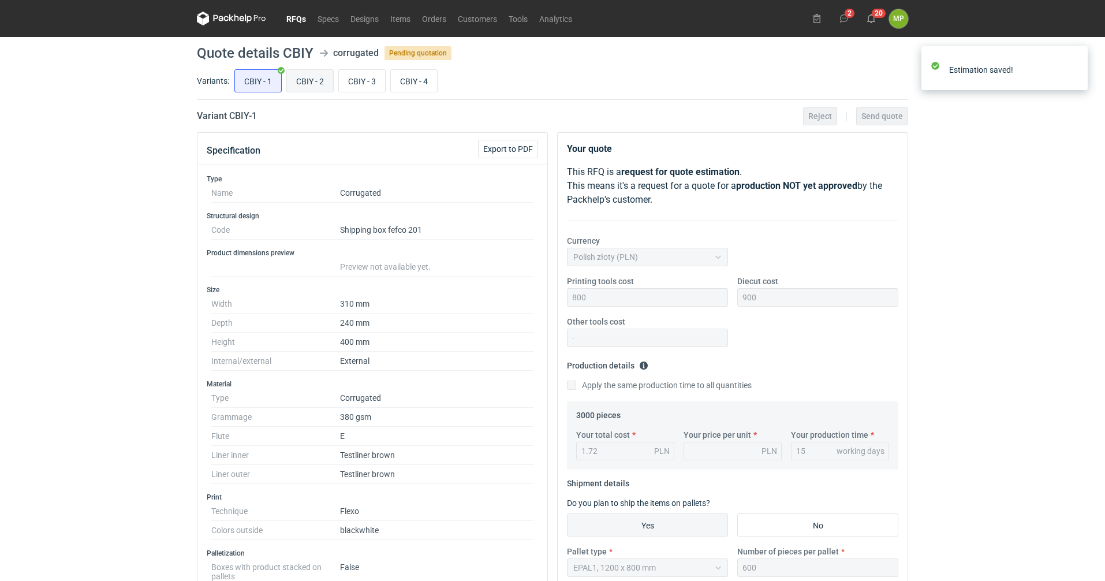
click at [319, 87] on input "CBIY - 2" at bounding box center [310, 81] width 46 height 22
radio input "true"
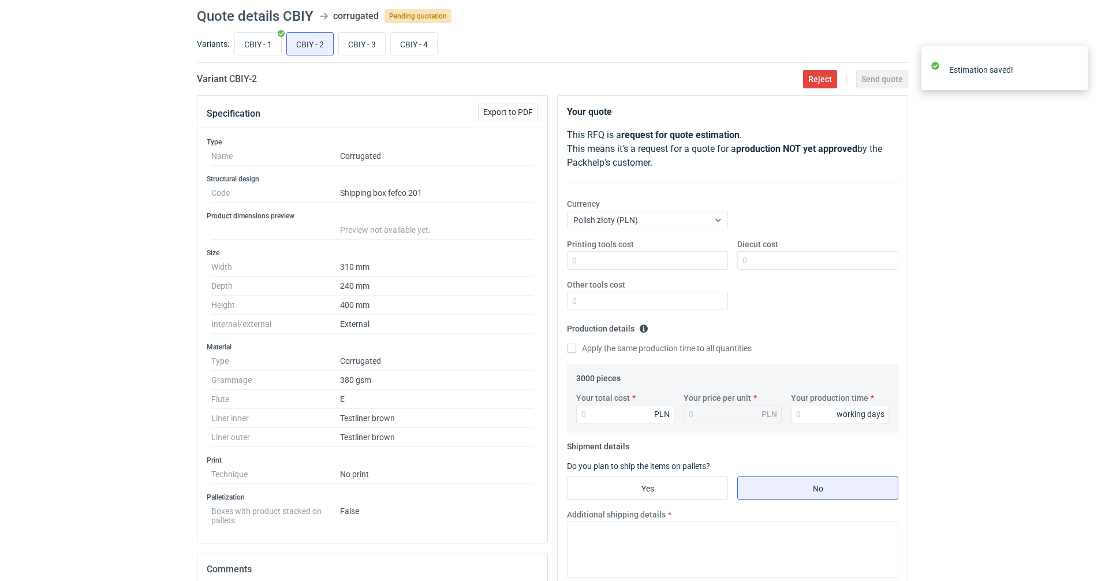
scroll to position [58, 0]
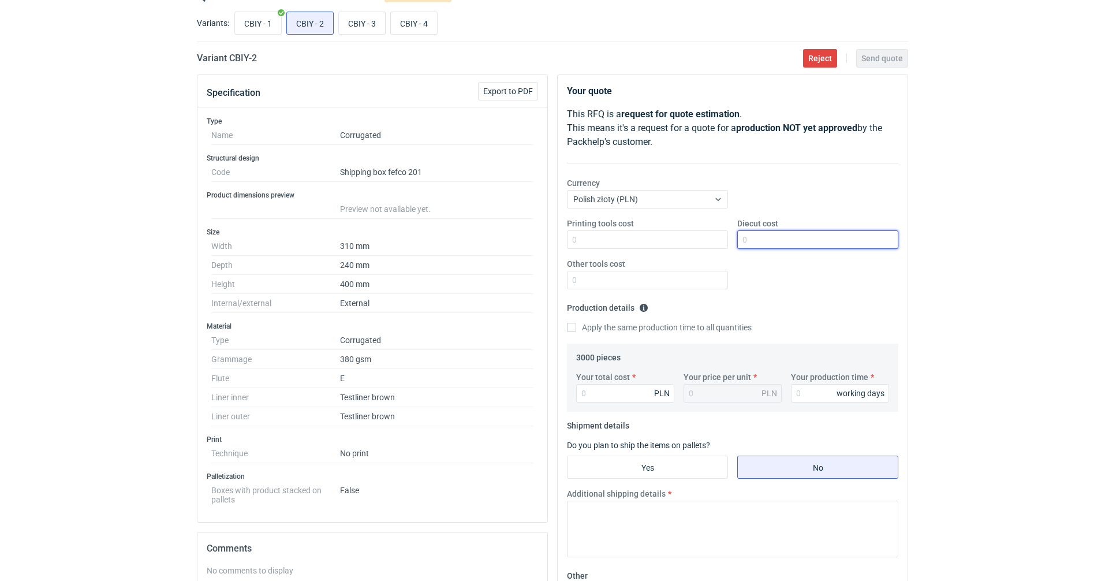
click at [788, 238] on input "Diecut cost" at bounding box center [817, 239] width 161 height 18
type input "900"
type input "1"
type input "4170"
type input "1.39"
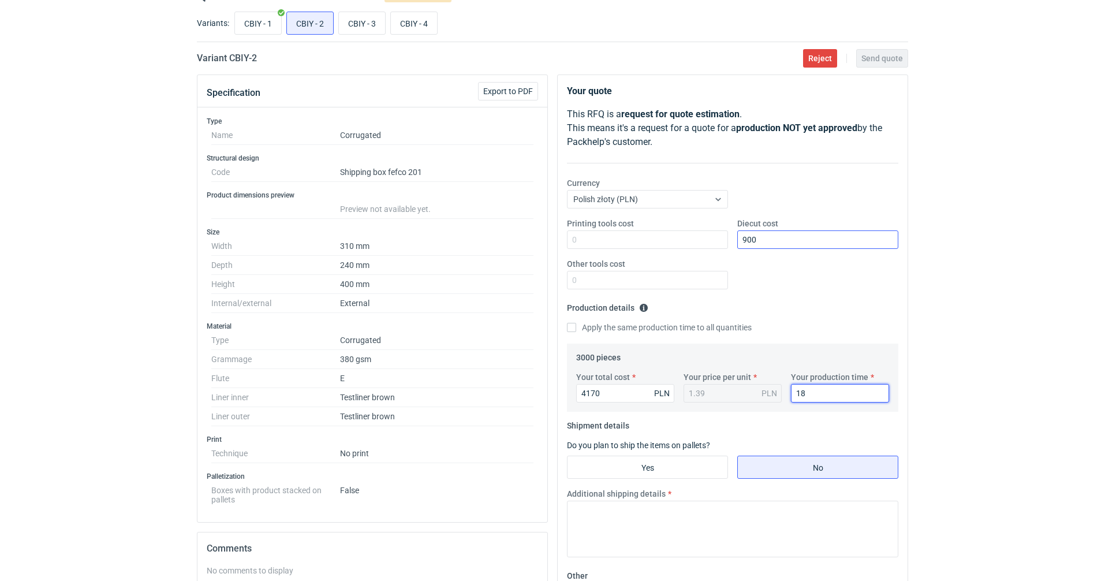
type input "18"
click at [619, 463] on input "Yes" at bounding box center [648, 467] width 160 height 22
radio input "true"
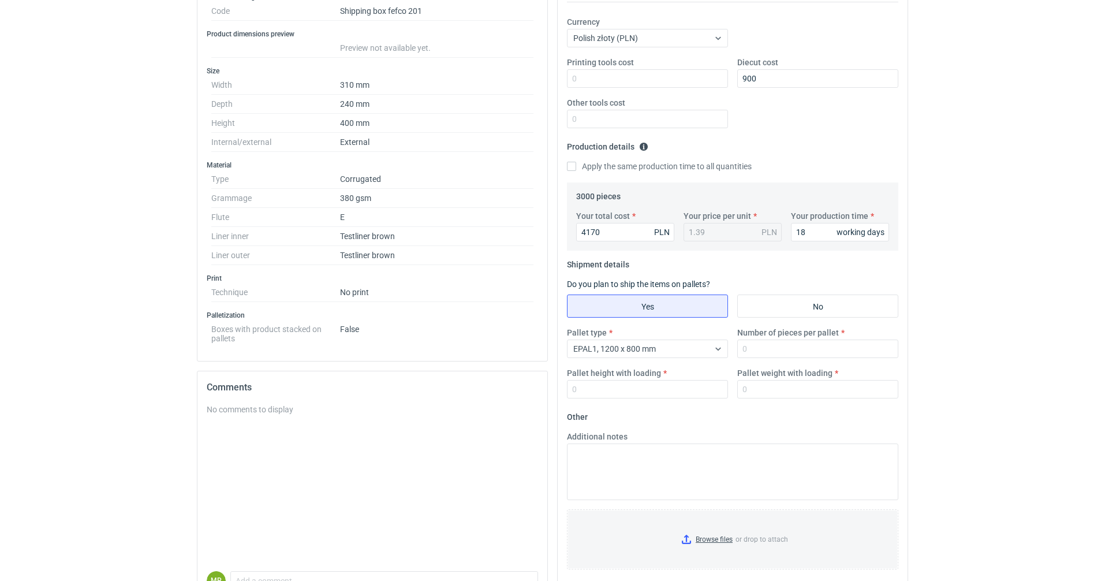
scroll to position [231, 0]
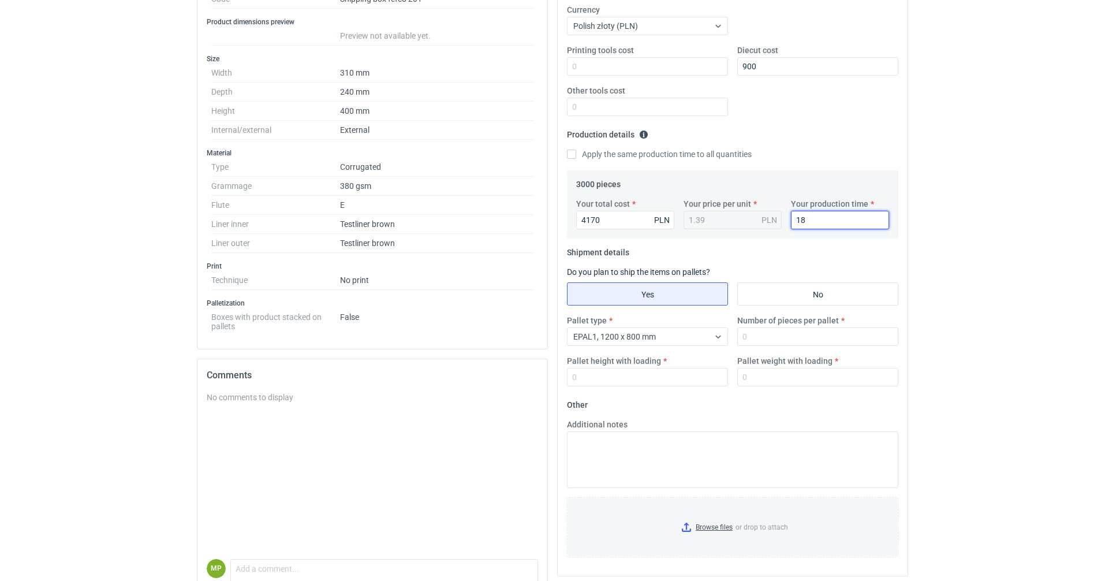
drag, startPoint x: 812, startPoint y: 220, endPoint x: 670, endPoint y: 210, distance: 142.4
click at [673, 210] on div "Your total cost 4170 PLN Your price per unit 1.39 PLN Your production time 18 w…" at bounding box center [733, 218] width 322 height 40
type input "15"
drag, startPoint x: 781, startPoint y: 326, endPoint x: 778, endPoint y: 335, distance: 10.4
click at [781, 327] on div "Number of pieces per pallet" at bounding box center [818, 330] width 170 height 31
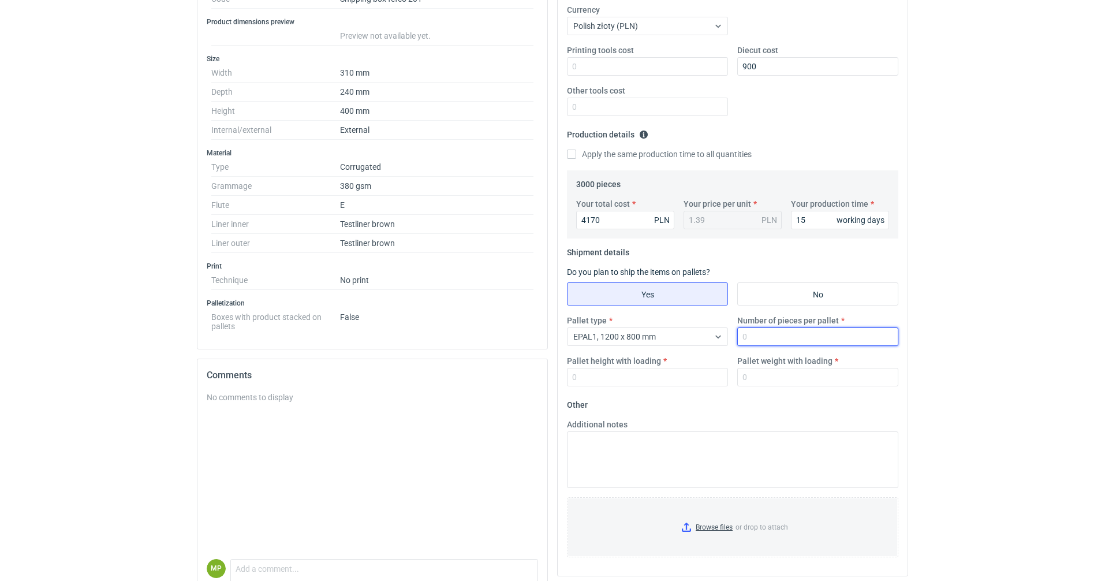
click at [777, 338] on input "Number of pieces per pallet" at bounding box center [817, 336] width 161 height 18
type input "600"
type input "1700"
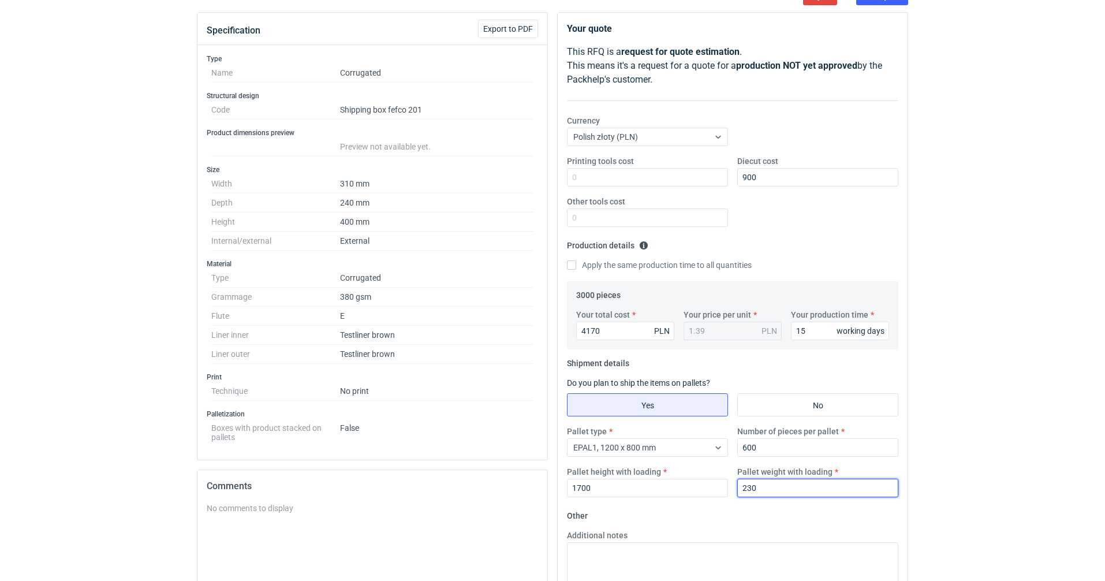
scroll to position [0, 0]
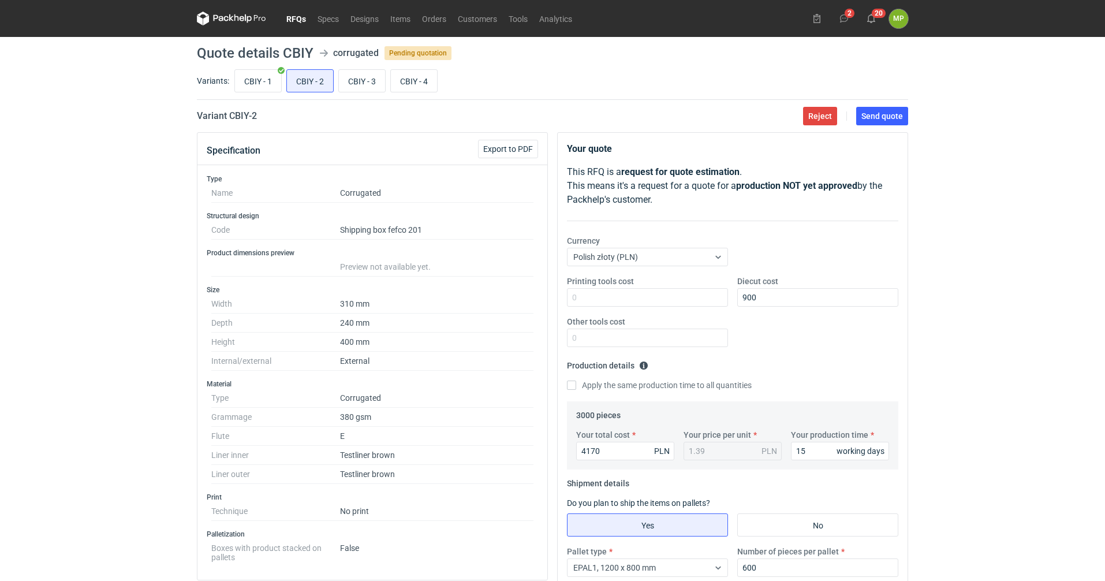
type input "230"
click at [276, 68] on div "CBIY - 1 CBIY - 2 CBIY - 3 CBIY - 4" at bounding box center [570, 81] width 676 height 28
click at [263, 84] on input "CBIY - 1" at bounding box center [258, 81] width 46 height 22
radio input "true"
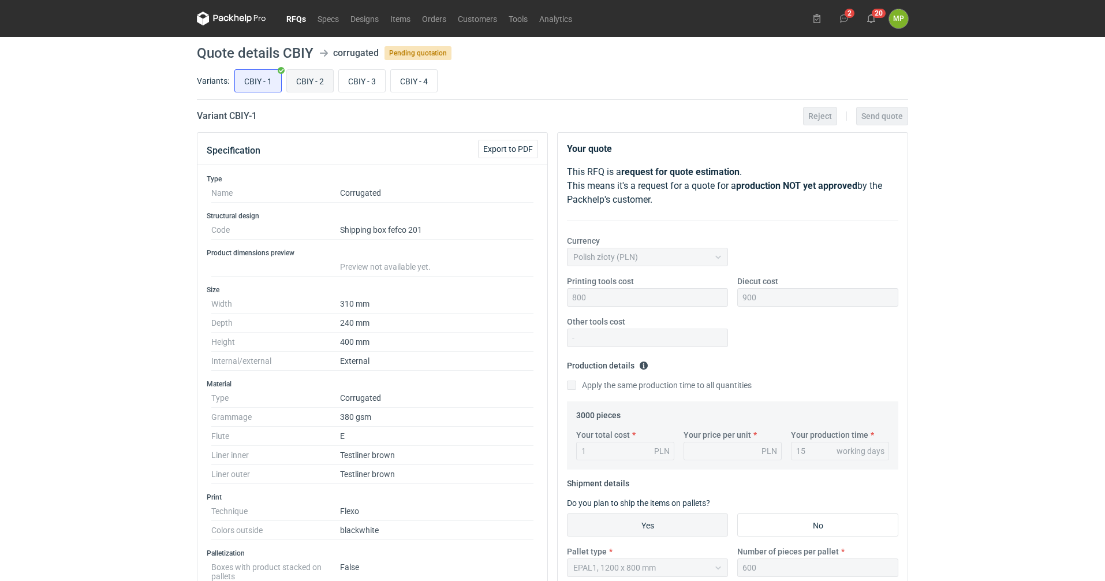
click at [299, 77] on input "CBIY - 2" at bounding box center [310, 81] width 46 height 22
radio input "true"
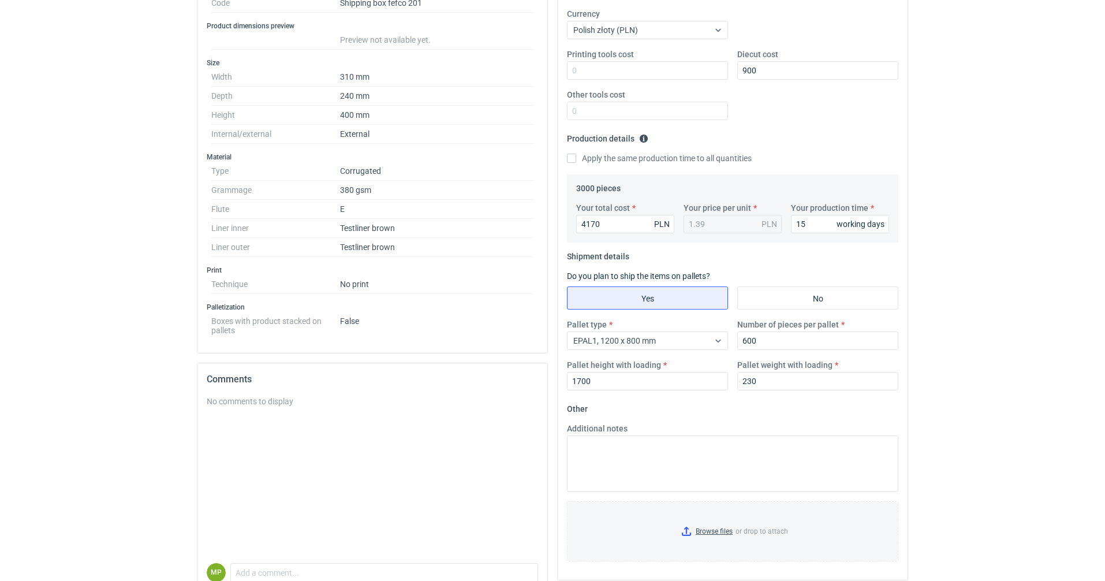
scroll to position [231, 0]
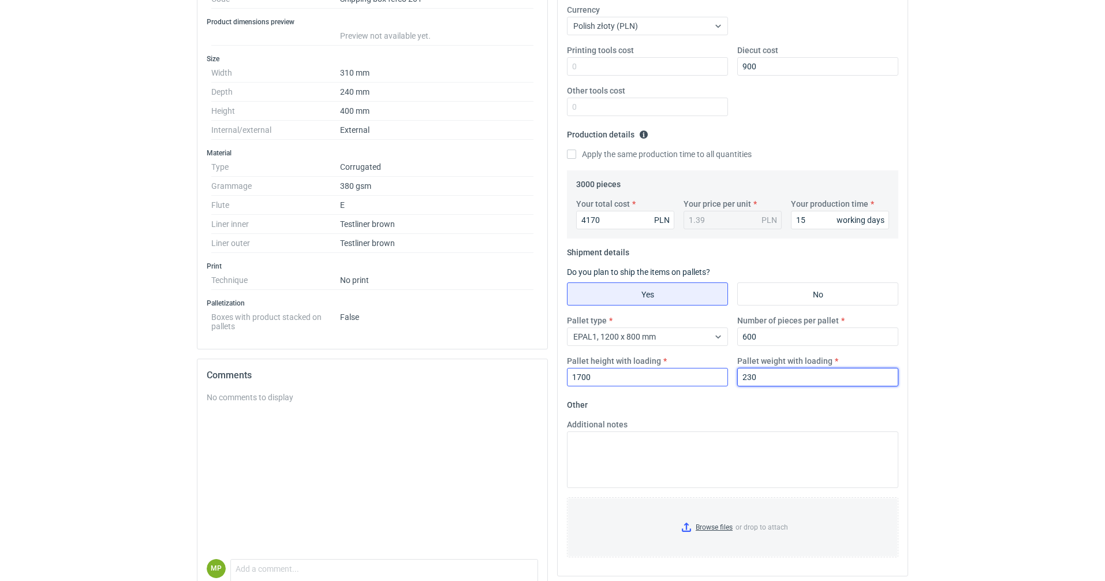
drag, startPoint x: 769, startPoint y: 376, endPoint x: 688, endPoint y: 375, distance: 80.8
click at [723, 375] on div "Pallet type EPAL1, 1200 x 800 mm Number of pieces per pallet 600 Pallet height …" at bounding box center [732, 355] width 341 height 81
type input "260"
click at [705, 533] on input "Browse files or drop to attach" at bounding box center [732, 527] width 329 height 58
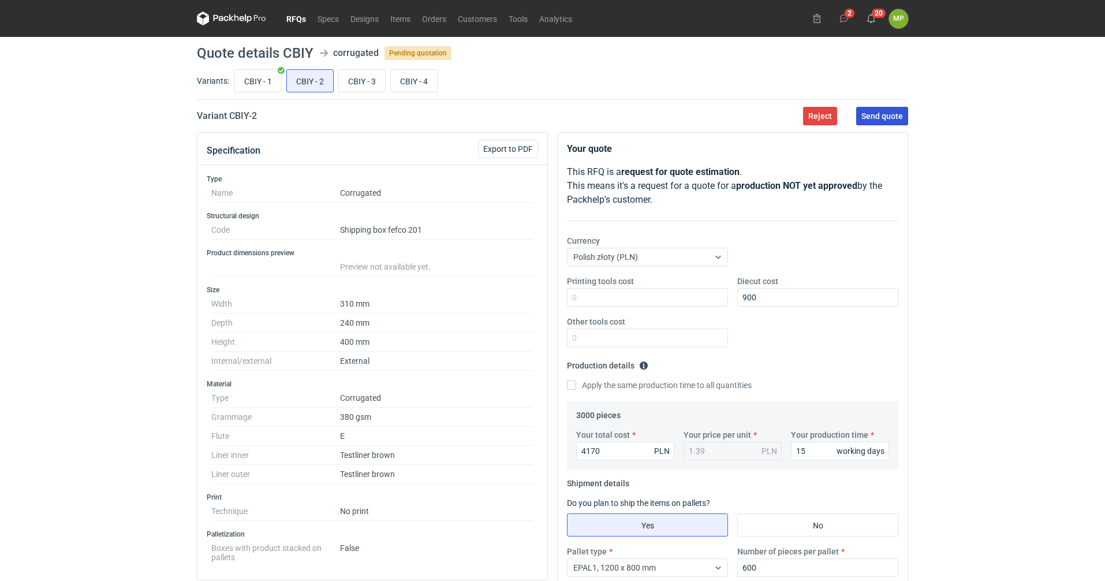
click at [863, 116] on span "Send quote" at bounding box center [882, 116] width 42 height 8
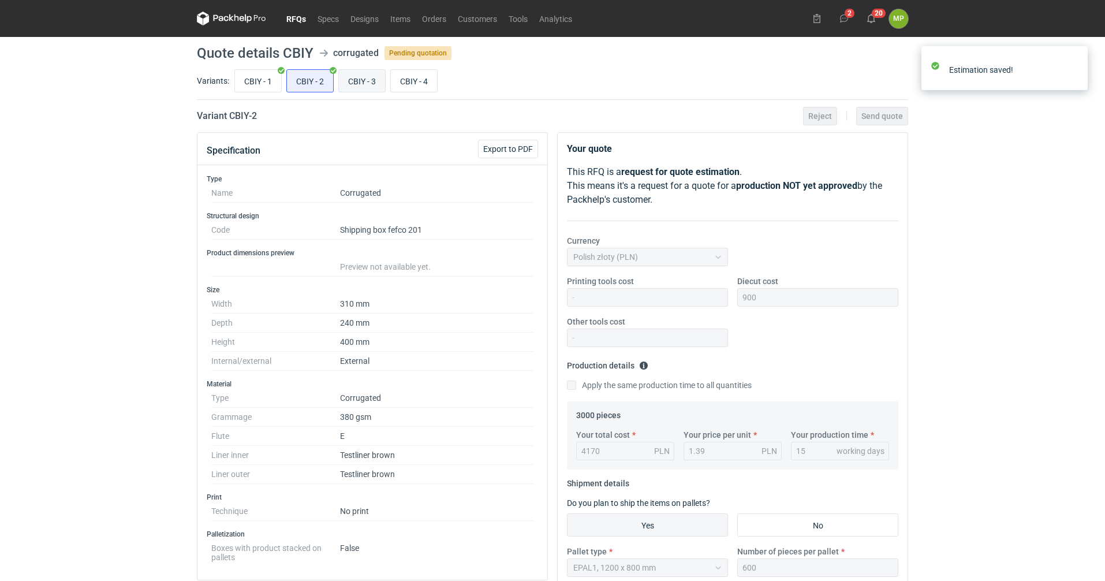
click at [362, 80] on input "CBIY - 3" at bounding box center [362, 81] width 46 height 22
radio input "true"
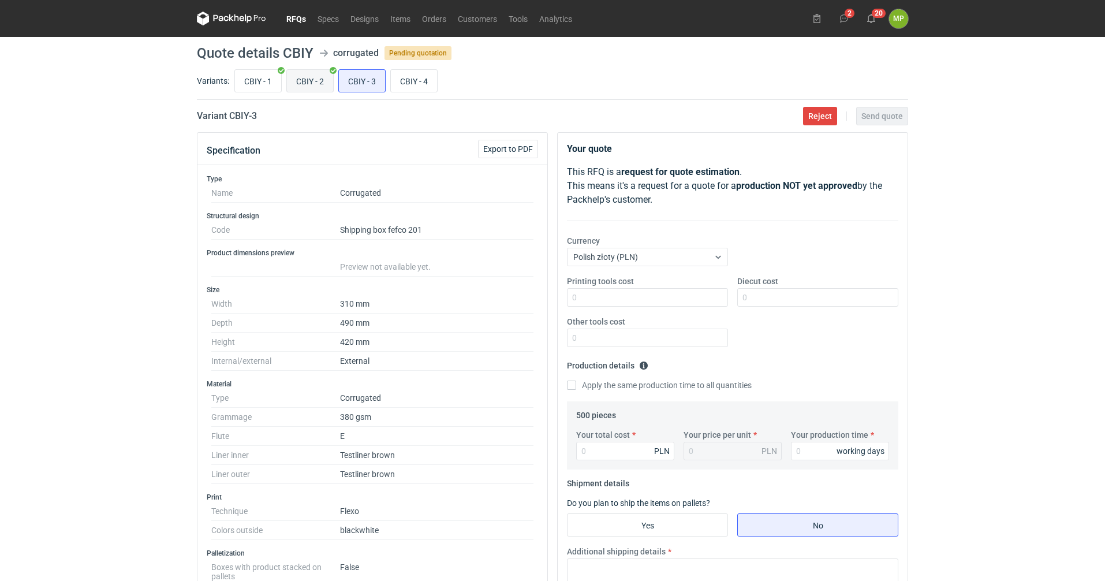
click at [309, 85] on input "CBIY - 2" at bounding box center [310, 81] width 46 height 22
radio input "true"
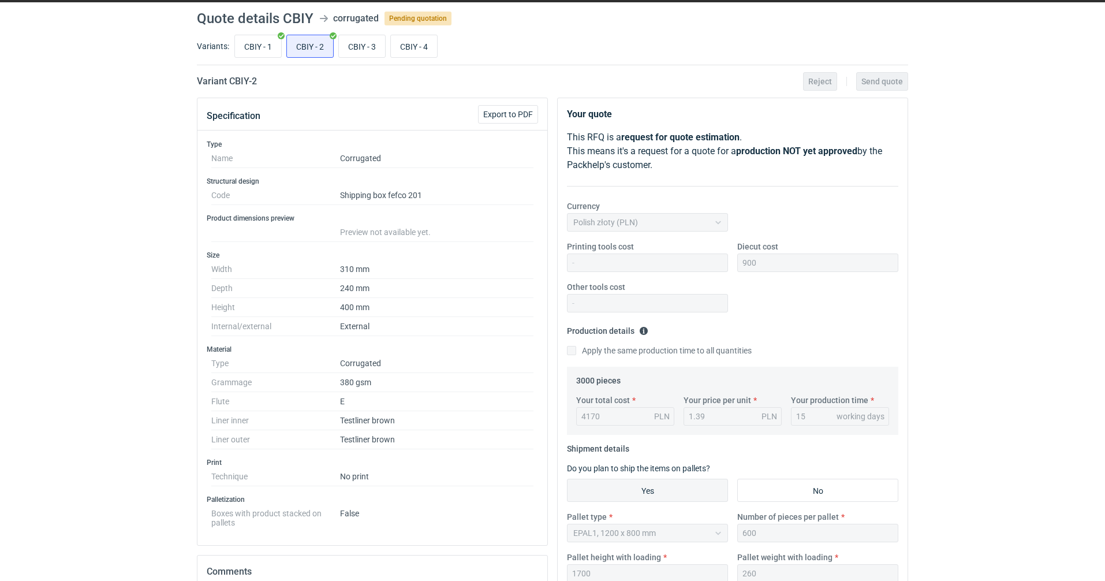
scroll to position [286, 0]
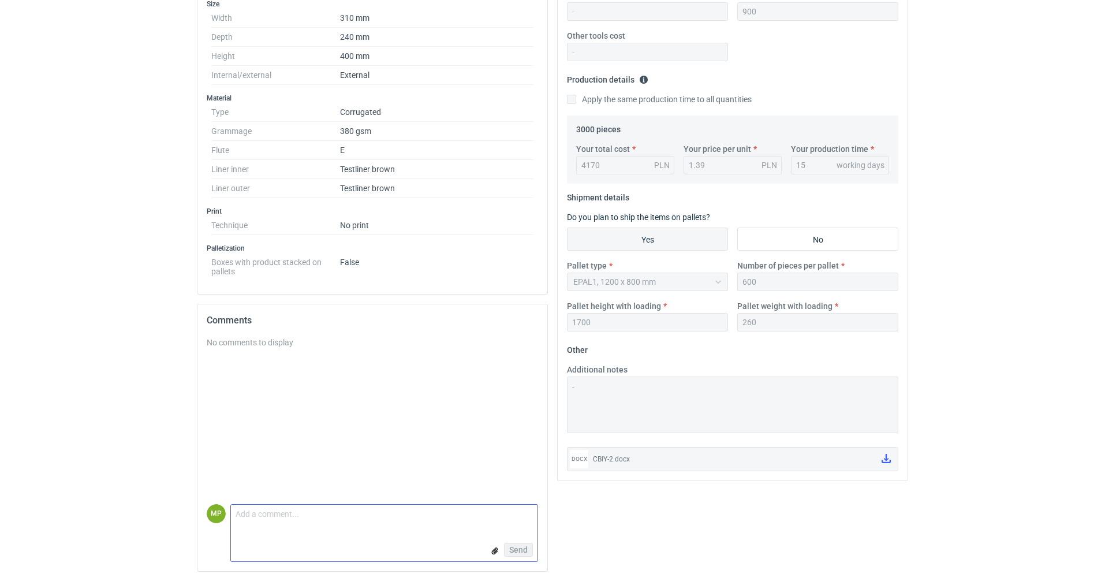
click at [497, 549] on input "file" at bounding box center [494, 550] width 9 height 12
click at [409, 513] on form "Comment message Send" at bounding box center [384, 533] width 308 height 58
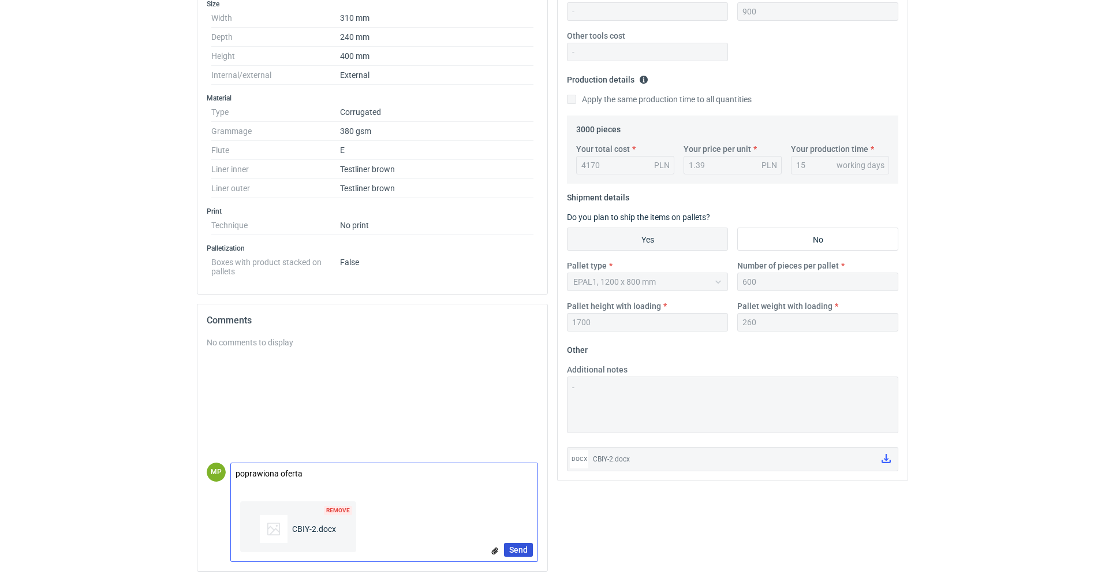
type textarea "poprawiona oferta"
click at [509, 548] on button "Send" at bounding box center [518, 550] width 29 height 14
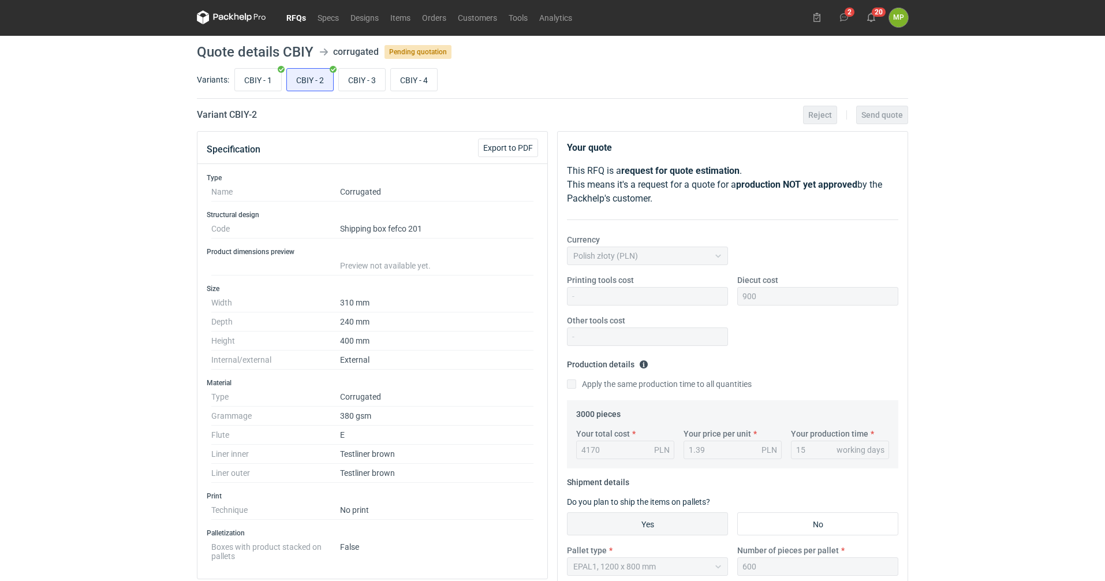
scroll to position [0, 0]
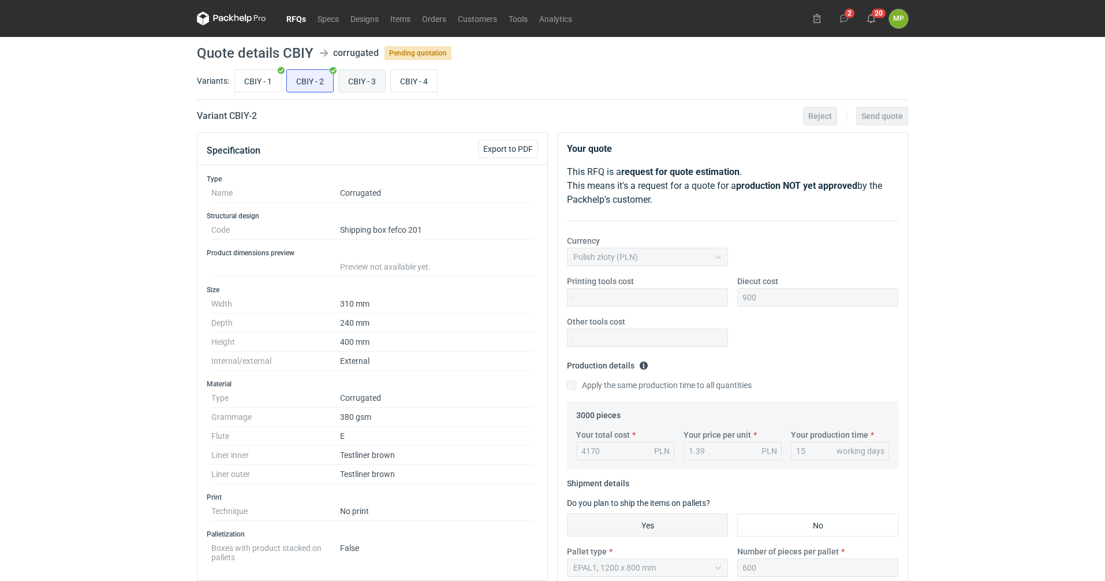
click at [363, 83] on input "CBIY - 3" at bounding box center [362, 81] width 46 height 22
radio input "true"
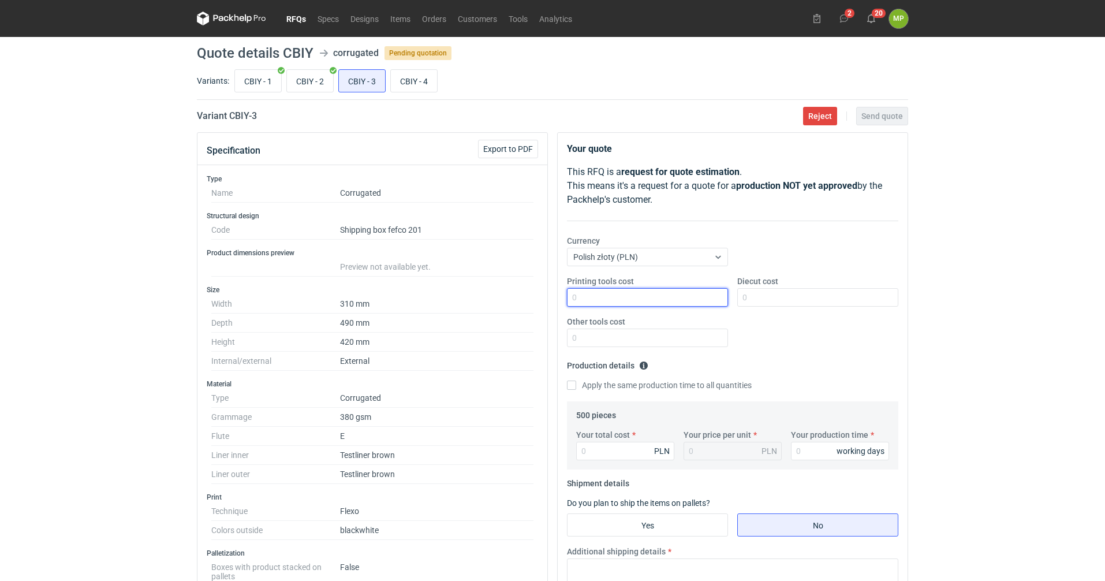
click at [616, 298] on input "Printing tools cost" at bounding box center [647, 297] width 161 height 18
type input "1700"
type input "1350"
type input "2020"
type input "4.04"
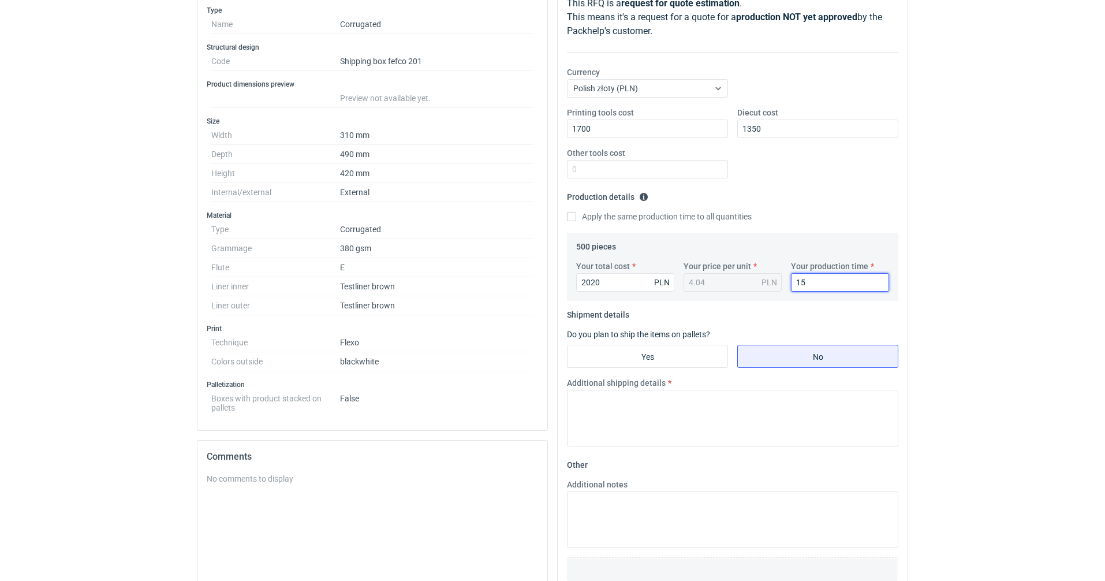
scroll to position [173, 0]
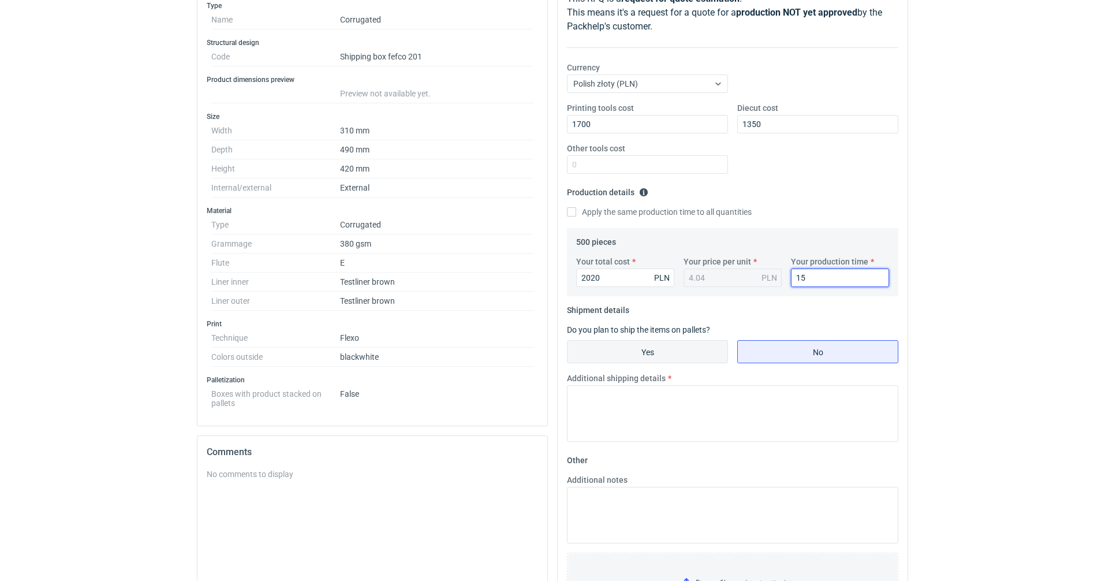
type input "15"
click at [630, 349] on input "Yes" at bounding box center [648, 352] width 160 height 22
radio input "true"
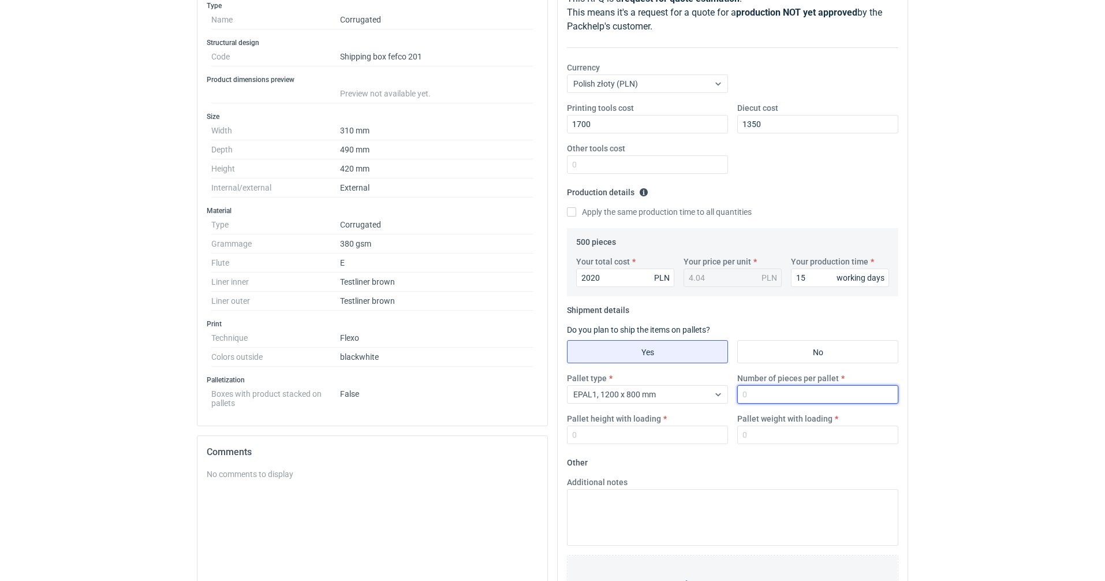
click at [807, 393] on input "Number of pieces per pallet" at bounding box center [817, 394] width 161 height 18
type input "500"
type input "1600"
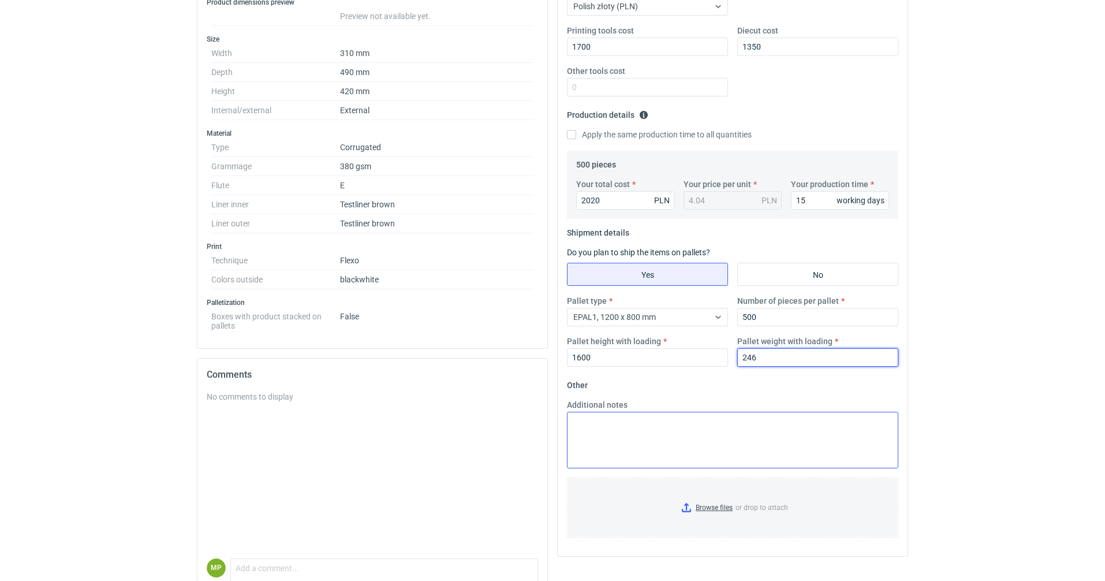
scroll to position [305, 0]
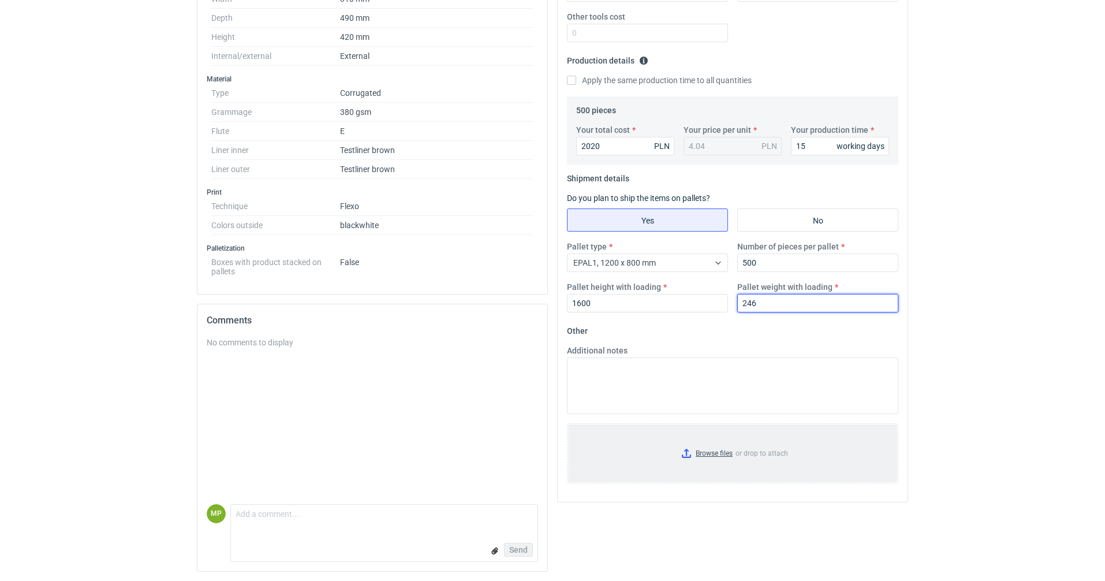
type input "246"
click at [717, 457] on input "Browse files or drop to attach" at bounding box center [732, 453] width 329 height 58
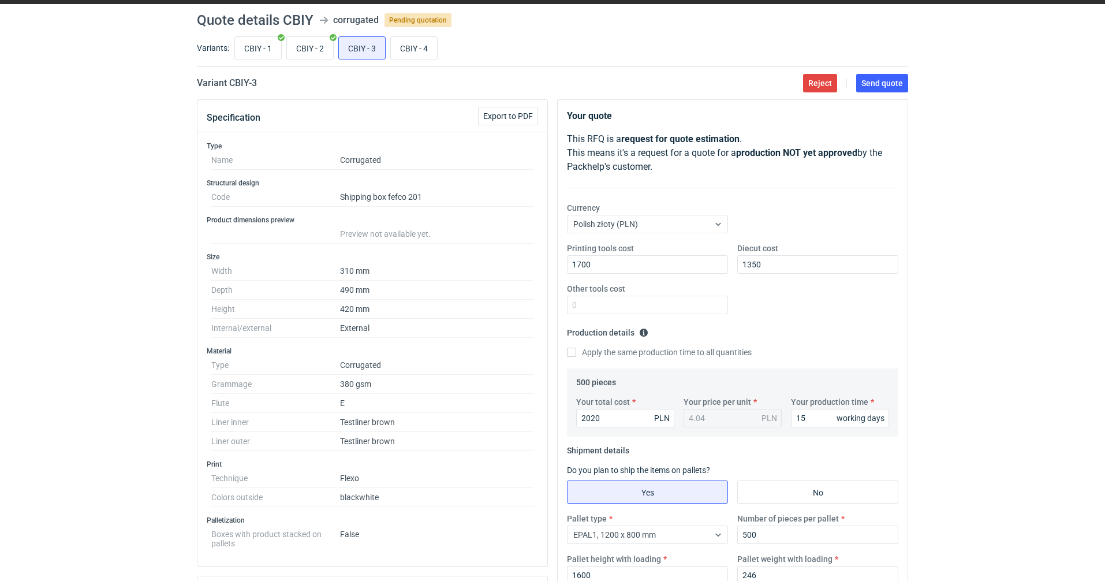
scroll to position [0, 0]
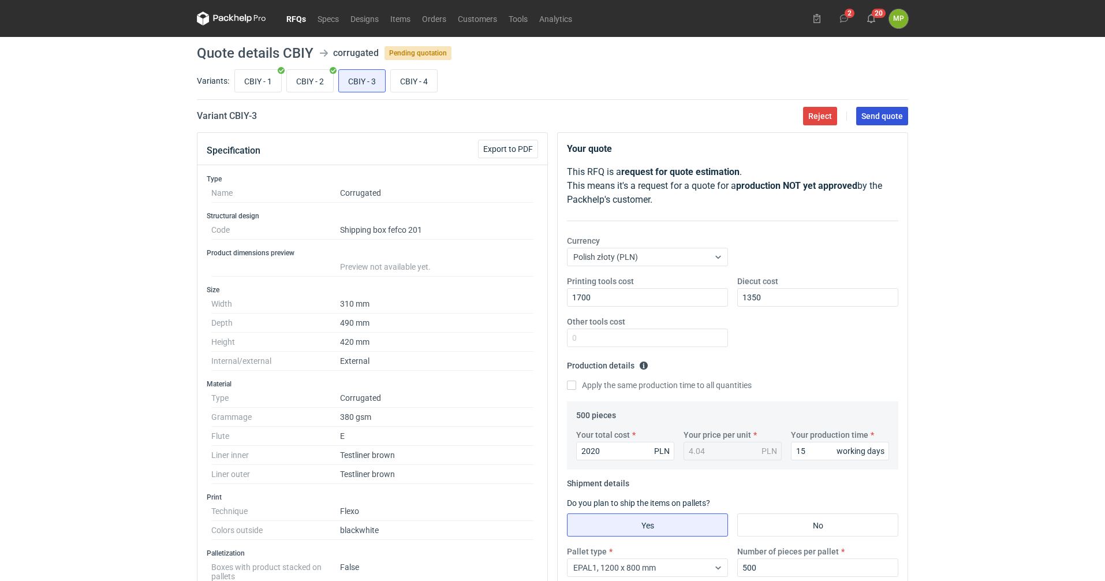
click at [876, 112] on span "Send quote" at bounding box center [882, 116] width 42 height 8
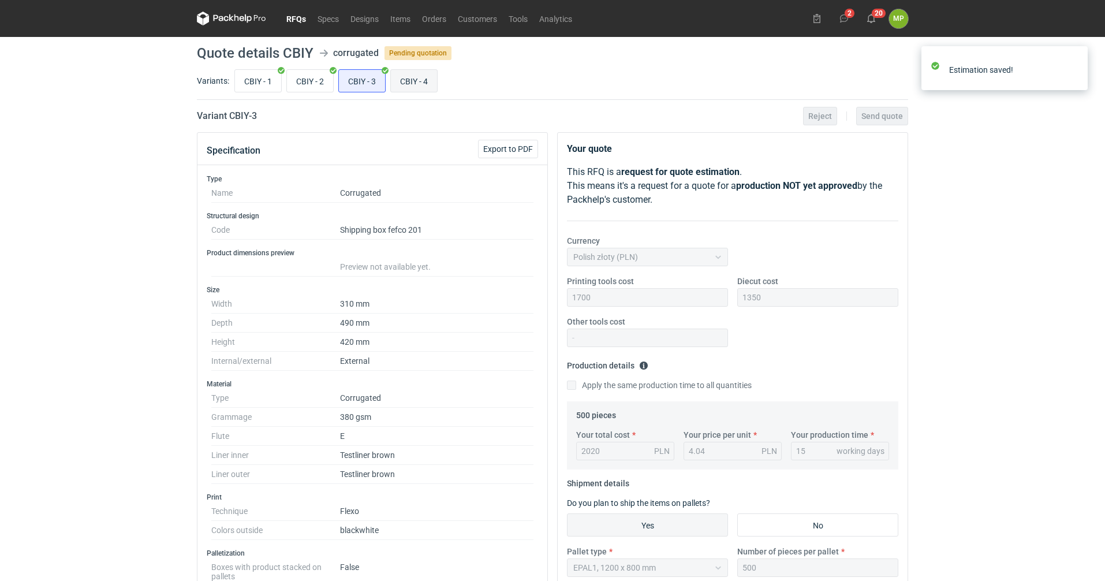
click at [424, 84] on input "CBIY - 4" at bounding box center [414, 81] width 46 height 22
radio input "true"
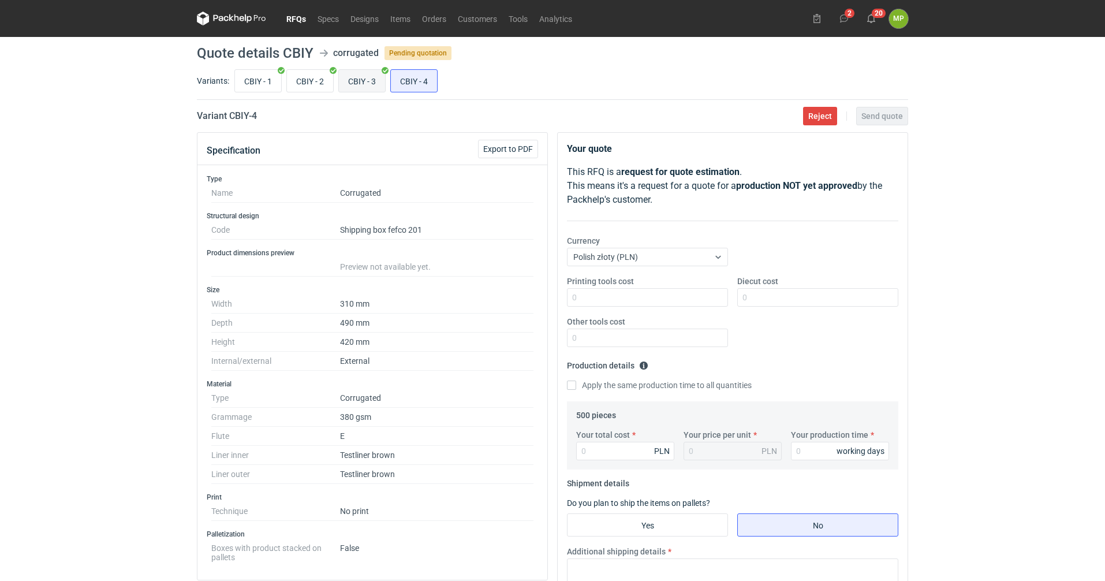
click at [363, 76] on input "CBIY - 3" at bounding box center [362, 81] width 46 height 22
radio input "true"
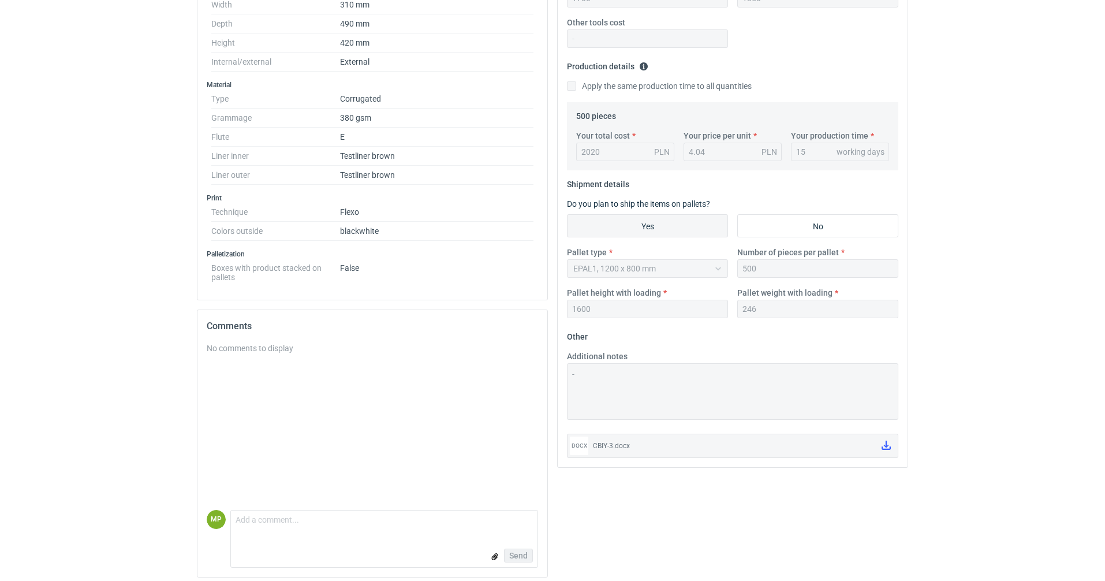
scroll to position [305, 0]
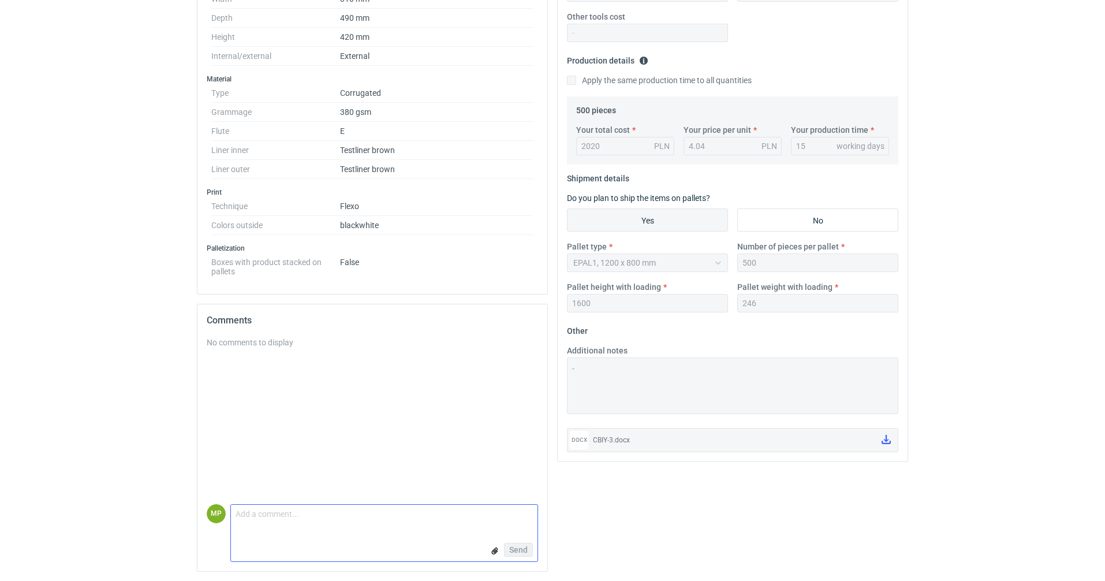
click at [494, 552] on input "file" at bounding box center [494, 550] width 9 height 12
click at [447, 496] on form "Comment message Remove CBIY-3.docx Send" at bounding box center [384, 512] width 308 height 99
click at [445, 475] on textarea "Comment message" at bounding box center [384, 475] width 307 height 24
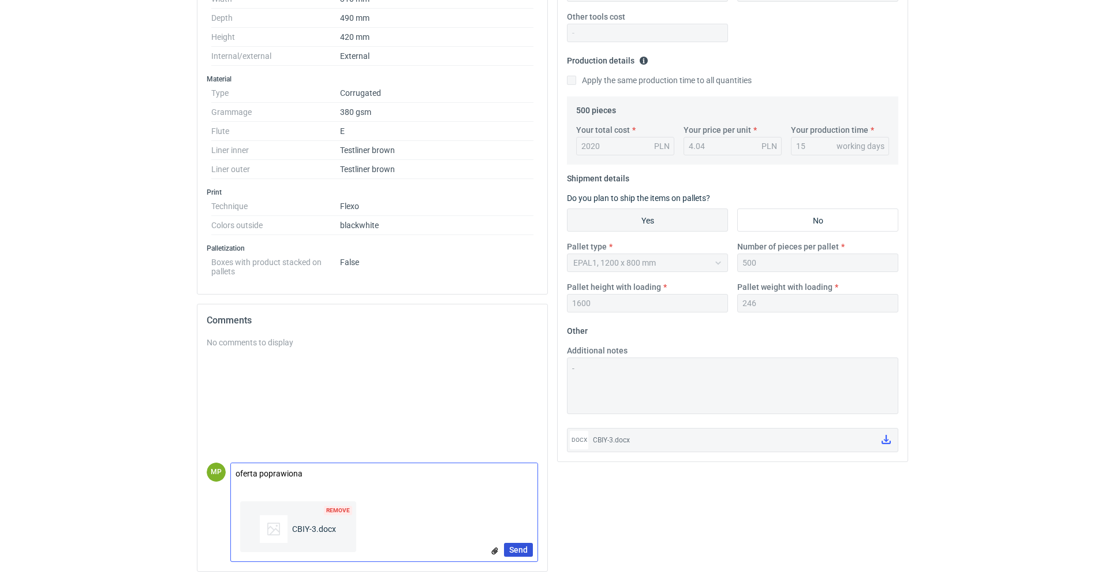
type textarea "oferta poprawiona"
click at [516, 553] on span "Send" at bounding box center [518, 550] width 18 height 8
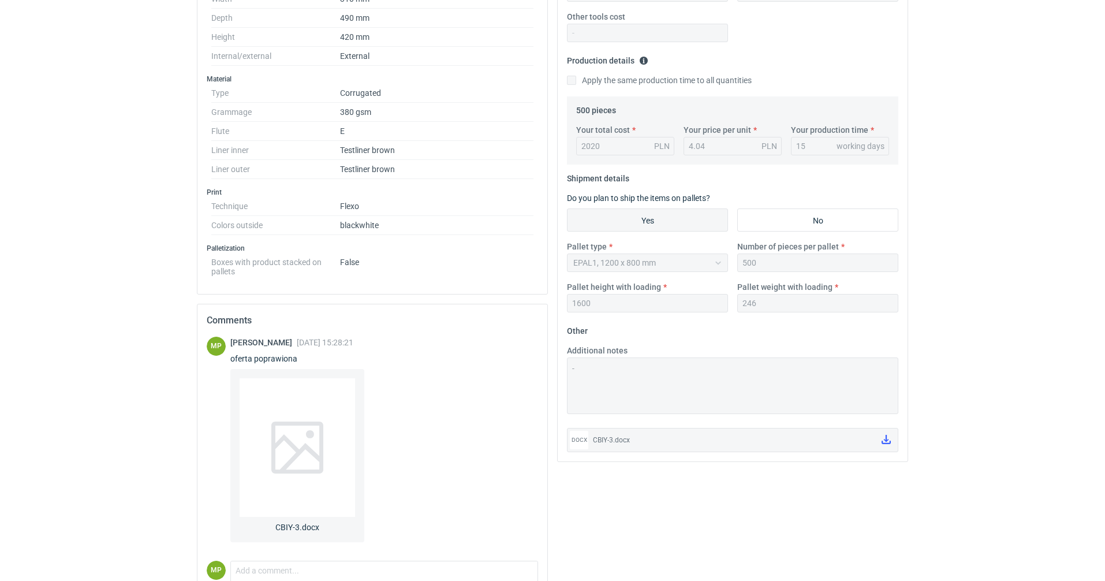
scroll to position [0, 0]
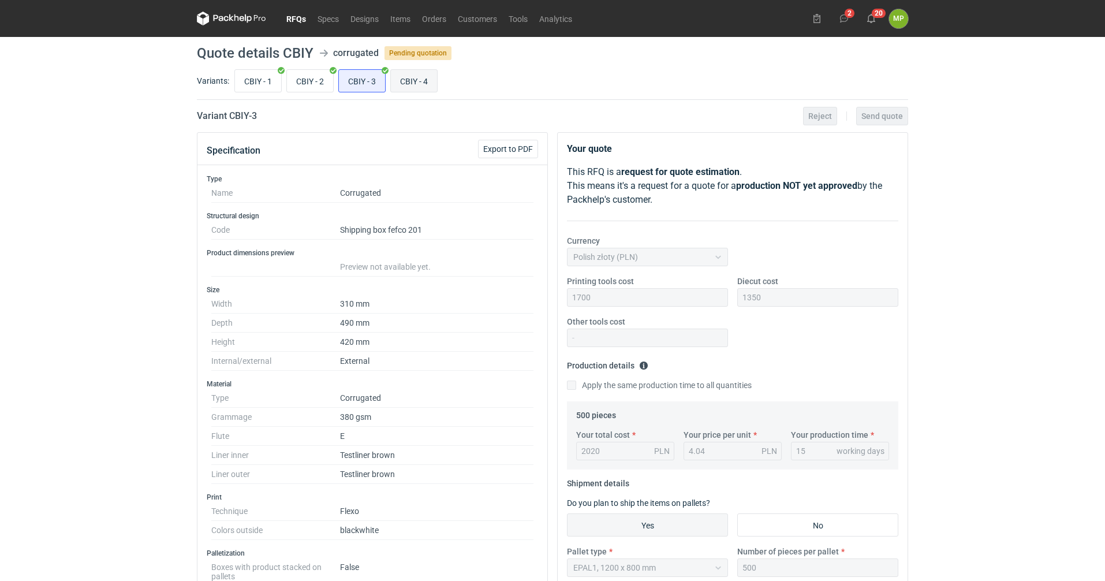
click at [399, 78] on input "CBIY - 4" at bounding box center [414, 81] width 46 height 22
radio input "true"
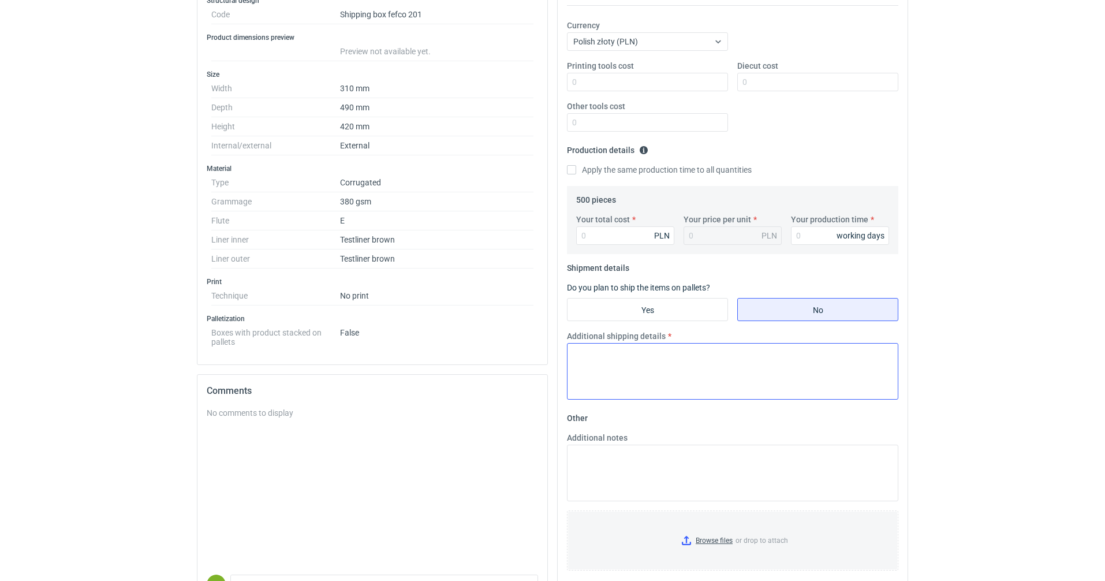
scroll to position [113, 0]
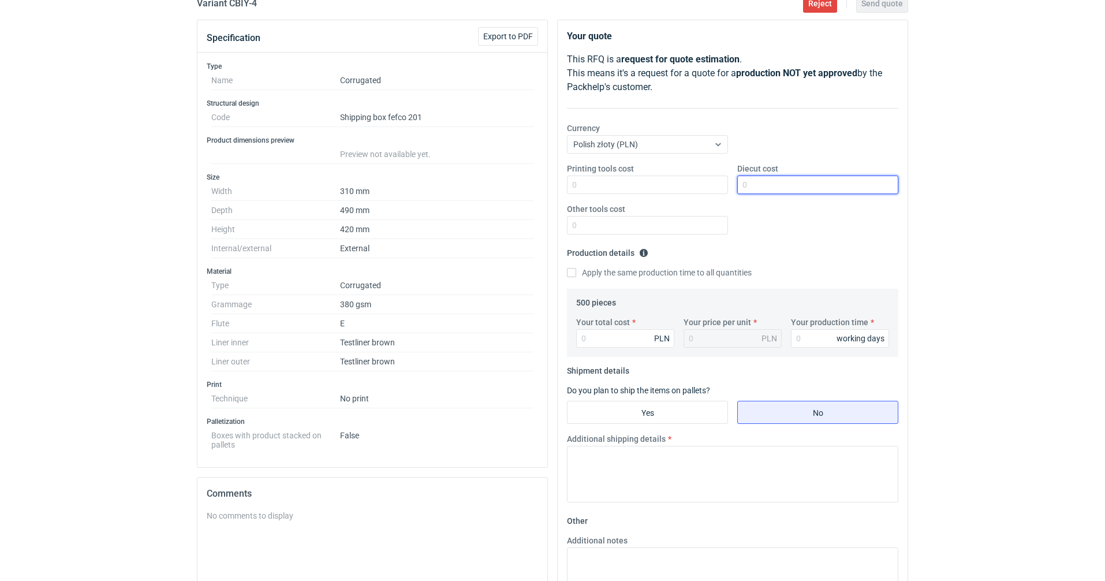
click at [755, 182] on input "Diecut cost" at bounding box center [817, 185] width 161 height 18
type input "1350"
click at [628, 337] on input "Your total cost" at bounding box center [625, 338] width 98 height 18
type input "1595"
type input "3.19"
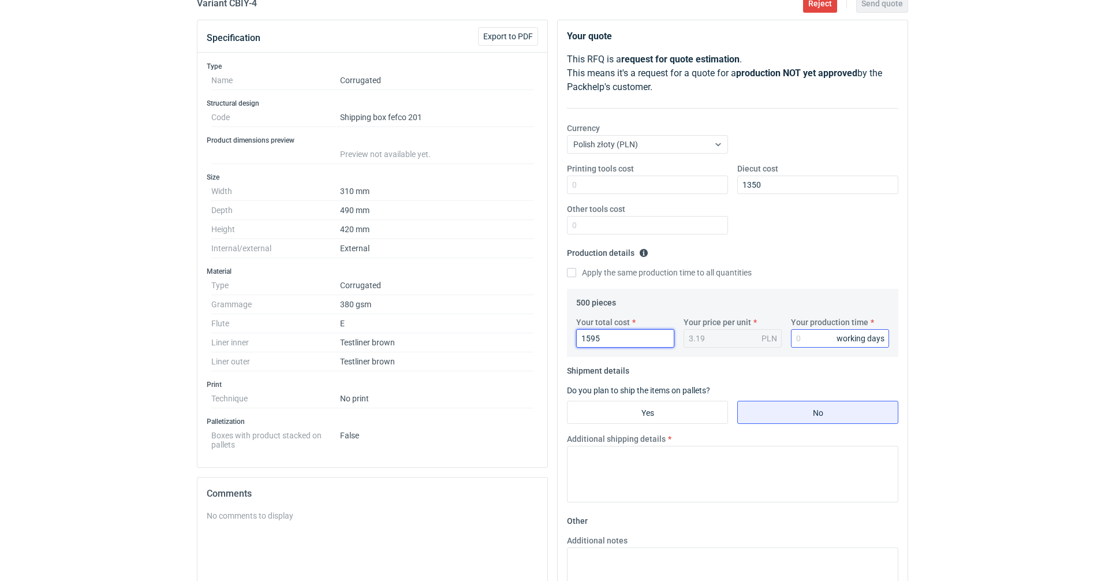
type input "1595"
click at [810, 331] on input "Your production time" at bounding box center [840, 338] width 98 height 18
type input "15"
click at [672, 408] on input "Yes" at bounding box center [648, 412] width 160 height 22
radio input "true"
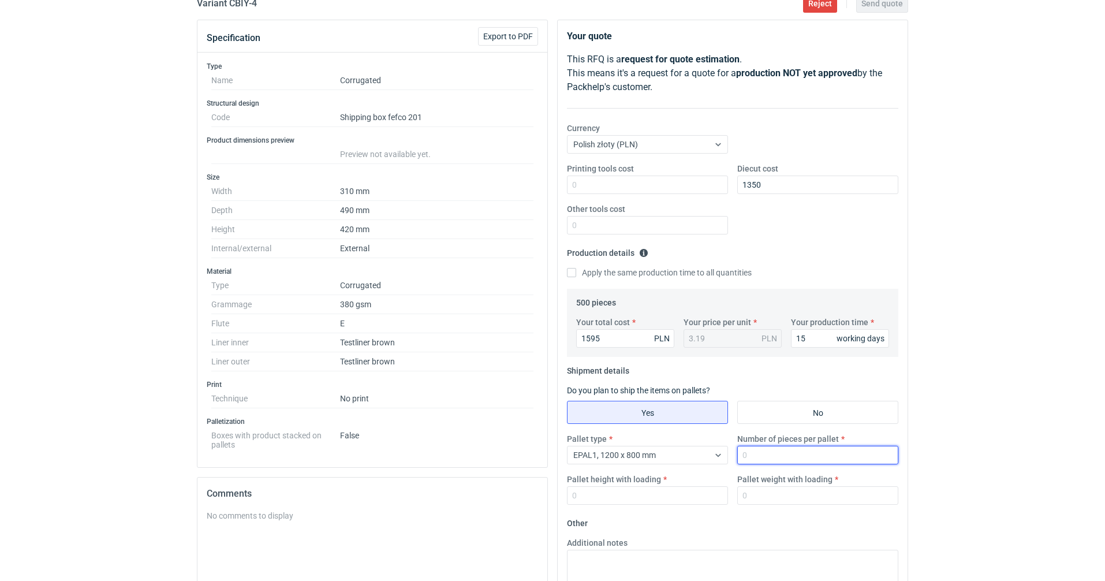
click at [782, 454] on input "Number of pieces per pallet" at bounding box center [817, 455] width 161 height 18
type input "500"
type input "1600"
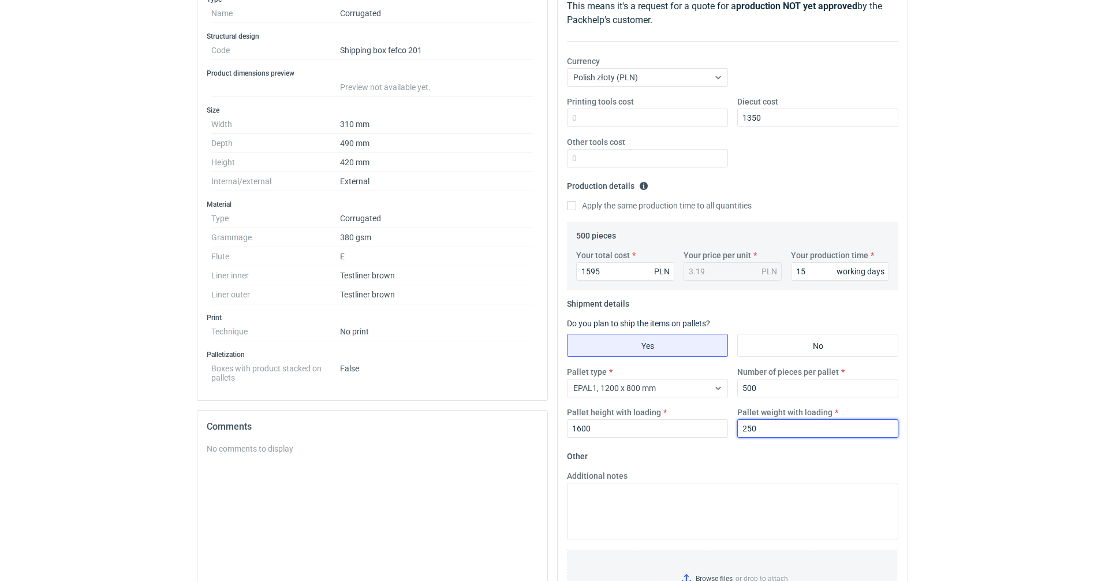
scroll to position [286, 0]
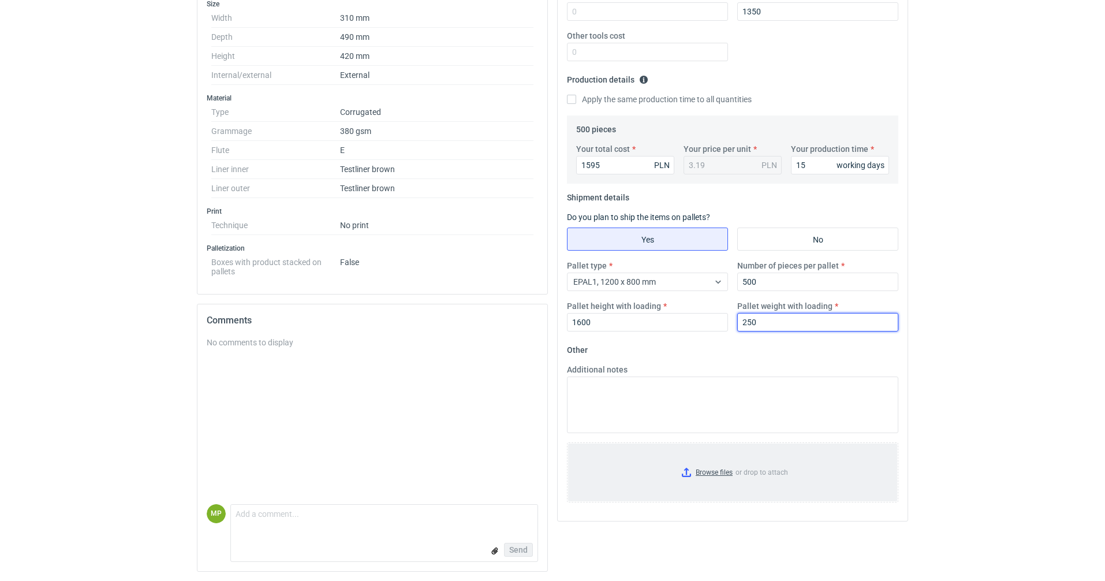
type input "250"
click at [722, 477] on input "Browse files or drop to attach" at bounding box center [732, 472] width 329 height 58
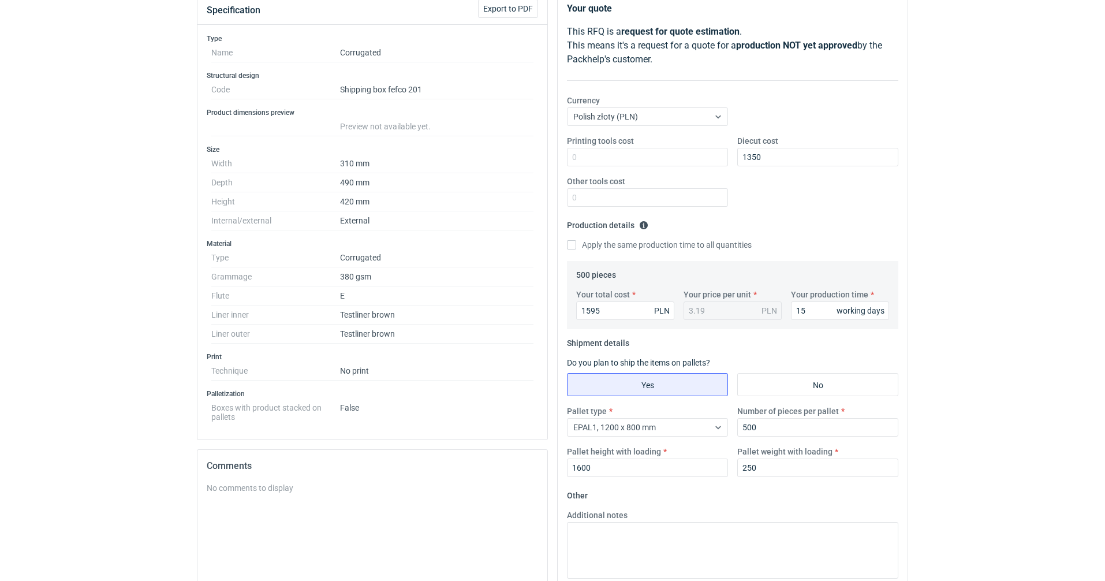
scroll to position [0, 0]
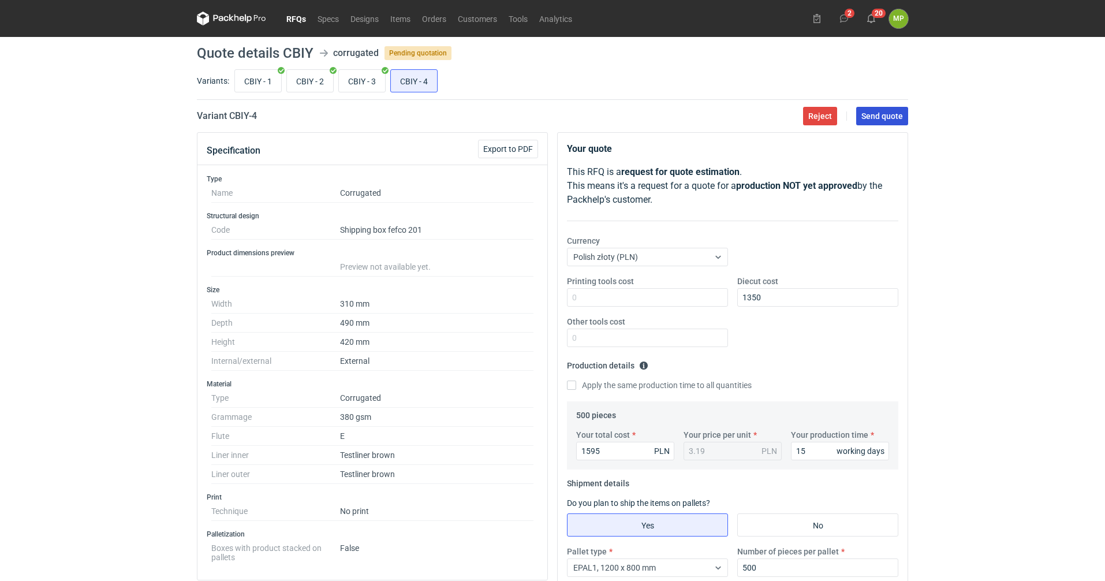
click at [873, 119] on span "Send quote" at bounding box center [882, 116] width 42 height 8
click at [363, 81] on input "CBIY - 3" at bounding box center [362, 81] width 46 height 22
radio input "true"
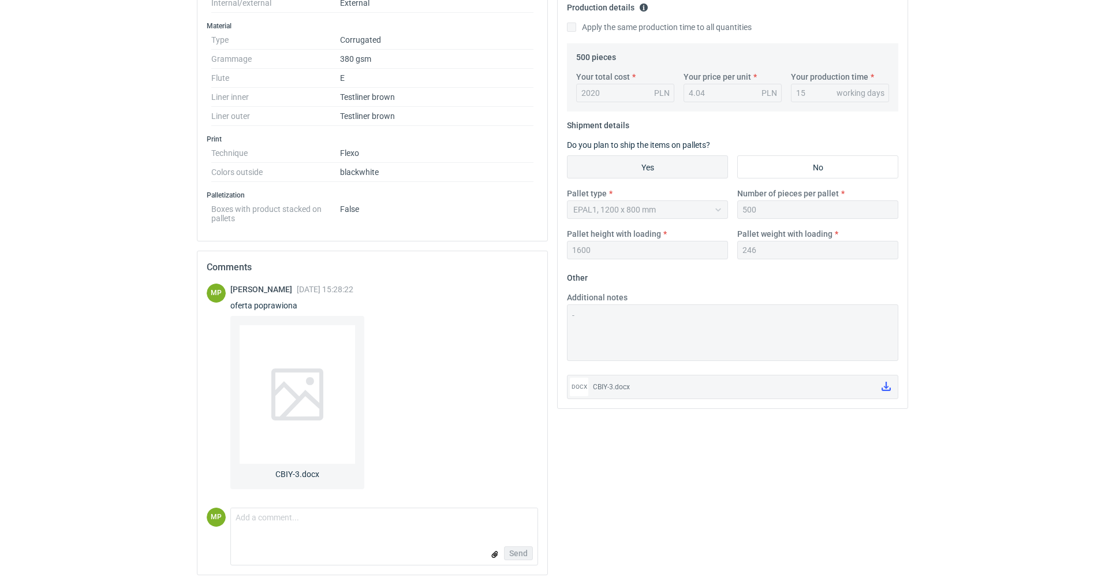
scroll to position [361, 0]
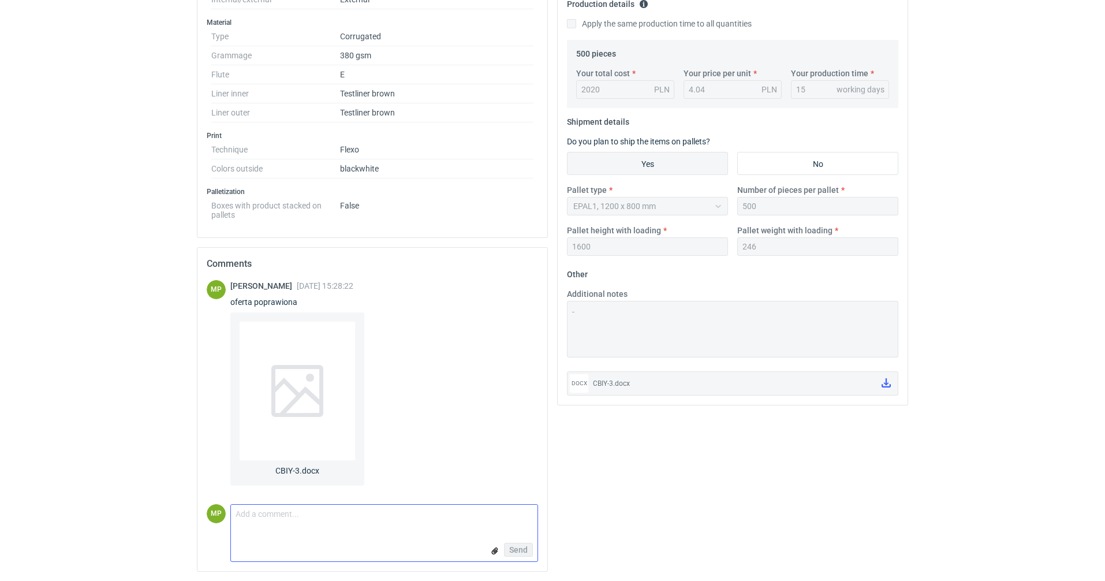
click at [496, 555] on input "file" at bounding box center [494, 550] width 9 height 12
click at [316, 517] on textarea "Comment message" at bounding box center [384, 517] width 307 height 24
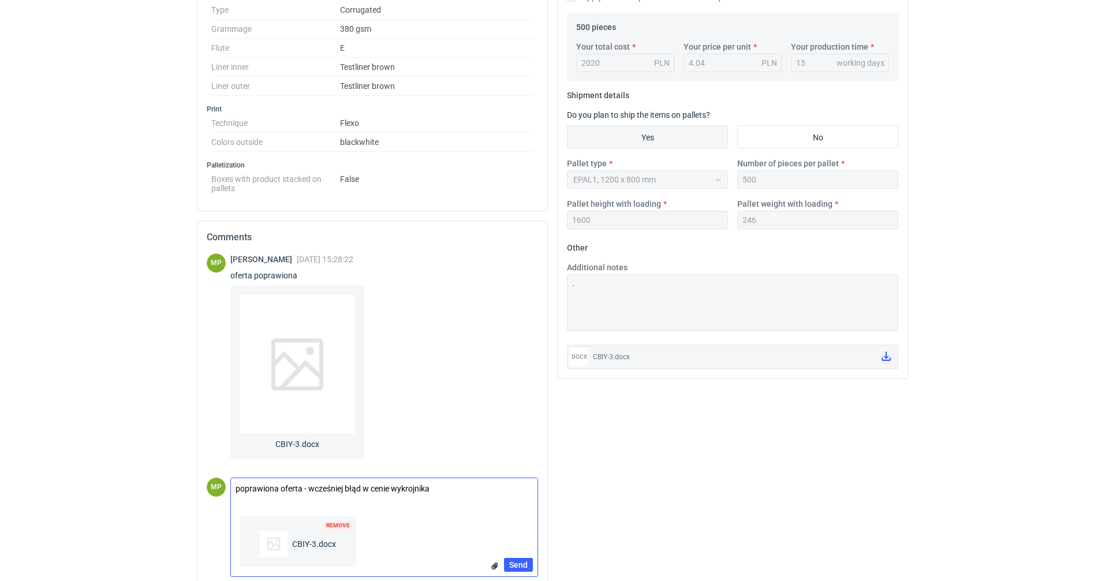
scroll to position [403, 0]
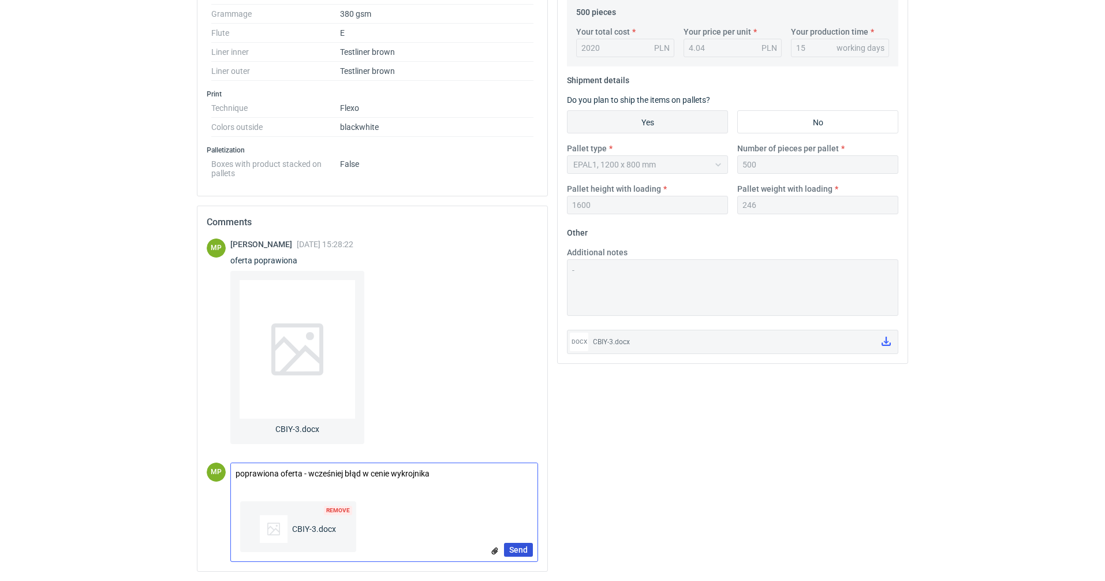
type textarea "poprawiona oferta - wcześniej błąd w cenie wykrojnika"
click at [529, 554] on button "Send" at bounding box center [518, 550] width 29 height 14
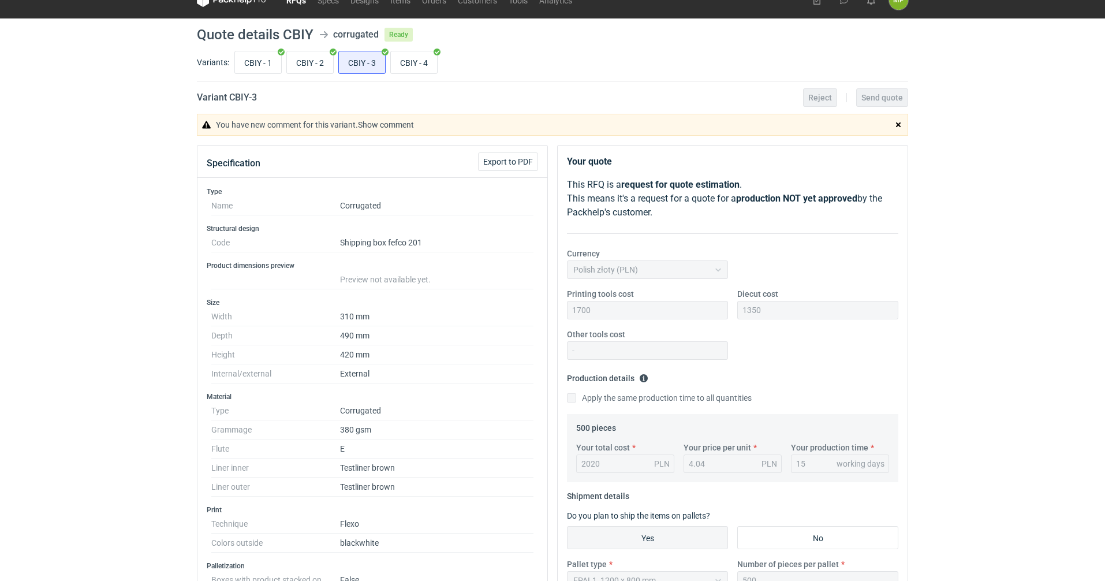
scroll to position [0, 0]
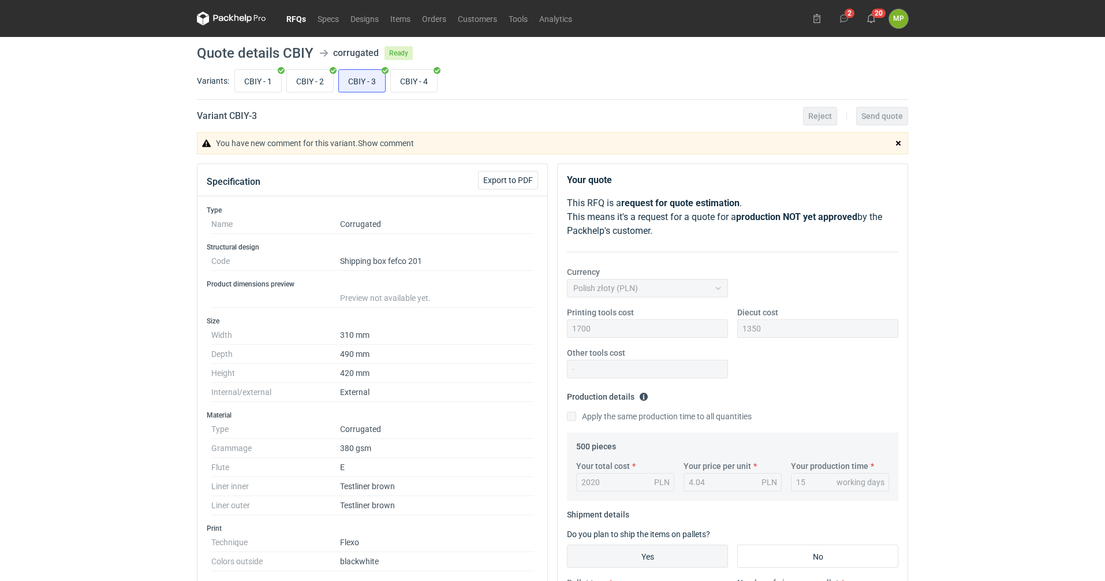
click at [301, 13] on link "RFQs" at bounding box center [296, 19] width 31 height 14
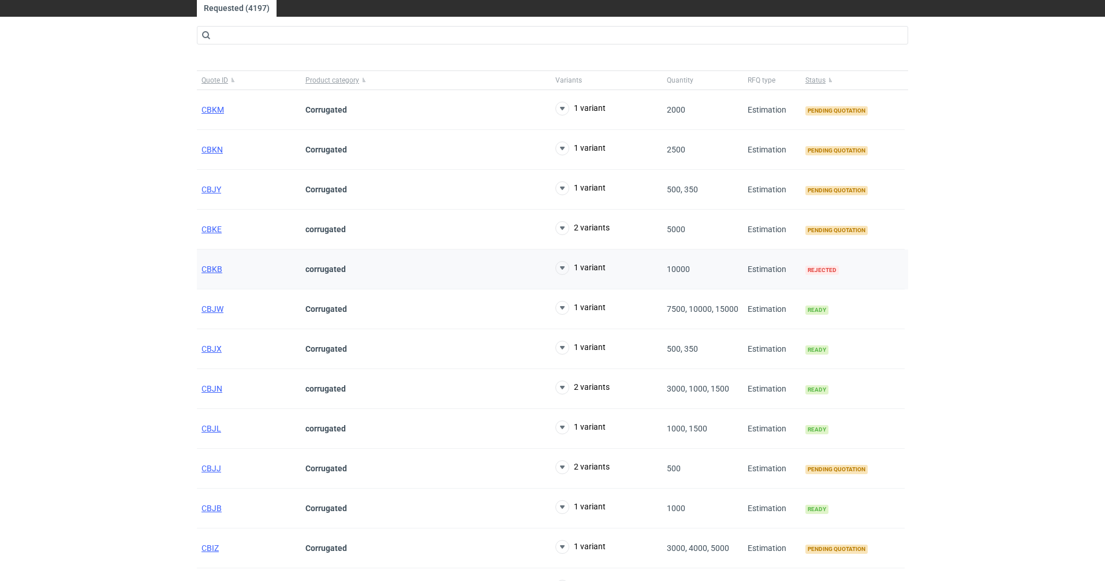
scroll to position [58, 0]
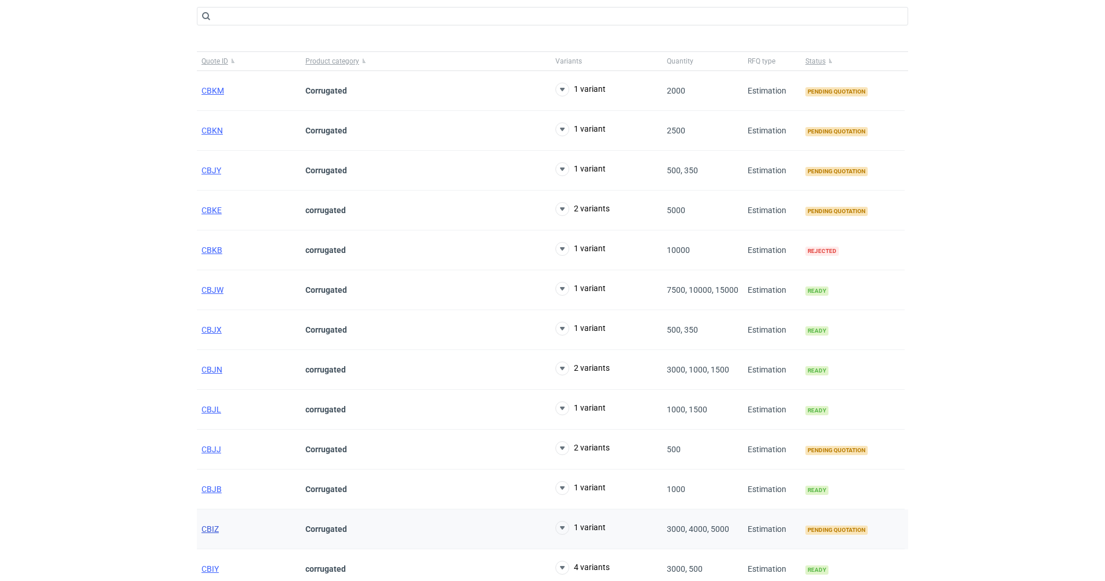
click at [206, 530] on span "CBIZ" at bounding box center [210, 528] width 17 height 9
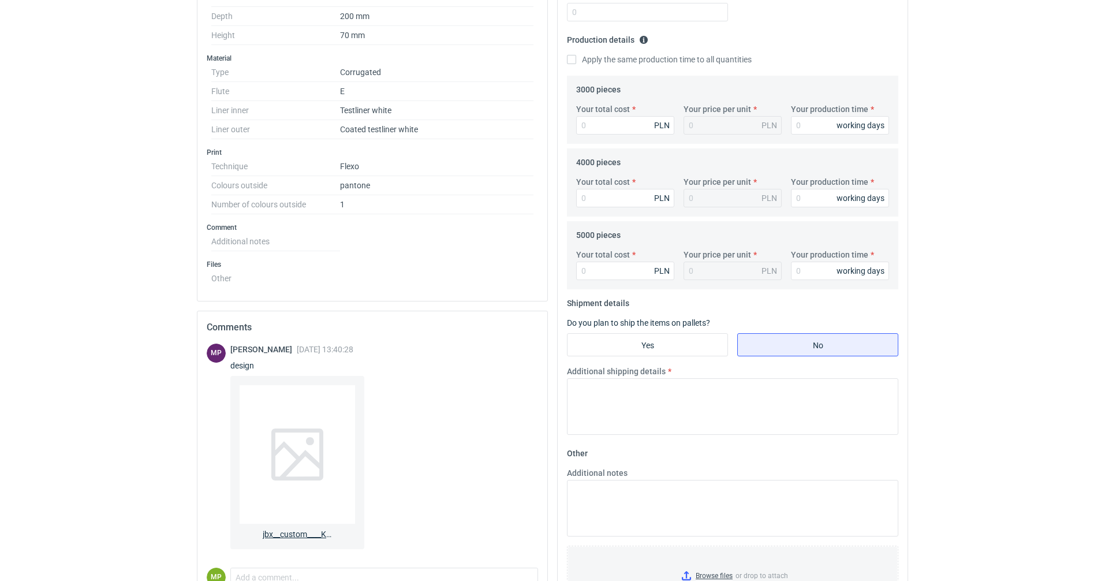
scroll to position [346, 0]
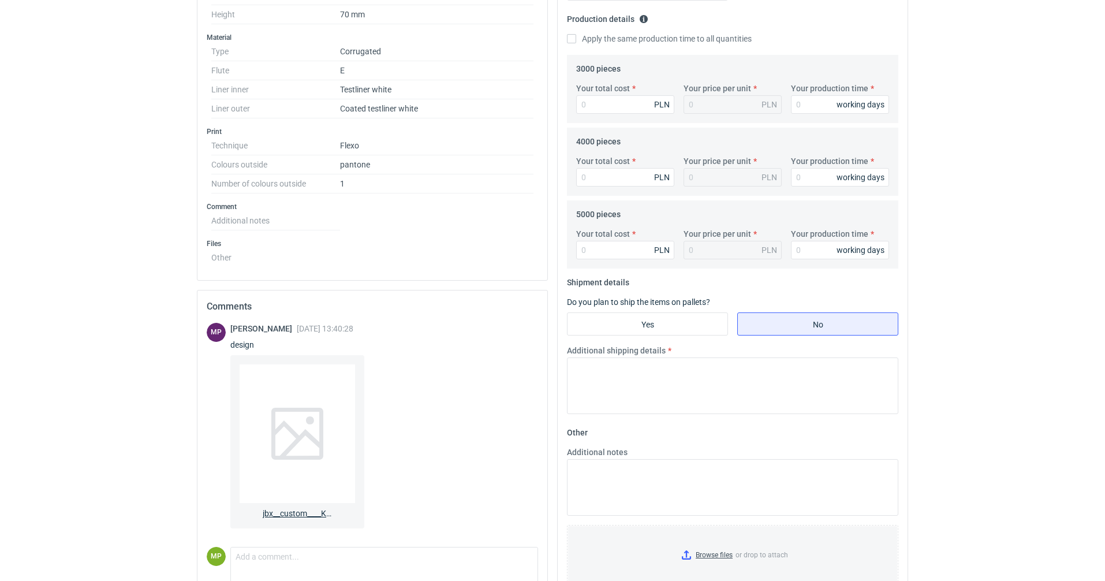
click at [295, 488] on div at bounding box center [297, 433] width 115 height 139
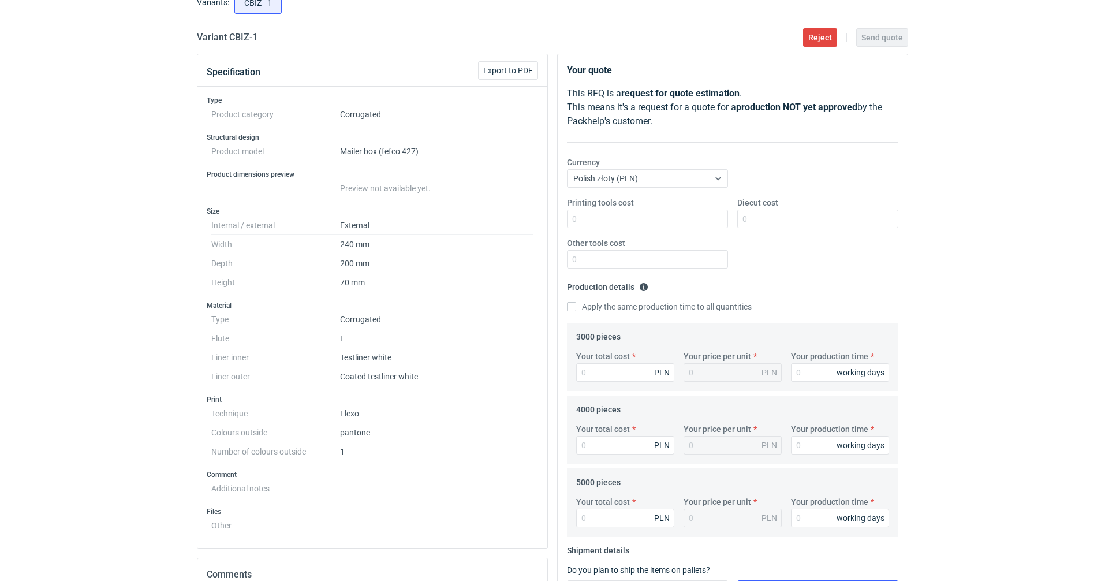
scroll to position [58, 0]
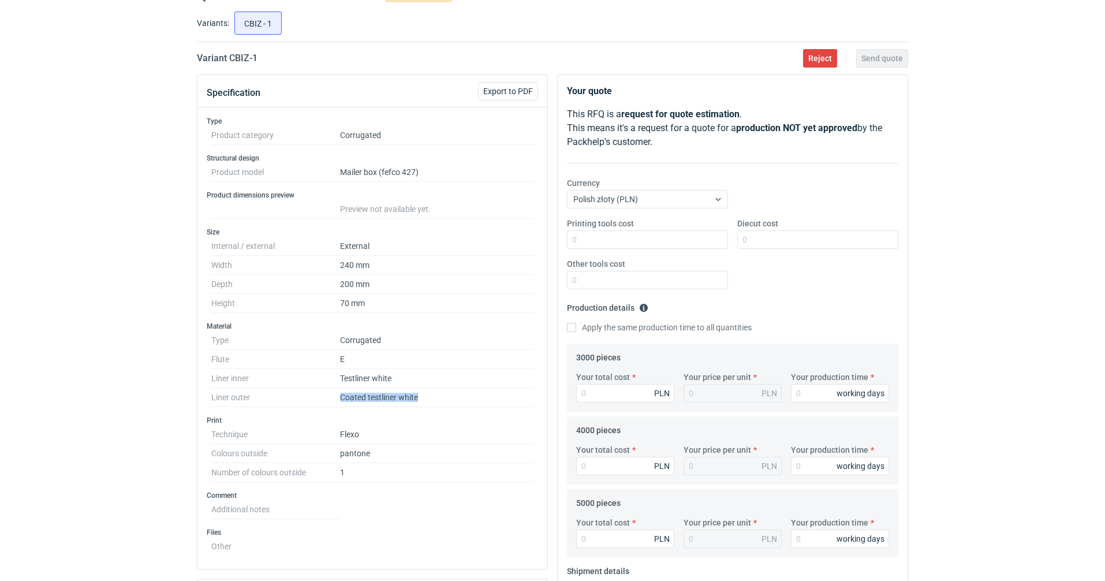
drag, startPoint x: 417, startPoint y: 400, endPoint x: 342, endPoint y: 396, distance: 75.1
click at [342, 396] on dd "Coated testliner white" at bounding box center [436, 397] width 193 height 19
click at [364, 395] on dd "Coated testliner white" at bounding box center [436, 397] width 193 height 19
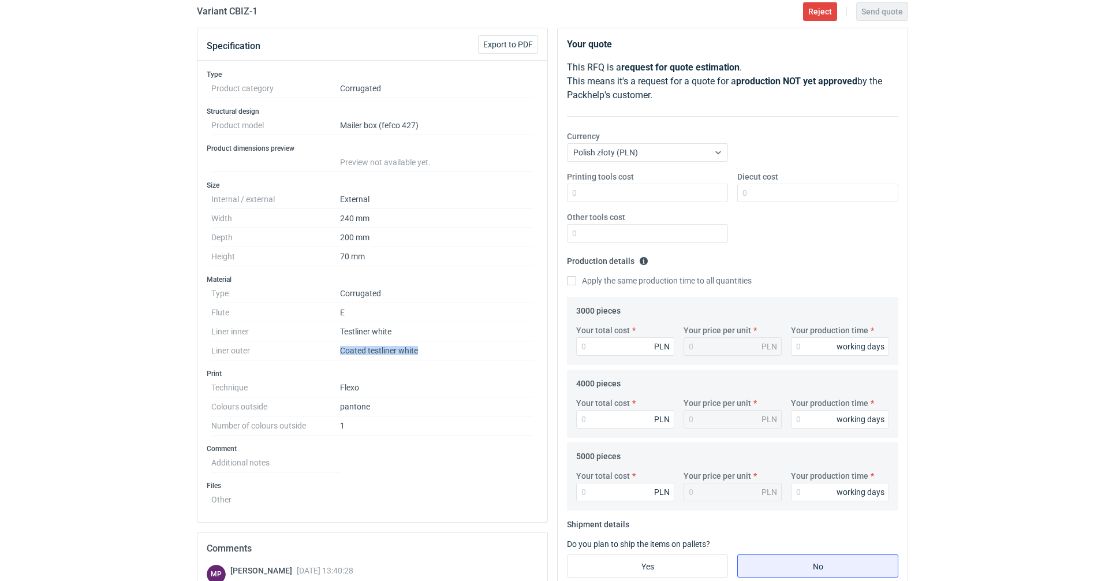
scroll to position [0, 0]
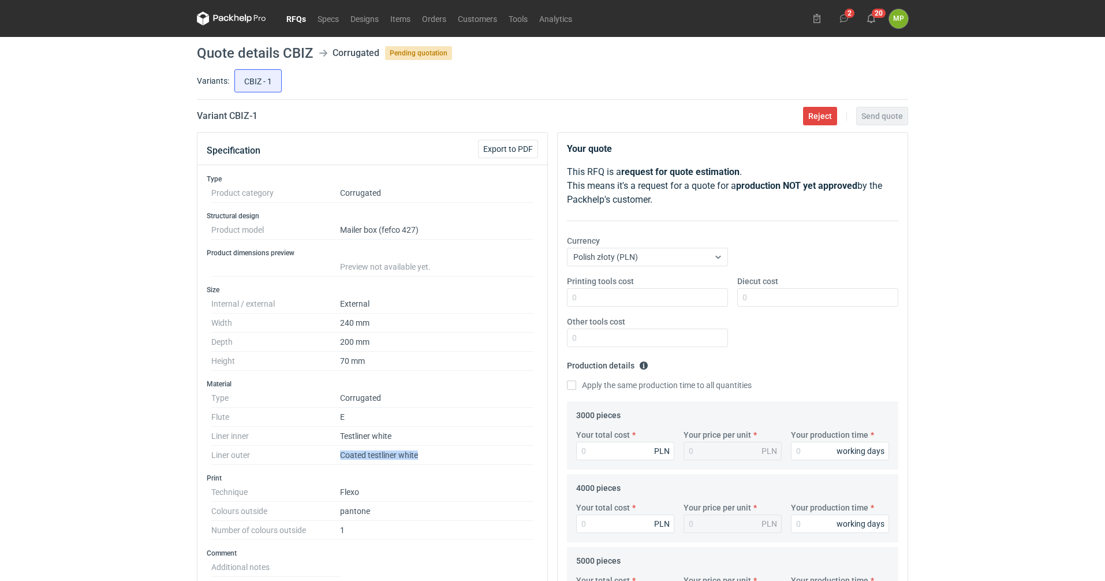
click at [302, 17] on link "RFQs" at bounding box center [296, 19] width 31 height 14
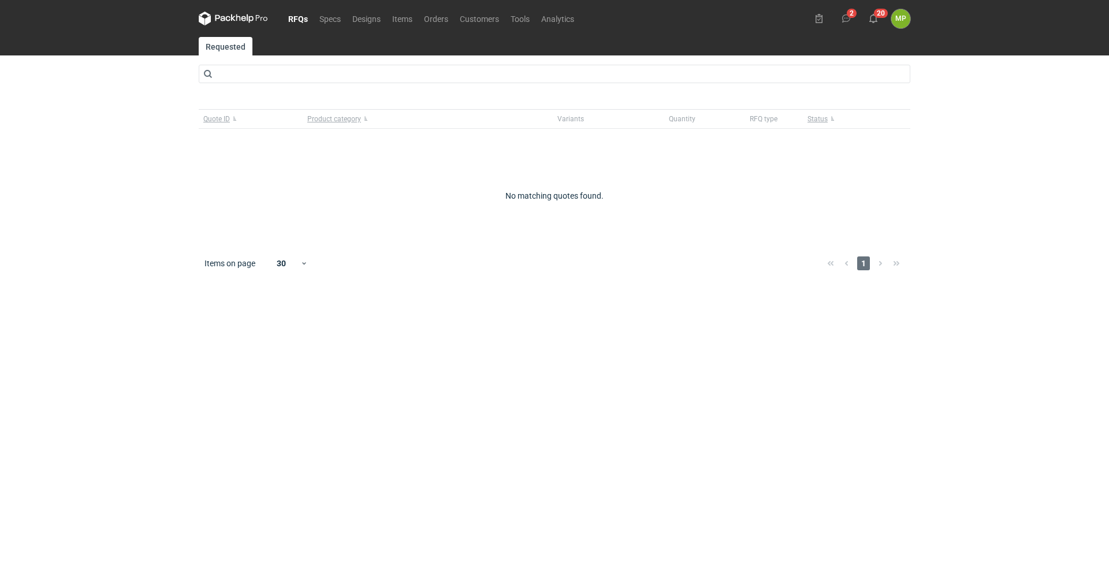
click at [296, 16] on link "RFQs" at bounding box center [297, 19] width 31 height 14
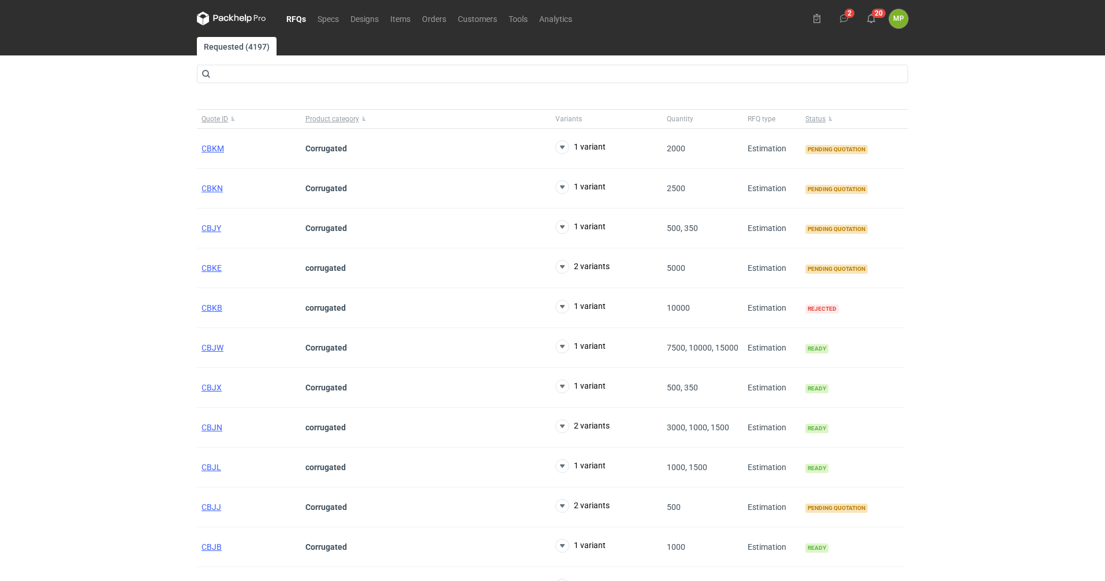
click at [997, 192] on div "RFQs Specs Designs Items Orders Customers Tools Analytics 2 20 MP [PERSON_NAME]…" at bounding box center [552, 290] width 1105 height 581
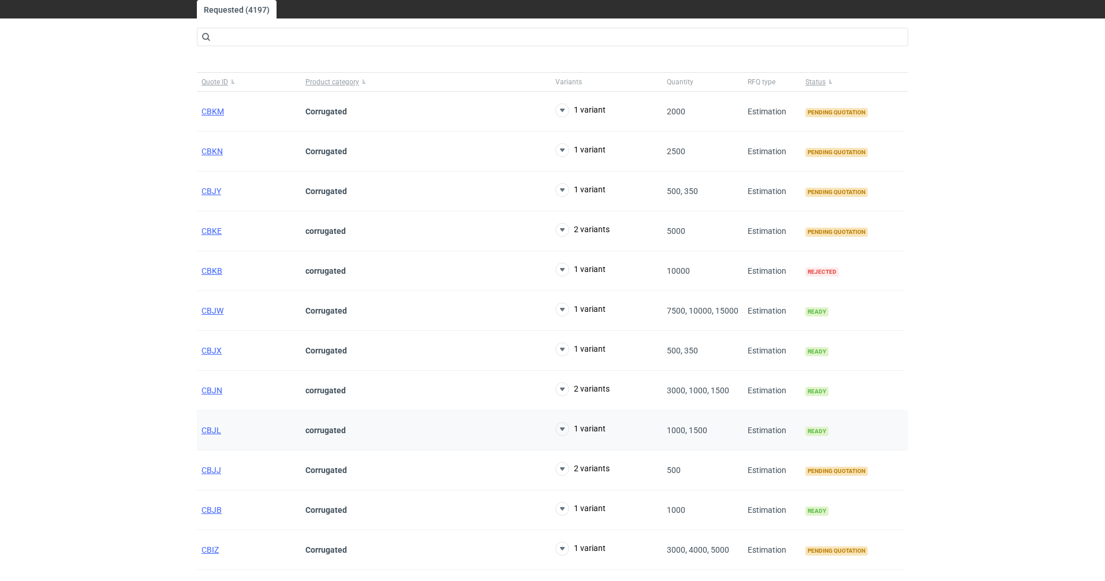
scroll to position [58, 0]
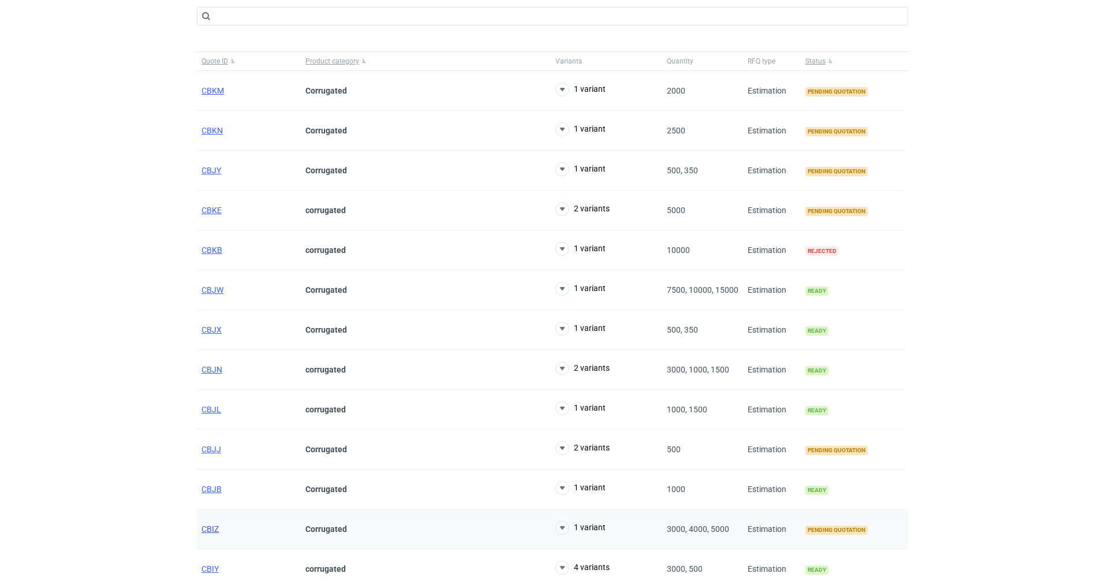
click at [216, 529] on span "CBIZ" at bounding box center [210, 528] width 17 height 9
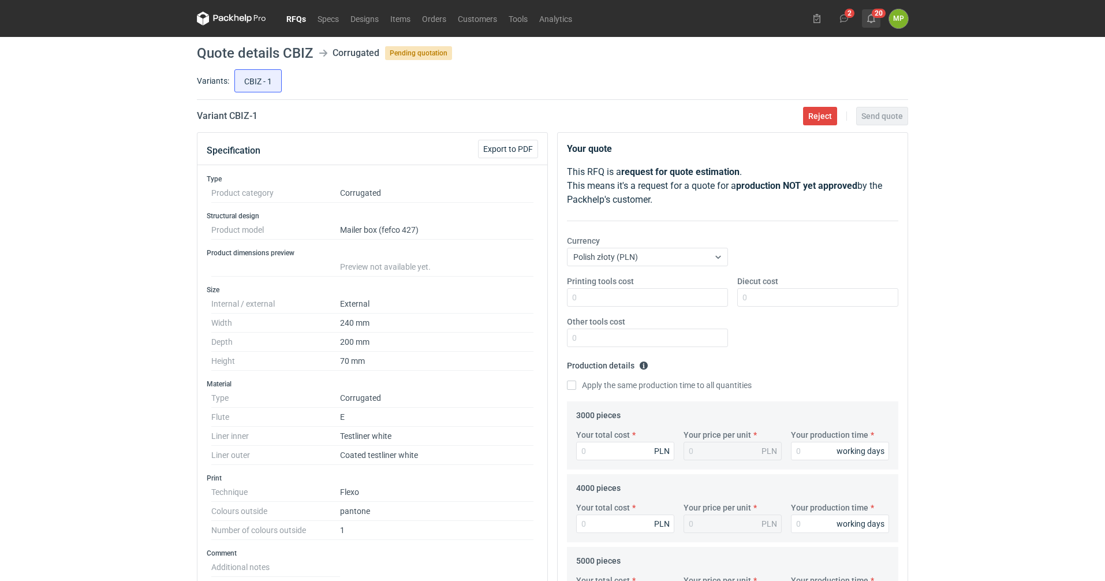
click at [874, 13] on button "20" at bounding box center [871, 18] width 18 height 18
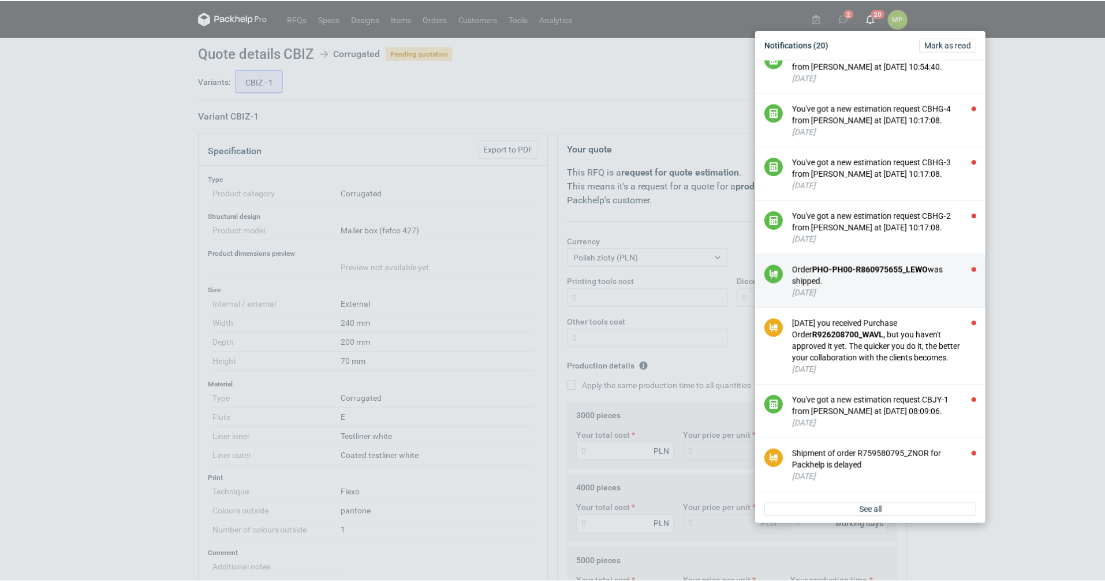
scroll to position [129, 0]
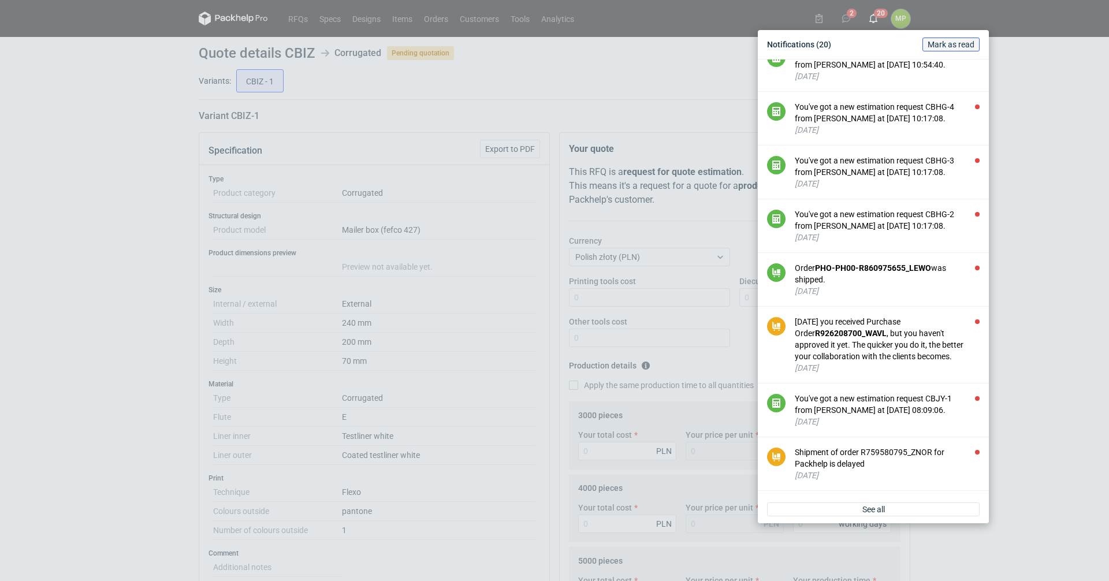
click at [941, 47] on span "Mark as read" at bounding box center [950, 44] width 47 height 8
click at [1073, 102] on div "Notifications (20) [PERSON_NAME] as read You've got a new estimation request CB…" at bounding box center [554, 290] width 1109 height 581
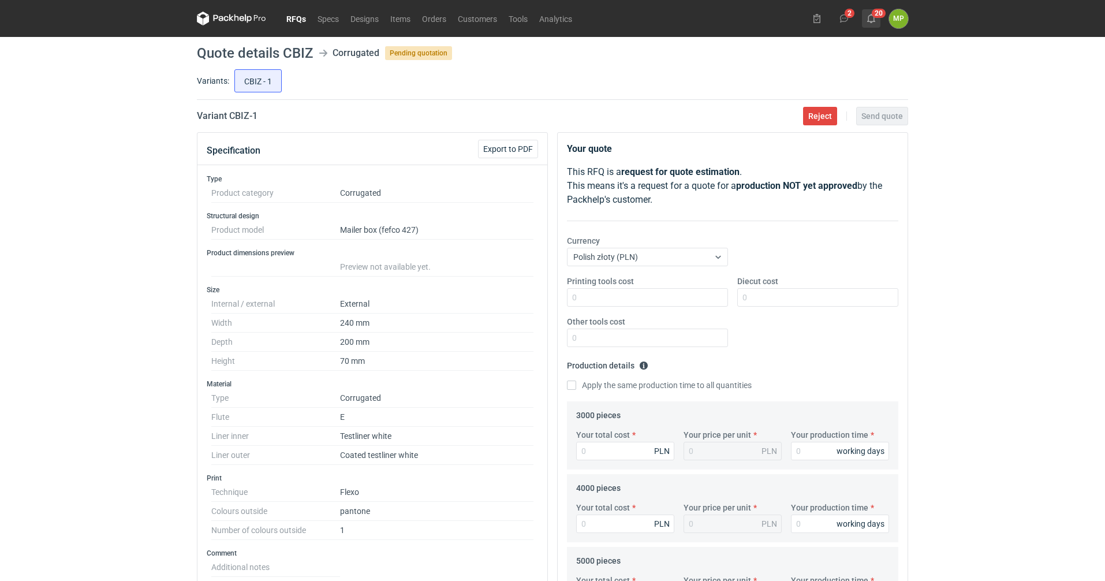
click at [879, 16] on button "20" at bounding box center [871, 18] width 18 height 18
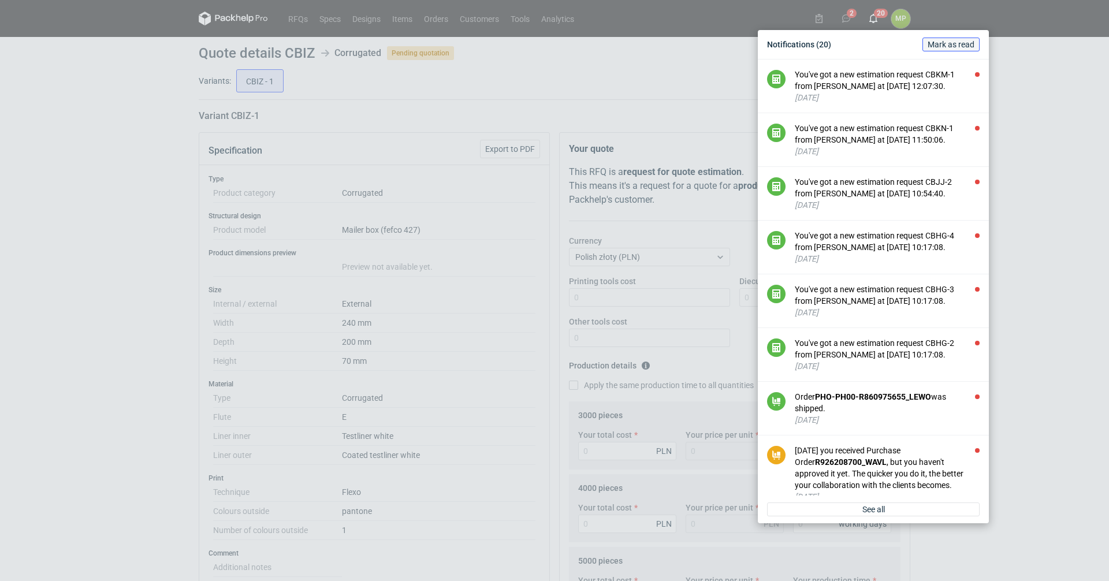
click at [960, 44] on span "Mark as read" at bounding box center [950, 44] width 47 height 8
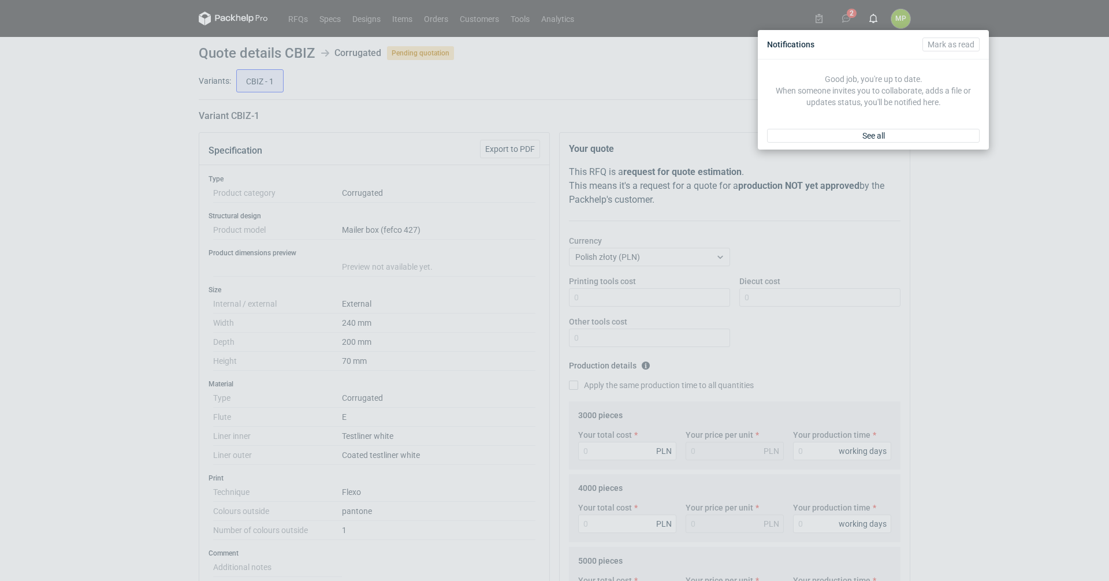
click at [1029, 113] on div "Notifications [PERSON_NAME] as read Good job, you're up to date. When someone i…" at bounding box center [554, 290] width 1109 height 581
